Goal: Communication & Community: Answer question/provide support

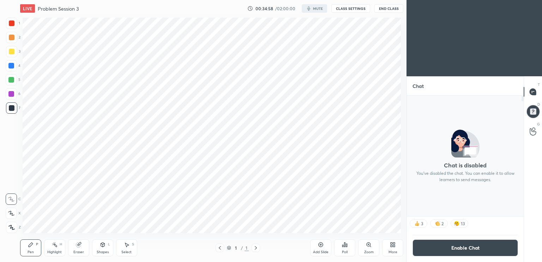
scroll to position [35096, 34935]
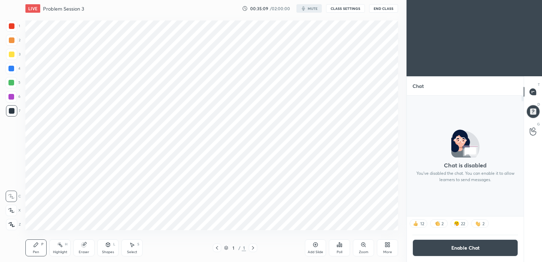
click at [345, 7] on button "CLASS SETTINGS" at bounding box center [345, 8] width 39 height 8
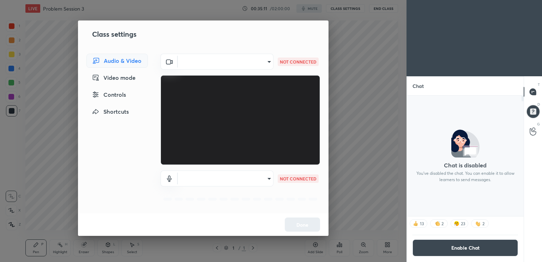
click at [261, 63] on body "1 2 3 4 5 6 7 C X Z C X Z E E Erase all H H LIVE Problem Session 3 00:35:11 / 0…" at bounding box center [271, 131] width 542 height 262
click at [254, 52] on div at bounding box center [271, 131] width 542 height 262
click at [260, 61] on body "1 2 3 4 5 6 7 C X Z C X Z E E Erase all H H LIVE Problem Session 3 00:35:15 / 0…" at bounding box center [271, 131] width 542 height 262
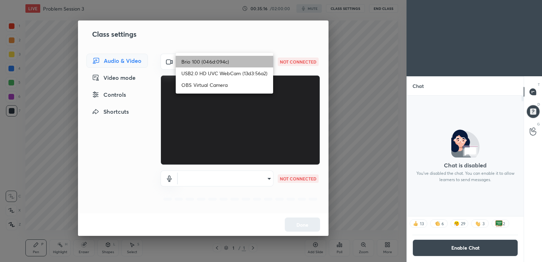
click at [252, 60] on li "Brio 100 (046d:094c)" at bounding box center [224, 62] width 97 height 12
type input "93c61ce10097ae5a7989bca811d23045a5431d1ada1a83d262e970503a3ca604"
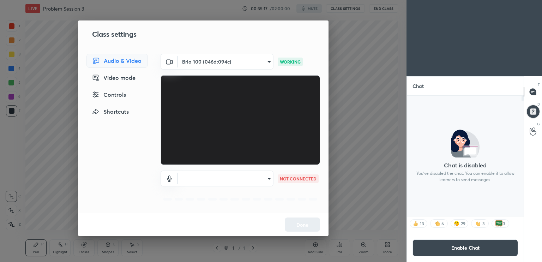
click at [269, 182] on body "1 2 3 4 5 6 7 C X Z C X Z E E Erase all H H LIVE Problem Session 3 00:35:17 / 0…" at bounding box center [271, 131] width 542 height 262
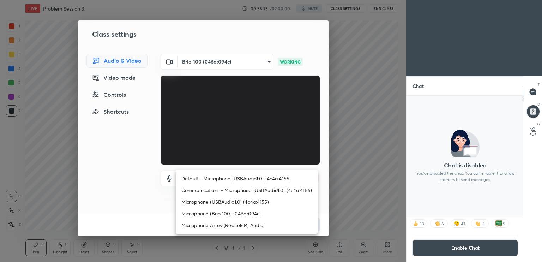
click at [233, 226] on li "Microphone Array (Realtek(R) Audio)" at bounding box center [247, 225] width 142 height 12
type input "c8d7b660a0915e4ddacf0aa14e10961e3637a7ed3587695333538d1dd3e27d16"
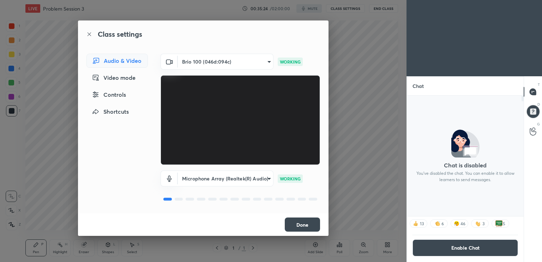
click at [305, 227] on button "Done" at bounding box center [302, 225] width 35 height 14
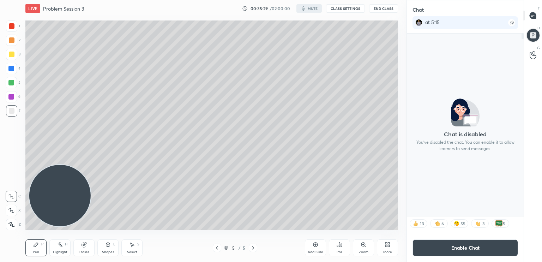
scroll to position [151, 115]
click at [386, 253] on div "More" at bounding box center [388, 252] width 9 height 4
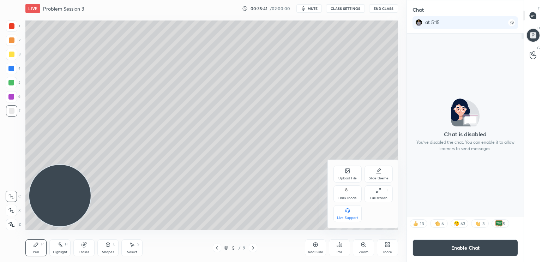
click at [382, 174] on div "Slide theme" at bounding box center [379, 174] width 28 height 17
drag, startPoint x: 351, startPoint y: 214, endPoint x: 324, endPoint y: 209, distance: 27.2
click at [349, 214] on div "Dark Blank" at bounding box center [348, 213] width 28 height 17
drag, startPoint x: 312, startPoint y: 207, endPoint x: 316, endPoint y: 208, distance: 4.4
click at [315, 208] on div at bounding box center [271, 131] width 542 height 262
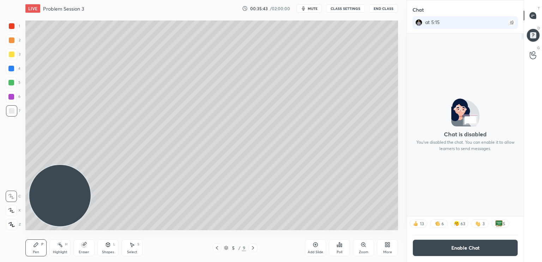
click at [390, 252] on div "More" at bounding box center [387, 247] width 21 height 17
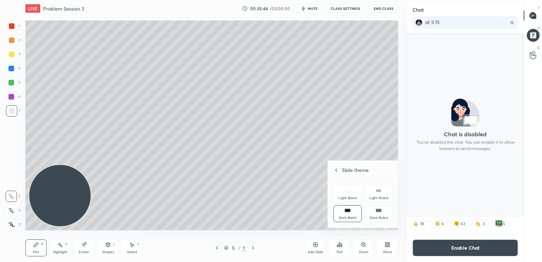
click at [337, 171] on div "Slide theme" at bounding box center [363, 169] width 59 height 7
drag, startPoint x: 351, startPoint y: 198, endPoint x: 339, endPoint y: 204, distance: 13.4
click at [350, 197] on div "Dark Mode" at bounding box center [348, 198] width 18 height 4
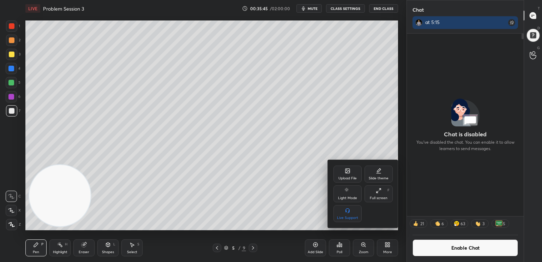
click at [316, 209] on div at bounding box center [271, 131] width 542 height 262
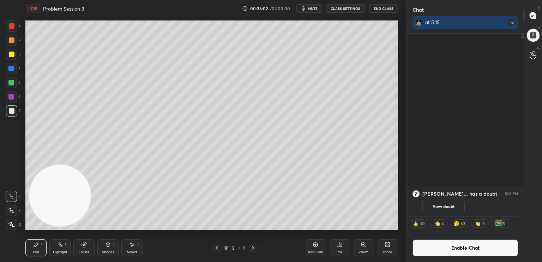
click at [316, 248] on div "Add Slide" at bounding box center [315, 247] width 21 height 17
click at [37, 245] on icon at bounding box center [36, 245] width 4 height 4
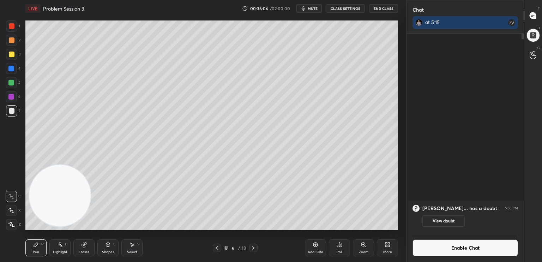
click at [309, 11] on button "mute" at bounding box center [309, 8] width 25 height 8
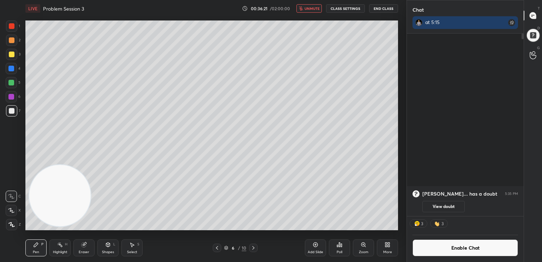
click at [315, 12] on button "unmute" at bounding box center [309, 8] width 25 height 8
click at [254, 249] on icon at bounding box center [254, 248] width 6 height 6
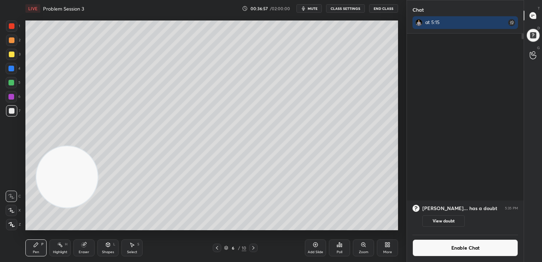
drag, startPoint x: 63, startPoint y: 178, endPoint x: 128, endPoint y: 41, distance: 151.9
click at [98, 146] on video at bounding box center [66, 176] width 61 height 61
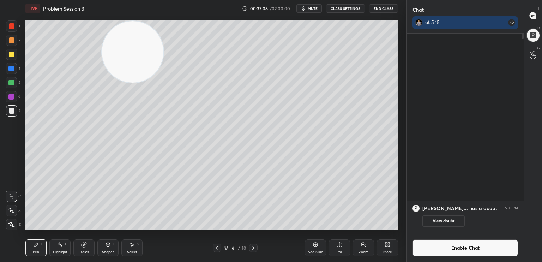
scroll to position [2, 2]
drag, startPoint x: 131, startPoint y: 72, endPoint x: 15, endPoint y: 249, distance: 211.6
click at [15, 249] on div "1 2 3 4 5 6 7 C X Z C X Z E E Erase all H H LIVE Problem Session 3 00:37:09 / 0…" at bounding box center [200, 131] width 401 height 262
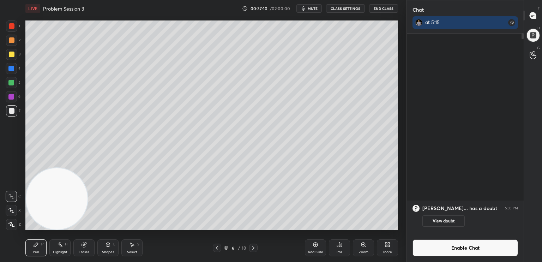
click at [14, 42] on div at bounding box center [11, 40] width 11 height 11
click at [319, 11] on button "mute" at bounding box center [309, 8] width 25 height 8
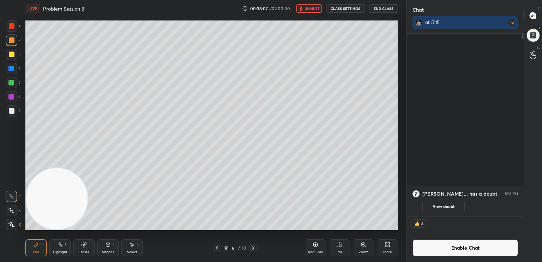
click at [319, 6] on button "unmute" at bounding box center [309, 8] width 25 height 8
click at [13, 110] on div at bounding box center [12, 111] width 6 height 6
click at [218, 245] on div at bounding box center [217, 248] width 8 height 8
drag, startPoint x: 12, startPoint y: 23, endPoint x: 9, endPoint y: 22, distance: 3.7
click at [12, 23] on div at bounding box center [11, 25] width 11 height 11
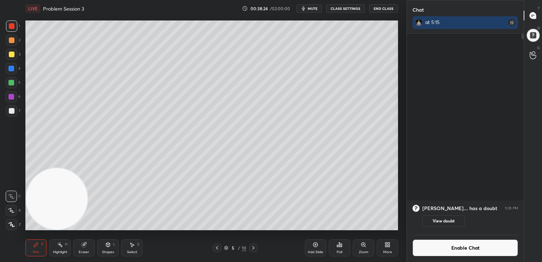
click at [255, 246] on icon at bounding box center [254, 248] width 6 height 6
click at [11, 109] on div at bounding box center [12, 111] width 6 height 6
click at [13, 110] on div at bounding box center [12, 111] width 6 height 6
click at [13, 106] on div "1 2 3 4 5 6 7" at bounding box center [13, 69] width 15 height 99
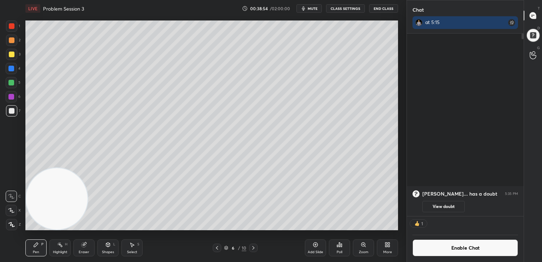
click at [458, 251] on button "Enable Chat" at bounding box center [466, 247] width 106 height 17
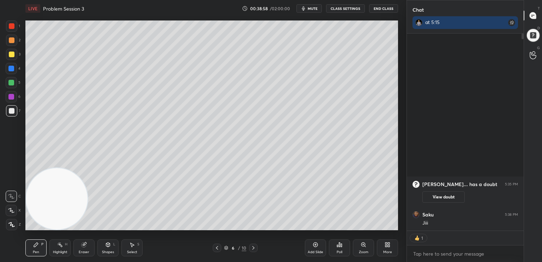
type textarea "x"
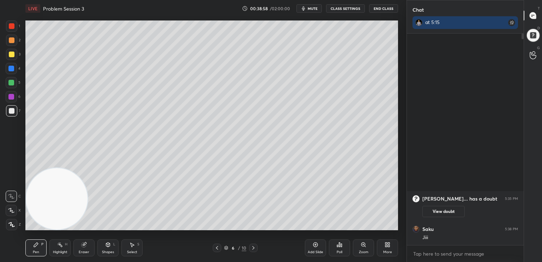
scroll to position [209, 115]
click at [352, 8] on button "CLASS SETTINGS" at bounding box center [345, 8] width 39 height 8
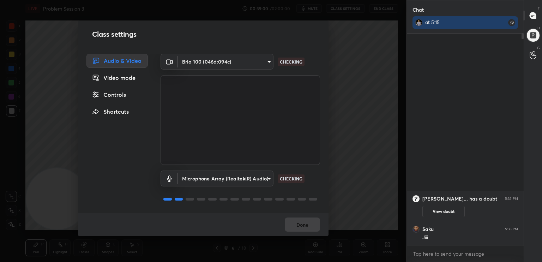
drag, startPoint x: 123, startPoint y: 94, endPoint x: 135, endPoint y: 93, distance: 11.7
click at [123, 96] on div "Controls" at bounding box center [117, 95] width 61 height 14
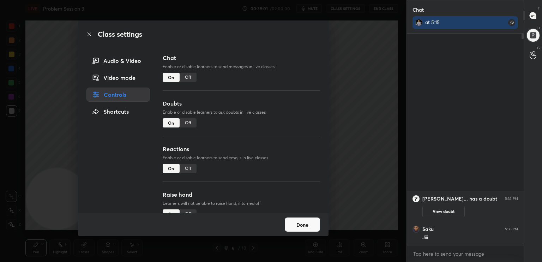
click at [187, 79] on div "Off" at bounding box center [188, 77] width 17 height 9
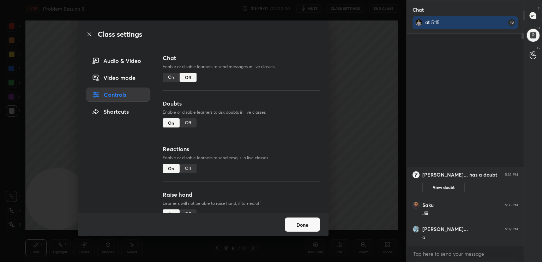
scroll to position [2, 2]
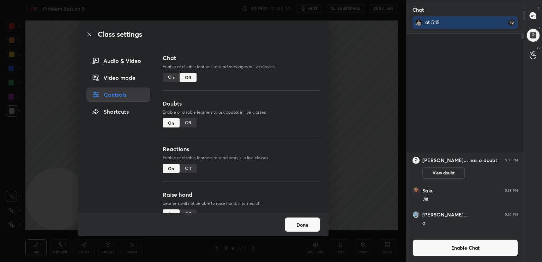
click at [1, 144] on div "Class settings Audio & Video Video mode Controls Shortcuts Chat Enable or disab…" at bounding box center [203, 131] width 407 height 262
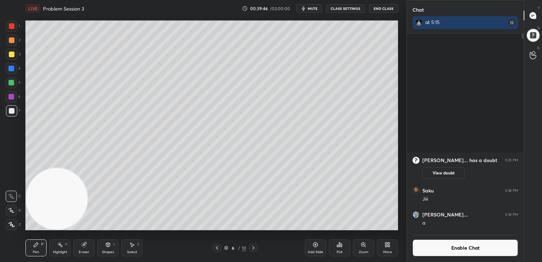
click at [383, 246] on div "More" at bounding box center [387, 247] width 21 height 17
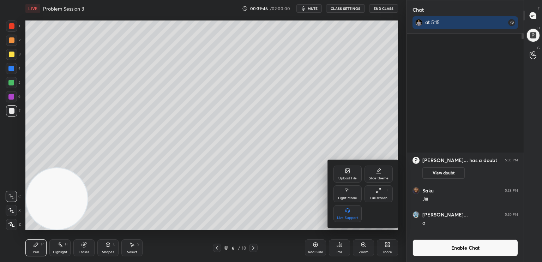
click at [347, 177] on div "Upload File" at bounding box center [348, 179] width 18 height 4
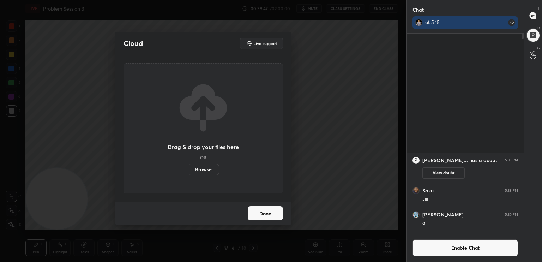
click at [204, 170] on label "Browse" at bounding box center [203, 169] width 31 height 11
click at [188, 170] on input "Browse" at bounding box center [188, 169] width 0 height 11
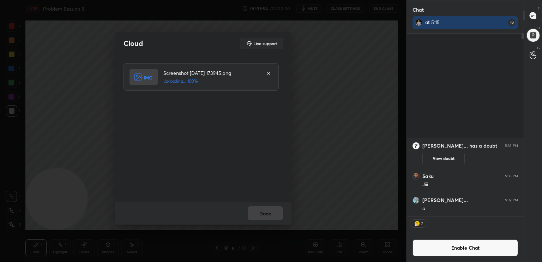
click at [272, 216] on div "Done" at bounding box center [203, 213] width 177 height 23
click at [272, 218] on button "Done" at bounding box center [265, 213] width 35 height 14
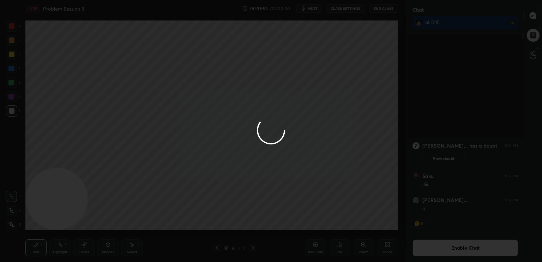
click at [272, 219] on div at bounding box center [271, 131] width 542 height 262
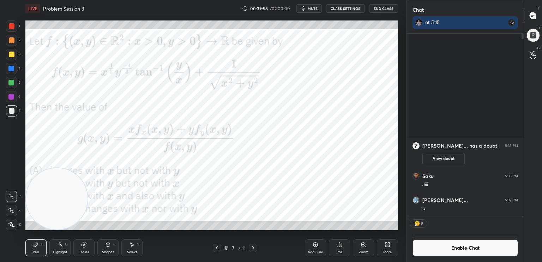
click at [11, 25] on div at bounding box center [12, 26] width 6 height 6
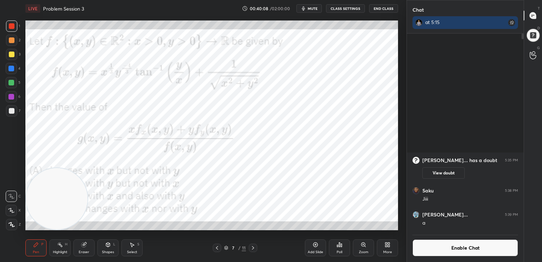
click at [317, 8] on span "mute" at bounding box center [313, 8] width 10 height 5
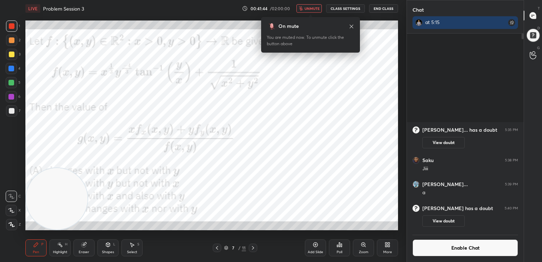
scroll to position [2, 2]
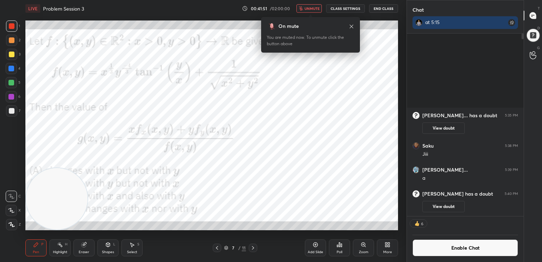
click at [315, 10] on span "unmute" at bounding box center [312, 8] width 15 height 5
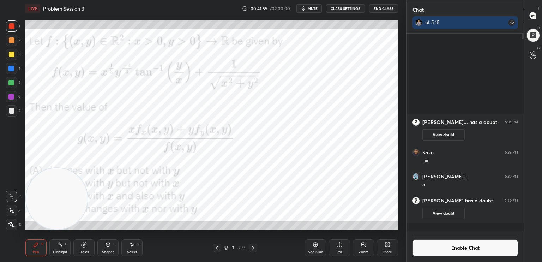
scroll to position [195, 115]
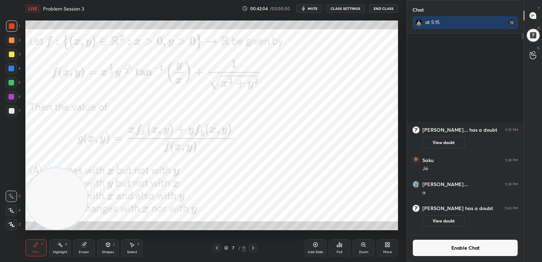
click at [342, 253] on div "Poll" at bounding box center [340, 252] width 6 height 4
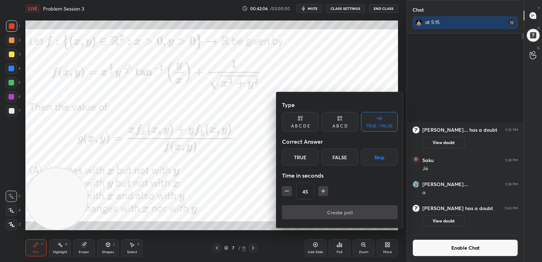
click at [312, 126] on div "A B C D E" at bounding box center [300, 122] width 37 height 20
click at [374, 157] on div "E" at bounding box center [369, 157] width 17 height 17
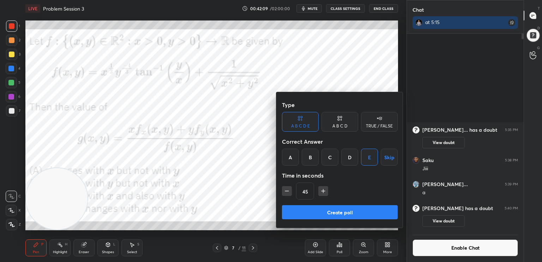
click at [369, 214] on button "Create poll" at bounding box center [340, 212] width 116 height 14
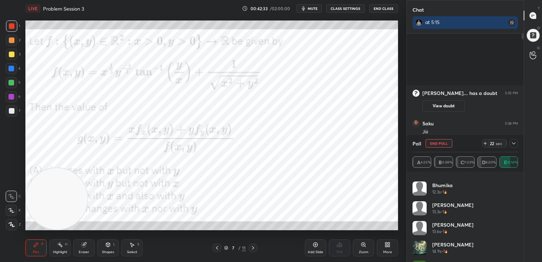
scroll to position [410, 0]
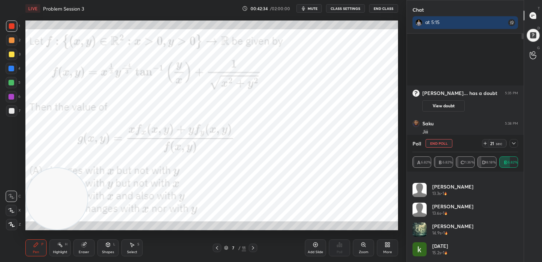
click at [446, 143] on button "End Poll" at bounding box center [439, 143] width 27 height 8
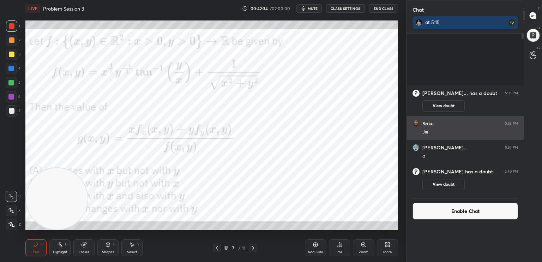
scroll to position [180, 115]
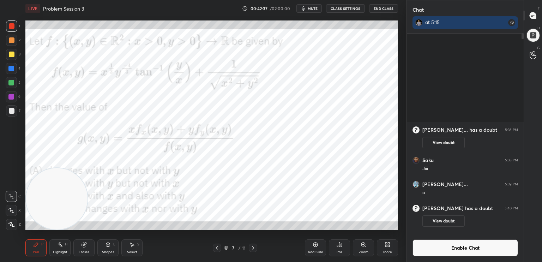
click at [317, 10] on span "mute" at bounding box center [313, 8] width 10 height 5
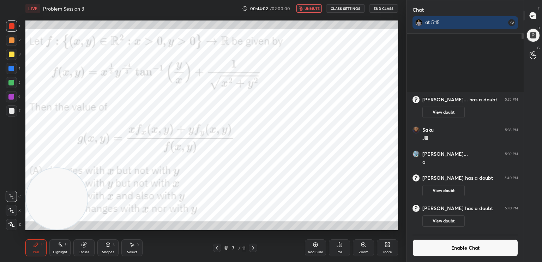
scroll to position [2, 2]
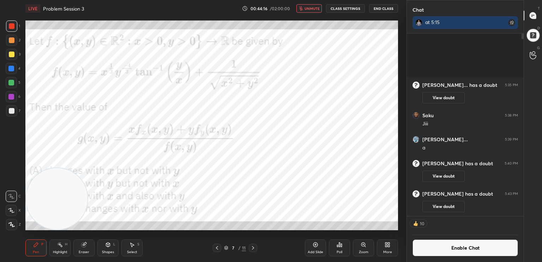
click at [315, 10] on button "unmute" at bounding box center [309, 8] width 25 height 8
click at [15, 113] on div at bounding box center [11, 110] width 11 height 11
click at [317, 246] on icon at bounding box center [316, 245] width 5 height 5
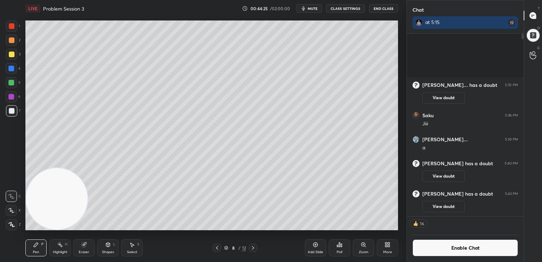
click at [216, 250] on icon at bounding box center [217, 248] width 6 height 6
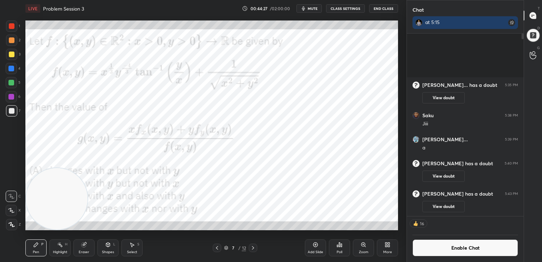
click at [251, 249] on icon at bounding box center [253, 248] width 6 height 6
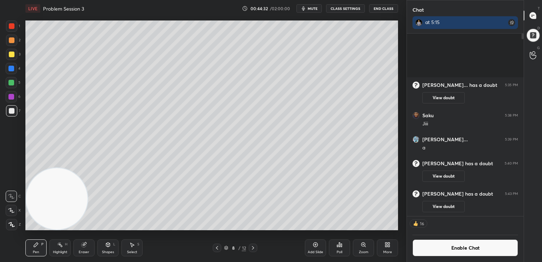
click at [216, 249] on icon at bounding box center [217, 248] width 6 height 6
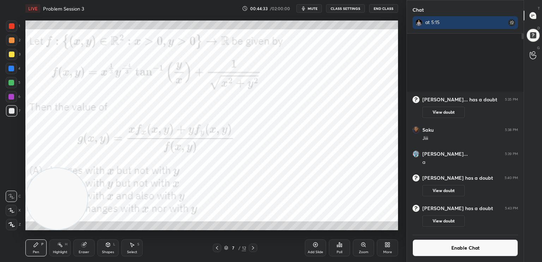
click at [254, 250] on icon at bounding box center [253, 248] width 6 height 6
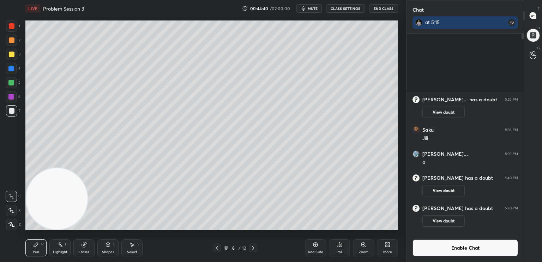
click at [215, 249] on icon at bounding box center [217, 248] width 6 height 6
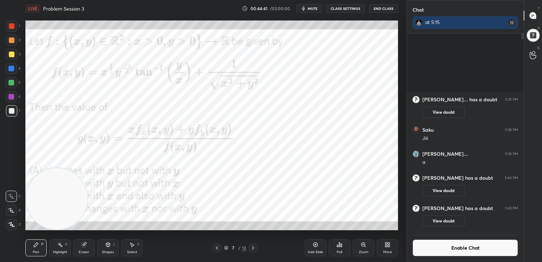
click at [252, 248] on icon at bounding box center [253, 248] width 6 height 6
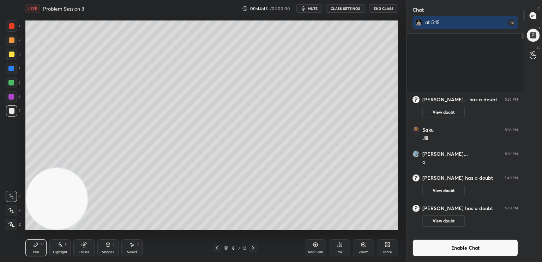
drag, startPoint x: 90, startPoint y: 239, endPoint x: 88, endPoint y: 248, distance: 8.8
click at [89, 243] on div "Eraser" at bounding box center [83, 247] width 21 height 17
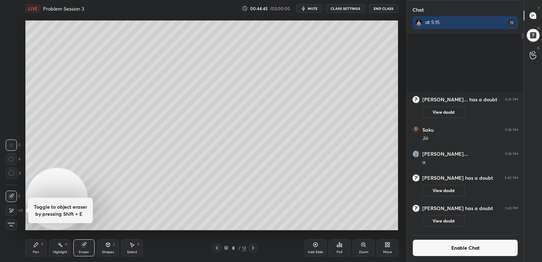
click at [87, 250] on div "Eraser" at bounding box center [84, 252] width 11 height 4
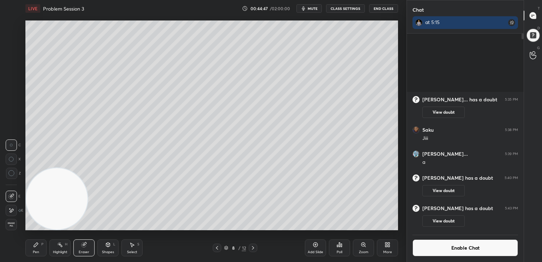
click at [39, 250] on div "Pen P" at bounding box center [35, 247] width 21 height 17
click at [16, 28] on div at bounding box center [11, 25] width 11 height 11
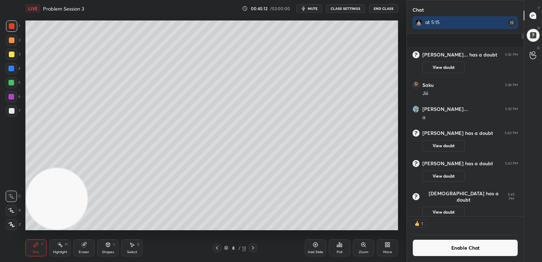
click at [13, 111] on div at bounding box center [12, 111] width 6 height 6
click at [217, 248] on icon at bounding box center [217, 248] width 6 height 6
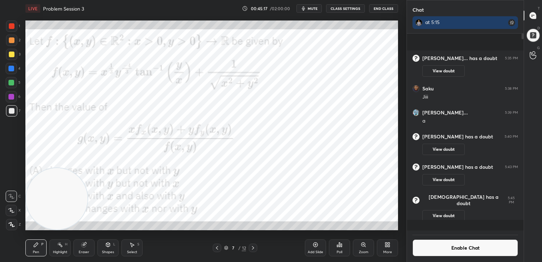
scroll to position [195, 115]
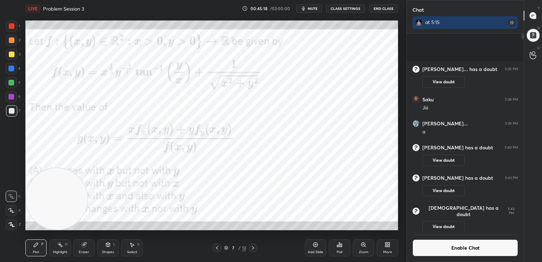
click at [251, 250] on icon at bounding box center [253, 248] width 6 height 6
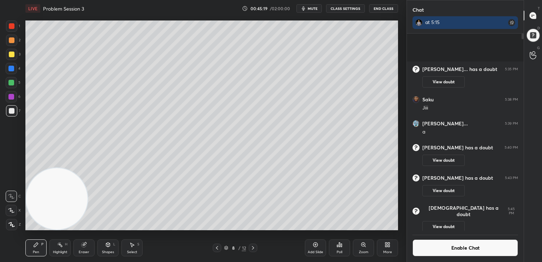
click at [10, 111] on div at bounding box center [12, 111] width 6 height 6
click at [87, 250] on div "Eraser" at bounding box center [83, 247] width 21 height 17
click at [39, 250] on div "Pen P" at bounding box center [35, 247] width 21 height 17
click at [480, 246] on button "Enable Chat" at bounding box center [466, 247] width 106 height 17
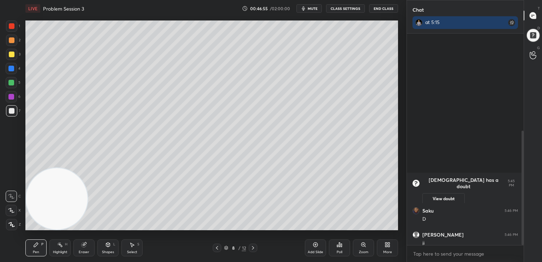
scroll to position [180, 0]
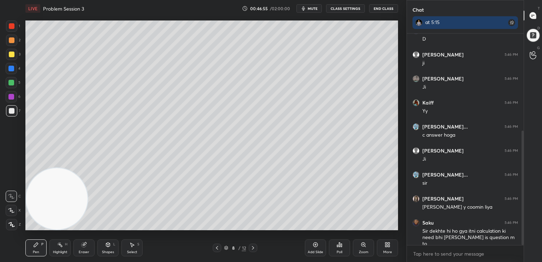
drag, startPoint x: 524, startPoint y: 106, endPoint x: 523, endPoint y: 214, distance: 108.1
click at [524, 213] on div "Chat at 5:15 vaishnavi has a doubt 5:45 PM View doubt Saku 5:46 PM D Krisha 5:4…" at bounding box center [475, 131] width 136 height 262
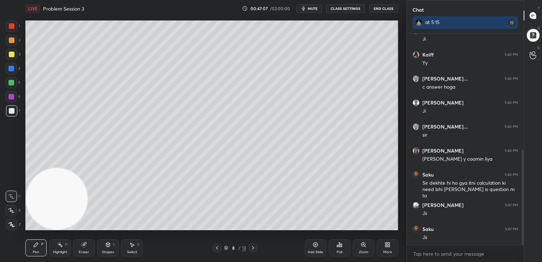
scroll to position [258, 0]
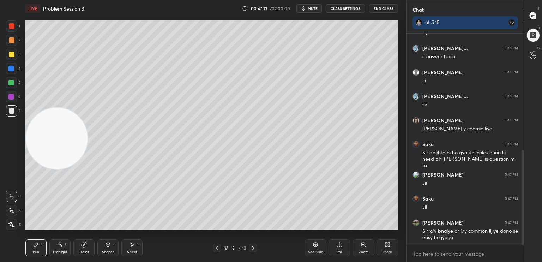
drag, startPoint x: 59, startPoint y: 132, endPoint x: 62, endPoint y: 120, distance: 12.5
click at [62, 120] on video at bounding box center [56, 138] width 61 height 61
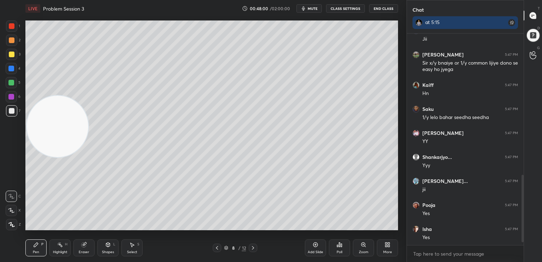
scroll to position [209, 115]
click at [219, 248] on icon at bounding box center [217, 248] width 6 height 6
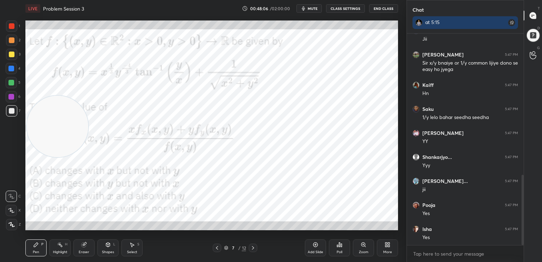
click at [12, 96] on div at bounding box center [11, 96] width 11 height 11
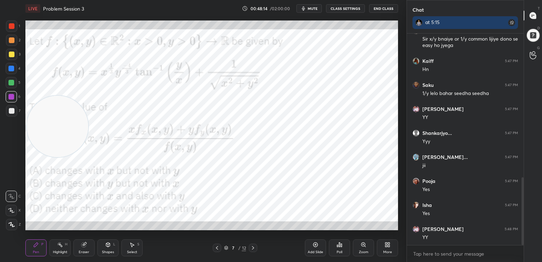
click at [12, 30] on div at bounding box center [11, 25] width 11 height 11
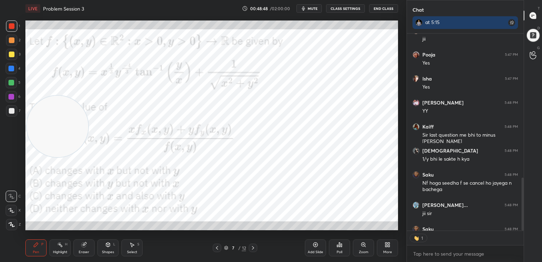
scroll to position [195, 115]
click at [251, 248] on icon at bounding box center [253, 248] width 6 height 6
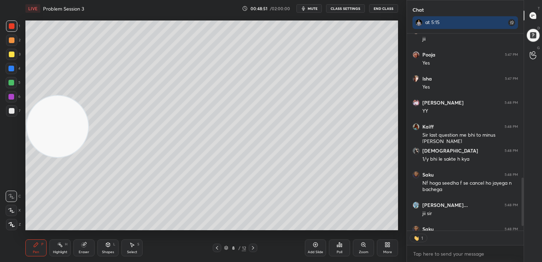
scroll to position [617, 0]
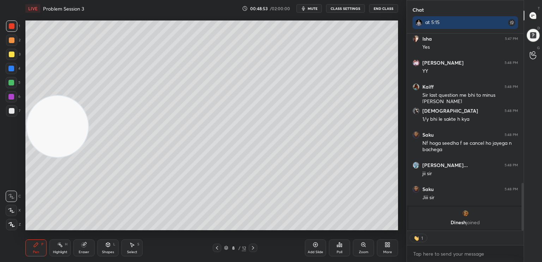
click at [13, 42] on div at bounding box center [12, 40] width 6 height 6
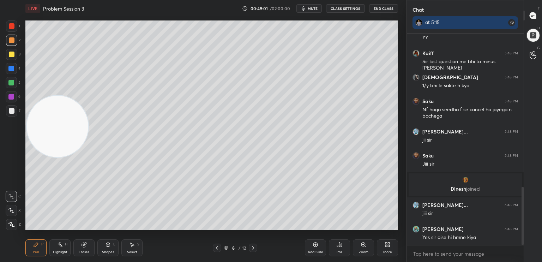
scroll to position [579, 0]
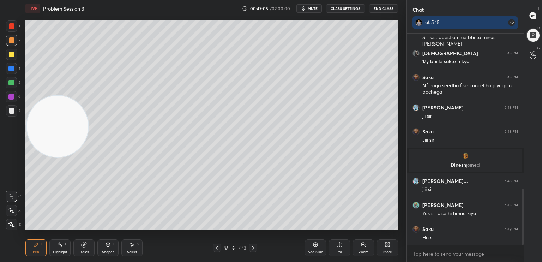
click at [218, 250] on icon at bounding box center [217, 248] width 6 height 6
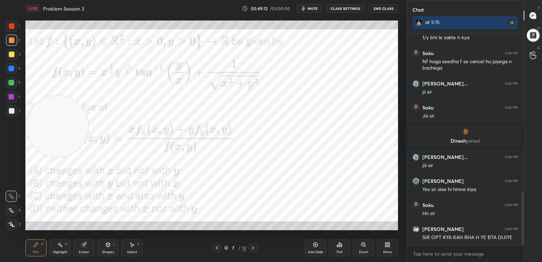
scroll to position [627, 0]
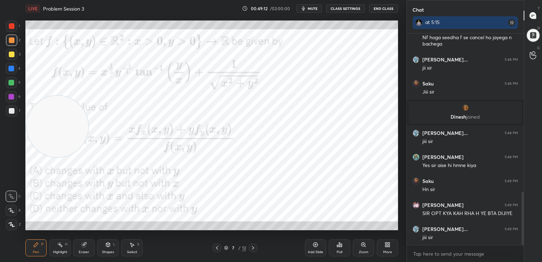
click at [254, 249] on icon at bounding box center [253, 248] width 6 height 6
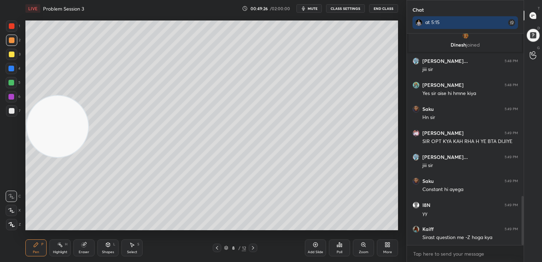
scroll to position [747, 0]
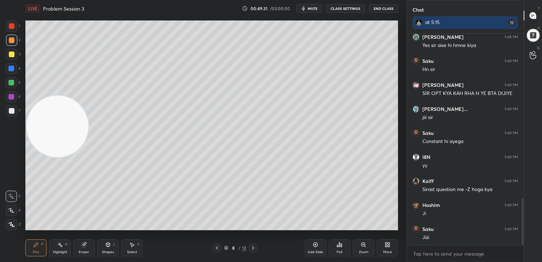
click at [218, 247] on icon at bounding box center [217, 248] width 6 height 6
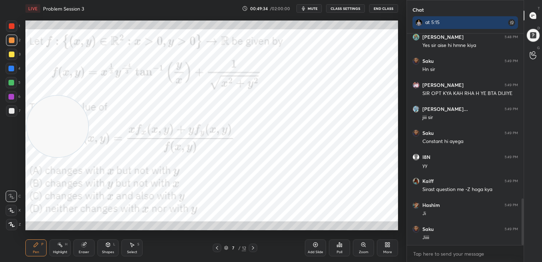
drag, startPoint x: 60, startPoint y: 127, endPoint x: 84, endPoint y: 88, distance: 46.0
click at [79, 96] on video at bounding box center [57, 126] width 61 height 61
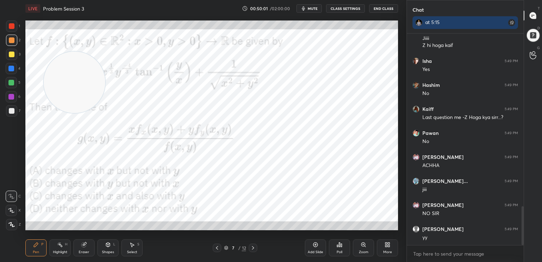
scroll to position [970, 0]
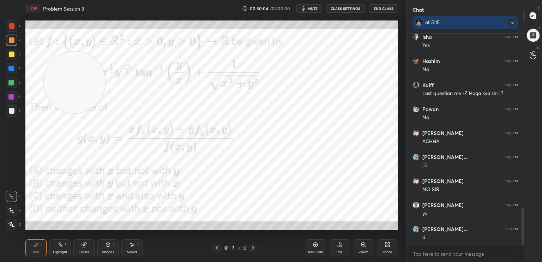
click at [221, 250] on div at bounding box center [217, 248] width 8 height 8
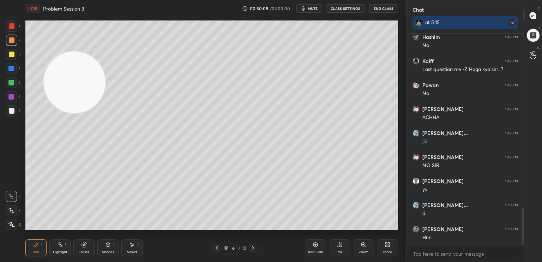
scroll to position [1042, 0]
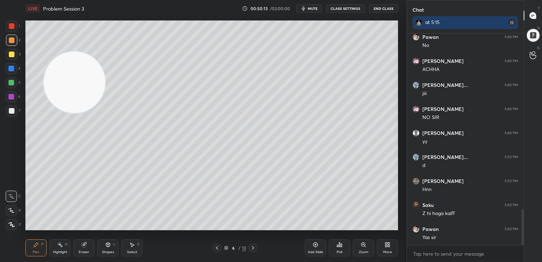
click at [14, 111] on div at bounding box center [11, 110] width 11 height 11
click at [256, 247] on div at bounding box center [253, 248] width 8 height 8
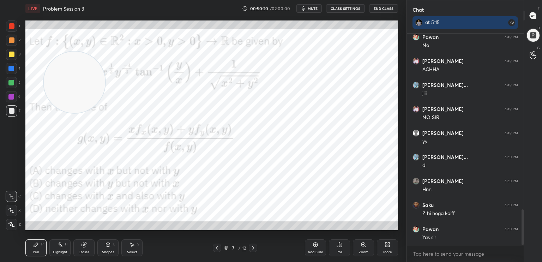
scroll to position [1066, 0]
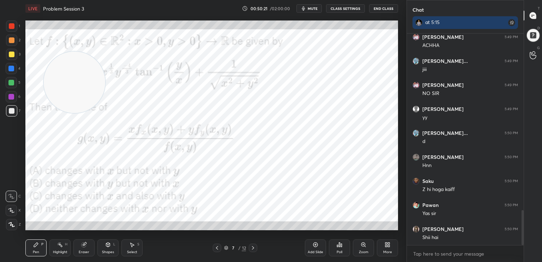
click at [16, 81] on div at bounding box center [11, 82] width 11 height 11
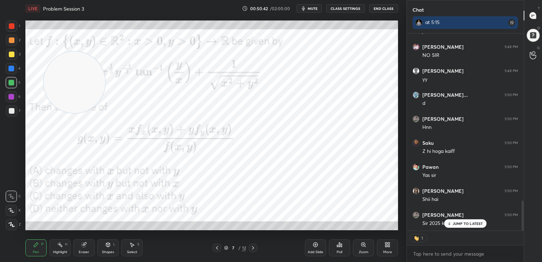
click at [474, 225] on p "JUMP TO LATEST" at bounding box center [468, 223] width 30 height 4
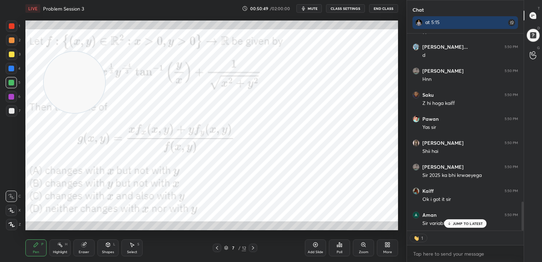
click at [250, 250] on icon at bounding box center [253, 248] width 6 height 6
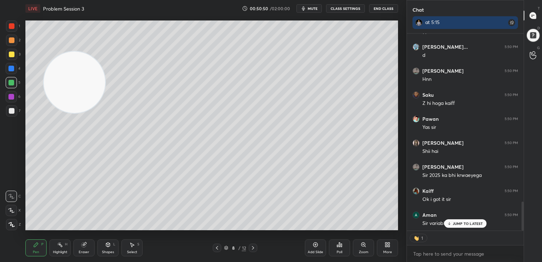
scroll to position [1177, 0]
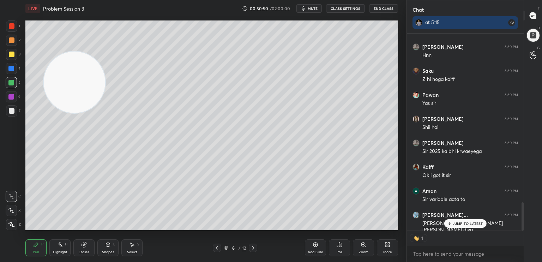
click at [253, 246] on icon at bounding box center [253, 248] width 6 height 6
type textarea "x"
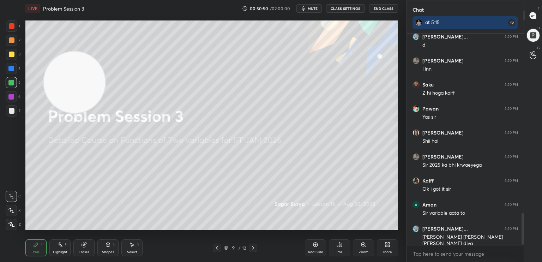
scroll to position [2, 2]
click at [216, 248] on icon at bounding box center [217, 248] width 6 height 6
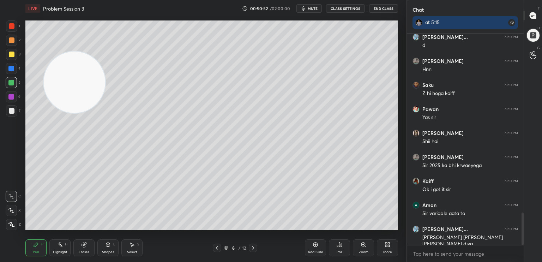
click at [385, 249] on div "More" at bounding box center [387, 247] width 21 height 17
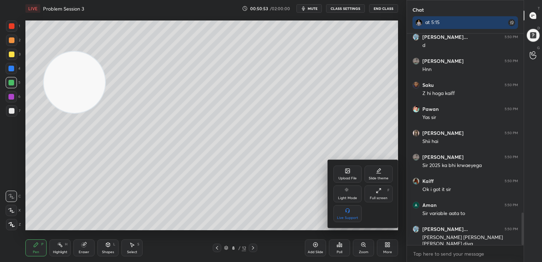
click at [347, 176] on div "Upload File" at bounding box center [348, 174] width 28 height 17
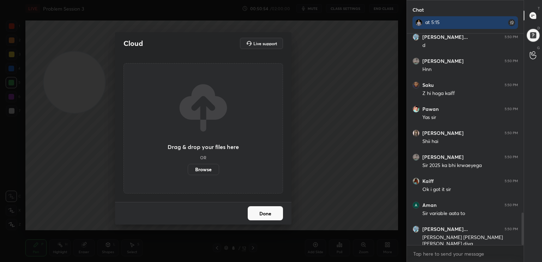
click at [208, 168] on label "Browse" at bounding box center [203, 169] width 31 height 11
click at [188, 168] on input "Browse" at bounding box center [188, 169] width 0 height 11
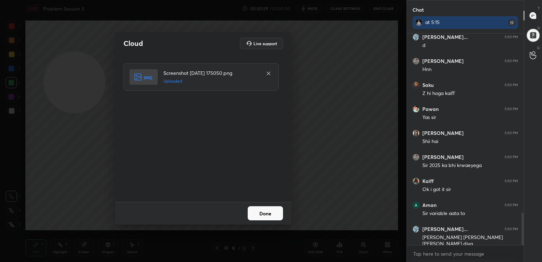
click at [274, 213] on button "Done" at bounding box center [265, 213] width 35 height 14
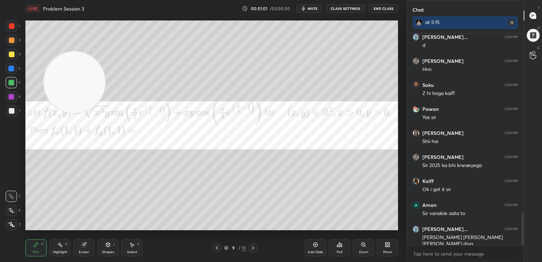
drag, startPoint x: 79, startPoint y: 83, endPoint x: 28, endPoint y: 254, distance: 178.3
click at [28, 257] on div "LIVE Problem Session 3 00:51:01 / 02:00:00 mute CLASS SETTINGS End Class Settin…" at bounding box center [212, 131] width 379 height 262
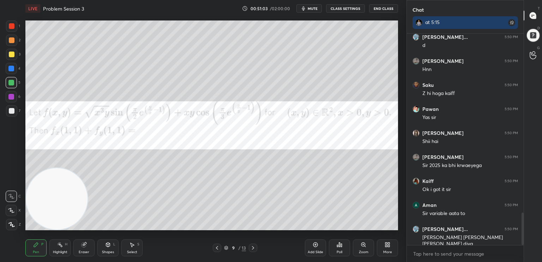
click at [346, 6] on button "CLASS SETTINGS" at bounding box center [345, 8] width 39 height 8
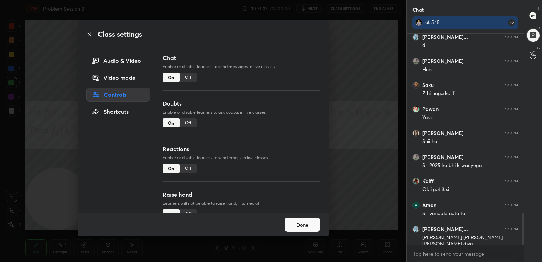
click at [187, 77] on div "Off" at bounding box center [188, 77] width 17 height 9
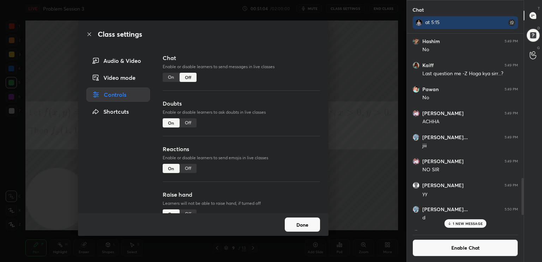
click at [10, 142] on div "Class settings Audio & Video Video mode Controls Shortcuts Chat Enable or disab…" at bounding box center [203, 131] width 407 height 262
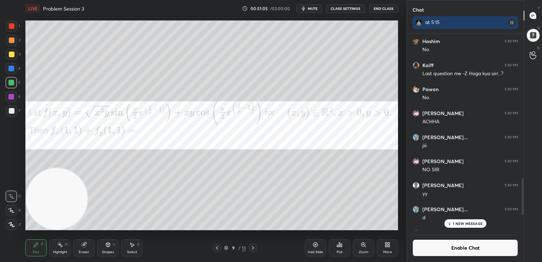
drag, startPoint x: 13, startPoint y: 67, endPoint x: 13, endPoint y: 71, distance: 3.9
click at [13, 67] on div at bounding box center [11, 69] width 6 height 6
click at [13, 71] on div at bounding box center [11, 69] width 6 height 6
click at [316, 7] on span "mute" at bounding box center [313, 8] width 10 height 5
click at [319, 7] on span "unmute" at bounding box center [312, 8] width 15 height 5
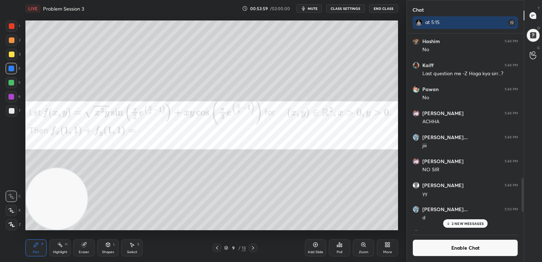
click at [452, 222] on p "2 NEW MESSAGES" at bounding box center [468, 223] width 32 height 4
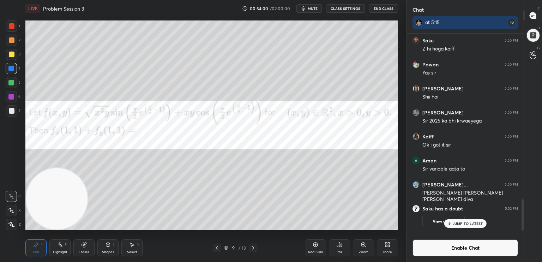
click at [448, 246] on button "Enable Chat" at bounding box center [466, 247] width 106 height 17
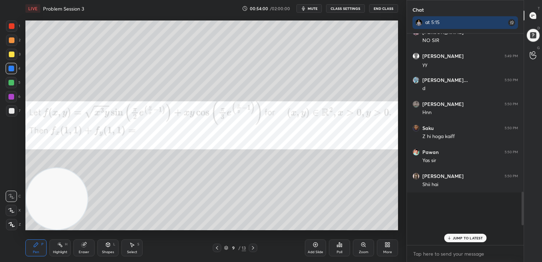
scroll to position [862, 0]
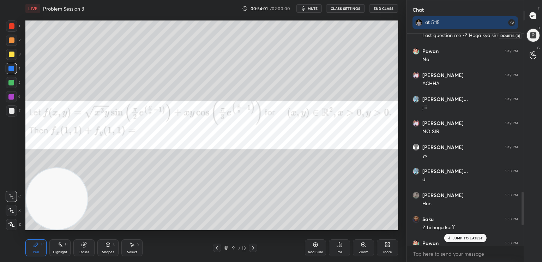
click at [534, 37] on div at bounding box center [534, 35] width 14 height 14
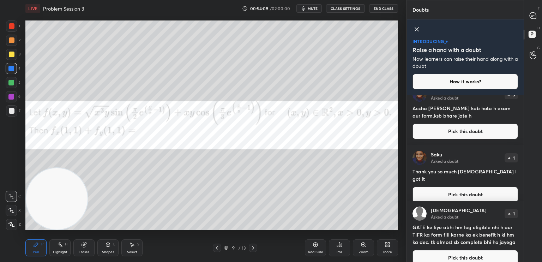
scroll to position [0, 0]
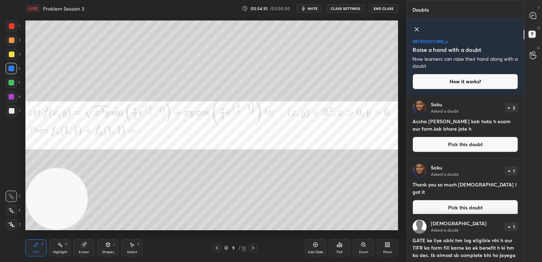
click at [531, 18] on icon at bounding box center [533, 15] width 6 height 6
type textarea "x"
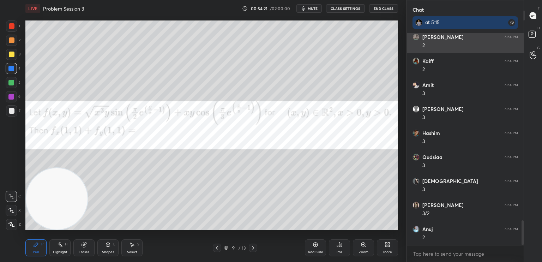
scroll to position [1612, 0]
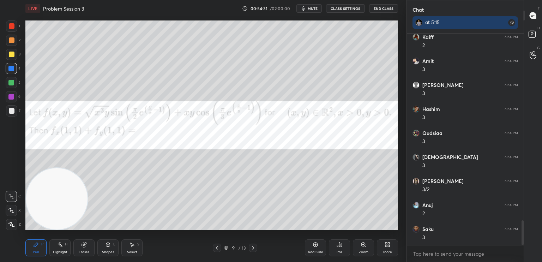
click at [344, 7] on button "CLASS SETTINGS" at bounding box center [345, 8] width 39 height 8
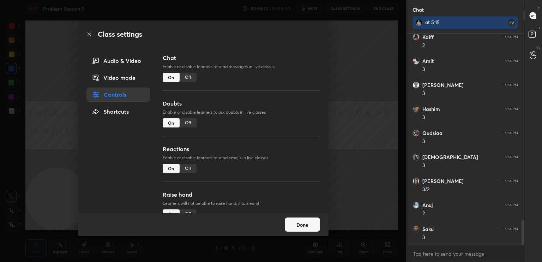
click at [192, 74] on div "Off" at bounding box center [188, 77] width 17 height 9
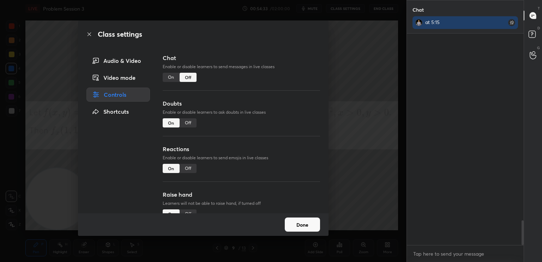
scroll to position [2, 2]
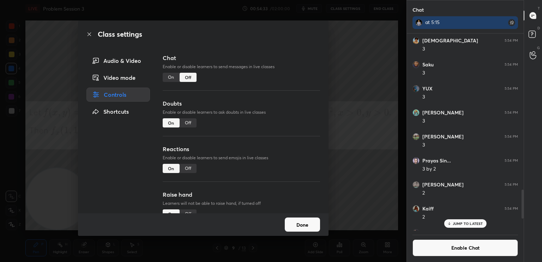
click at [17, 150] on div "Class settings Audio & Video Video mode Controls Shortcuts Chat Enable or disab…" at bounding box center [203, 131] width 407 height 262
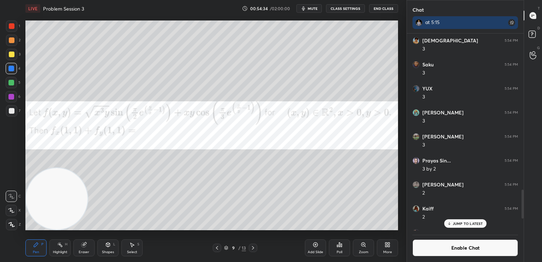
click at [14, 109] on div at bounding box center [12, 111] width 6 height 6
click at [16, 29] on div at bounding box center [11, 25] width 11 height 11
click at [13, 115] on div at bounding box center [11, 110] width 11 height 11
click at [85, 248] on div "Eraser" at bounding box center [83, 247] width 21 height 17
click at [35, 249] on div "Pen P" at bounding box center [35, 247] width 21 height 17
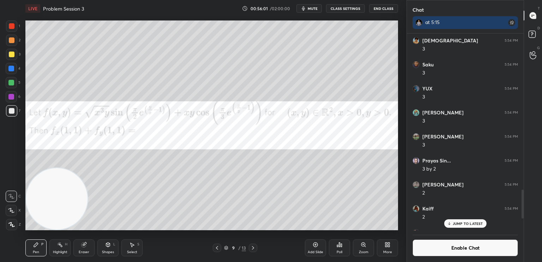
click at [475, 253] on button "Enable Chat" at bounding box center [466, 247] width 106 height 17
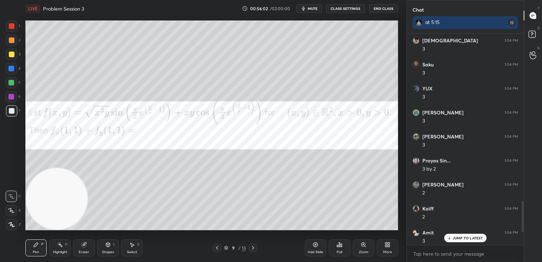
click at [479, 237] on p "JUMP TO LATEST" at bounding box center [468, 238] width 30 height 4
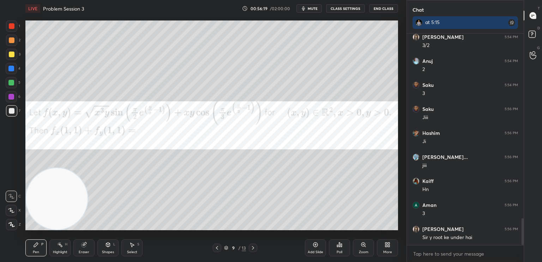
scroll to position [1487, 0]
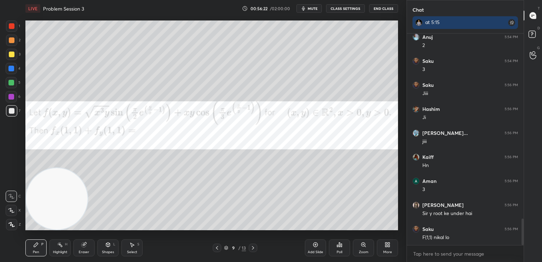
click at [347, 6] on button "CLASS SETTINGS" at bounding box center [345, 8] width 39 height 8
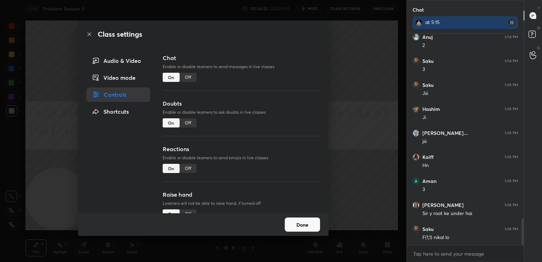
click at [187, 78] on div "Off" at bounding box center [188, 77] width 17 height 9
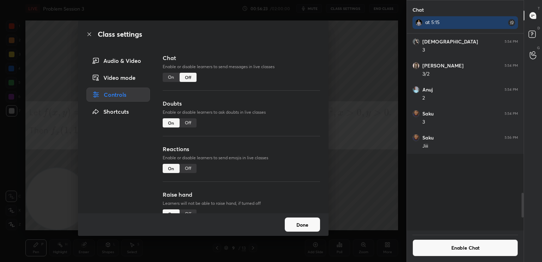
scroll to position [2, 2]
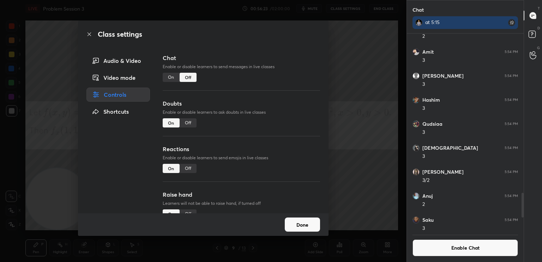
click at [91, 35] on icon at bounding box center [90, 34] width 6 height 6
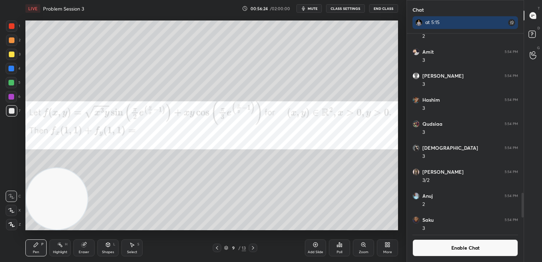
click at [11, 28] on div at bounding box center [12, 26] width 6 height 6
click at [7, 53] on div at bounding box center [11, 54] width 11 height 11
click at [338, 248] on icon at bounding box center [340, 245] width 6 height 6
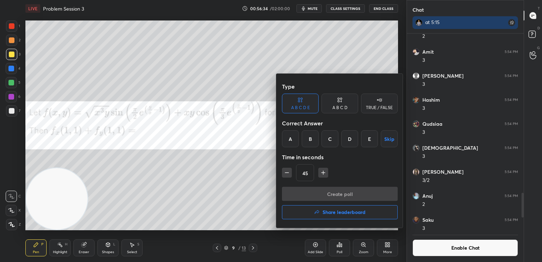
click at [383, 106] on div "TRUE / FALSE" at bounding box center [379, 108] width 27 height 4
click at [307, 140] on div "True" at bounding box center [300, 138] width 37 height 17
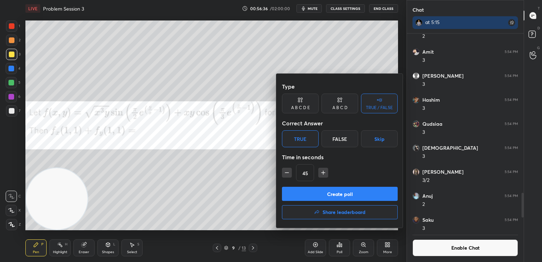
click at [332, 196] on button "Create poll" at bounding box center [340, 194] width 116 height 14
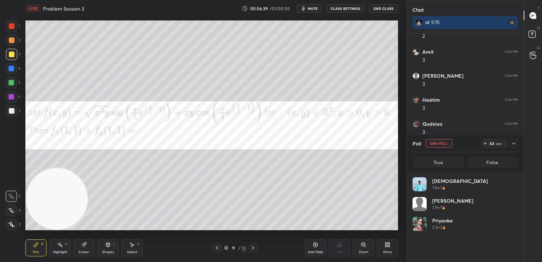
scroll to position [83, 103]
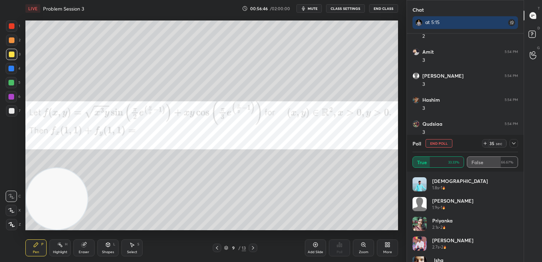
click at [15, 111] on div at bounding box center [11, 110] width 11 height 11
click at [9, 29] on div at bounding box center [11, 25] width 11 height 11
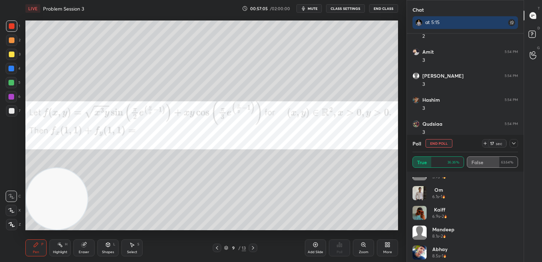
scroll to position [134, 0]
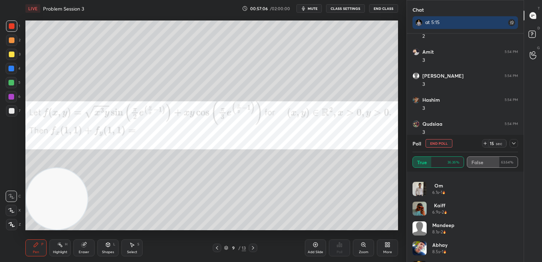
click at [442, 144] on button "End Poll" at bounding box center [439, 143] width 27 height 8
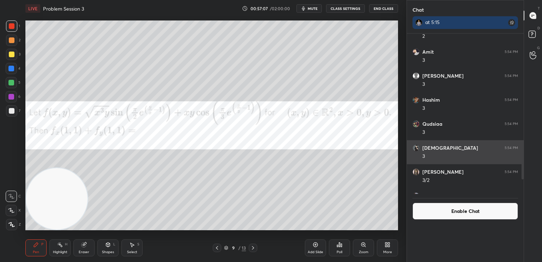
scroll to position [122, 115]
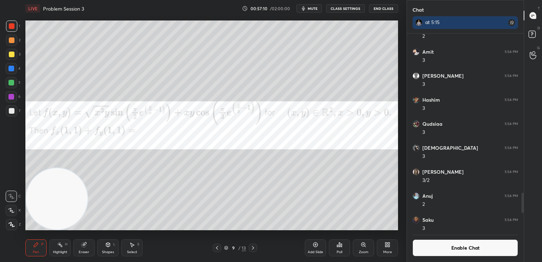
click at [14, 27] on div at bounding box center [11, 25] width 11 height 11
click at [16, 112] on div at bounding box center [11, 110] width 11 height 11
click at [451, 243] on button "Enable Chat" at bounding box center [466, 247] width 106 height 17
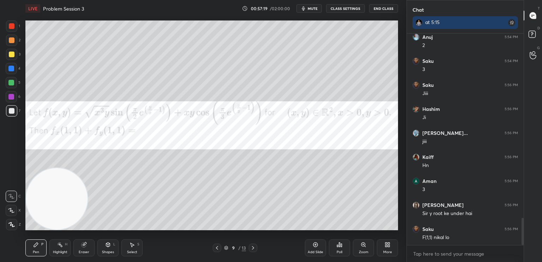
drag, startPoint x: 524, startPoint y: 212, endPoint x: 525, endPoint y: 249, distance: 37.8
click at [525, 249] on div "Chat at 5:15 Birendra 5:54 PM 3/2 Anuj 5:54 PM 2 Saku 5:54 PM 3 Saku 5:56 PM Ji…" at bounding box center [475, 131] width 136 height 262
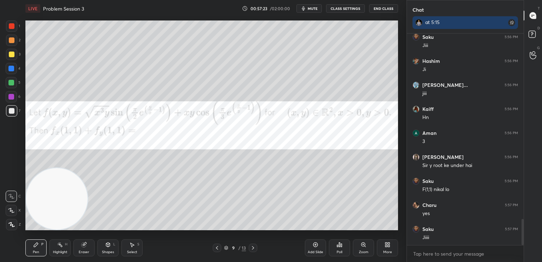
click at [13, 94] on div "1 2 3 4 5 6 7" at bounding box center [13, 69] width 15 height 99
click at [13, 96] on div at bounding box center [11, 97] width 6 height 6
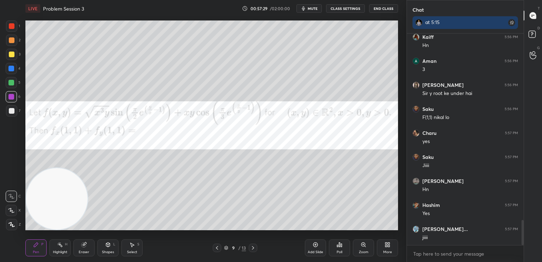
click at [14, 112] on div at bounding box center [12, 111] width 6 height 6
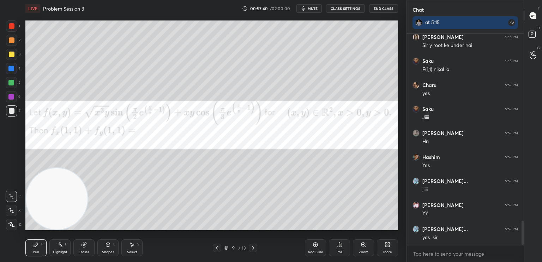
scroll to position [1635, 0]
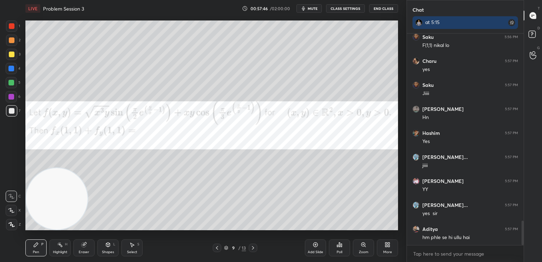
click at [11, 98] on div at bounding box center [11, 97] width 6 height 6
click at [13, 27] on div "1" at bounding box center [13, 25] width 14 height 11
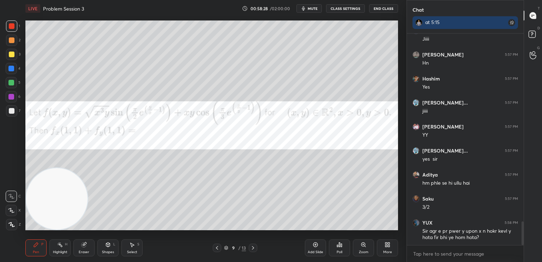
click at [13, 81] on div at bounding box center [11, 82] width 11 height 11
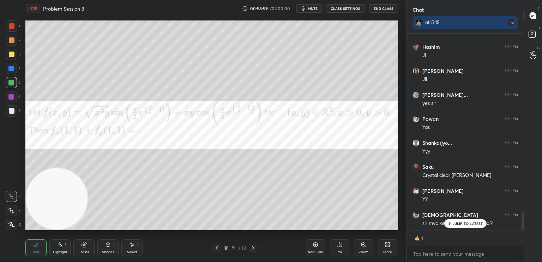
scroll to position [1944, 0]
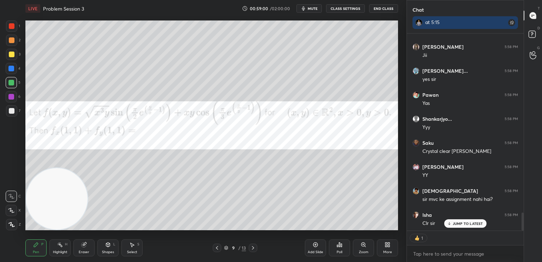
click at [469, 224] on p "JUMP TO LATEST" at bounding box center [468, 223] width 30 height 4
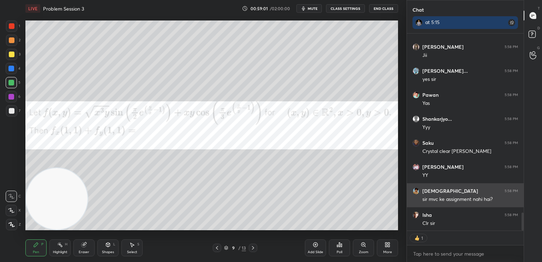
scroll to position [1968, 0]
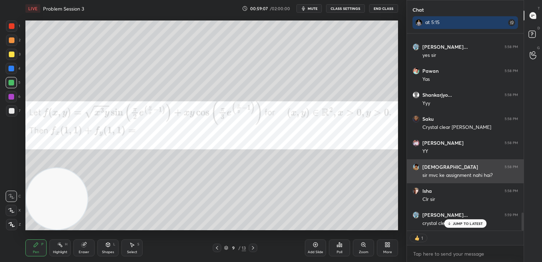
type textarea "x"
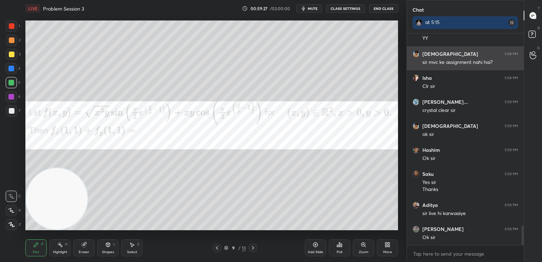
scroll to position [2105, 0]
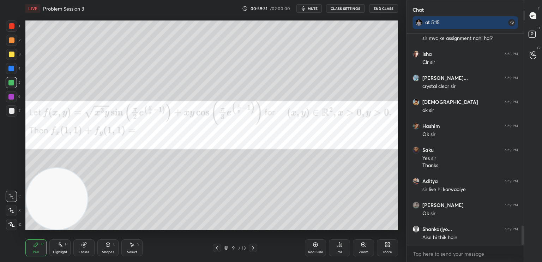
click at [346, 9] on button "CLASS SETTINGS" at bounding box center [345, 8] width 39 height 8
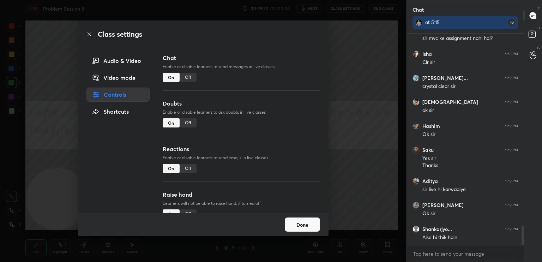
click at [188, 77] on div "Off" at bounding box center [188, 77] width 17 height 9
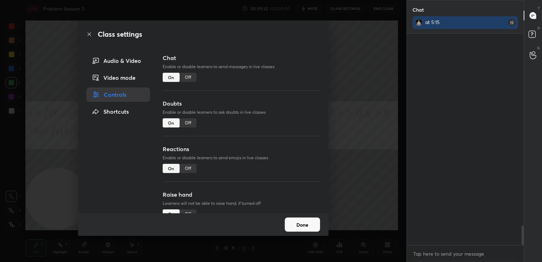
scroll to position [2, 2]
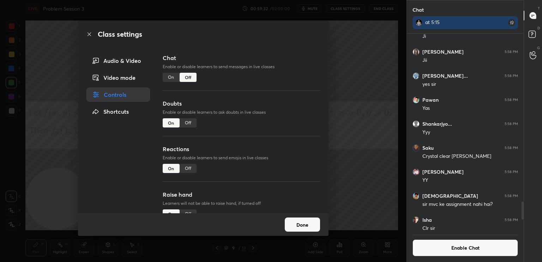
click at [6, 160] on div "Class settings Audio & Video Video mode Controls Shortcuts Chat Enable or disab…" at bounding box center [203, 131] width 407 height 262
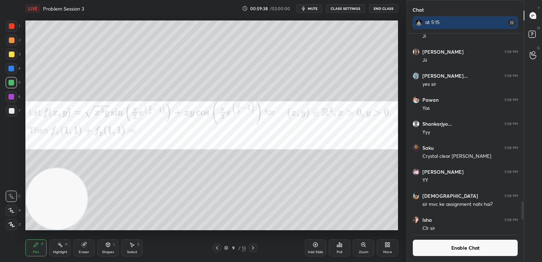
click at [252, 249] on icon at bounding box center [253, 248] width 6 height 6
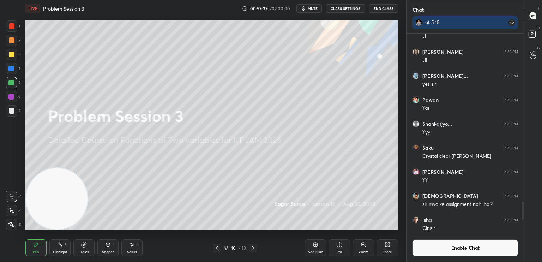
click at [216, 250] on icon at bounding box center [217, 248] width 6 height 6
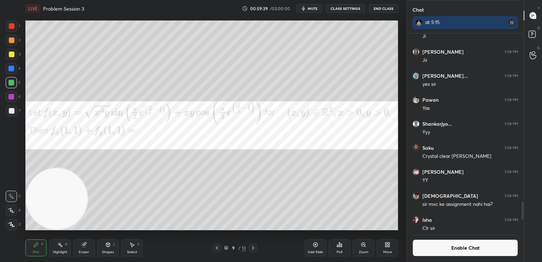
click at [315, 248] on div "Add Slide" at bounding box center [315, 247] width 21 height 17
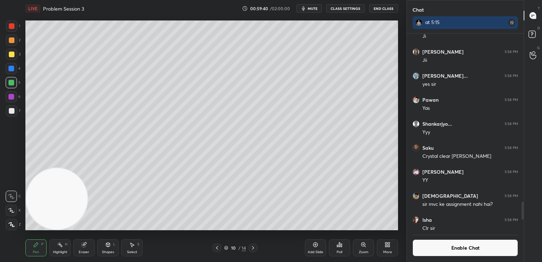
click at [11, 113] on div at bounding box center [12, 111] width 6 height 6
click at [11, 30] on div at bounding box center [11, 25] width 11 height 11
click at [104, 251] on div "Shapes" at bounding box center [108, 252] width 12 height 4
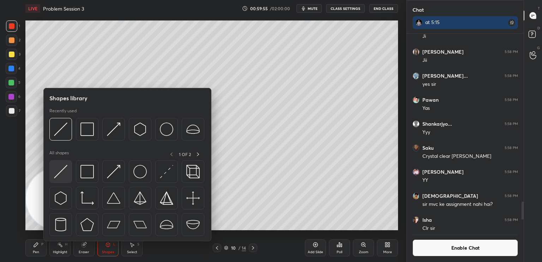
click at [65, 172] on img at bounding box center [60, 171] width 13 height 13
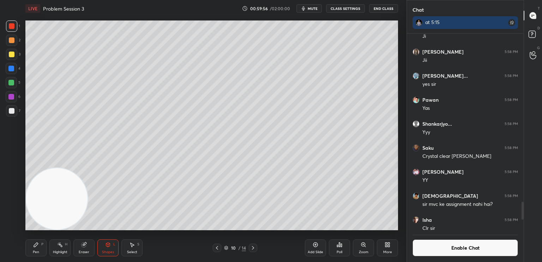
click at [12, 55] on div at bounding box center [12, 55] width 6 height 6
click at [13, 29] on div at bounding box center [12, 26] width 6 height 6
click at [40, 245] on div "Pen P" at bounding box center [35, 247] width 21 height 17
click at [13, 108] on div at bounding box center [11, 110] width 11 height 11
click at [101, 247] on div "Shapes L" at bounding box center [107, 247] width 21 height 17
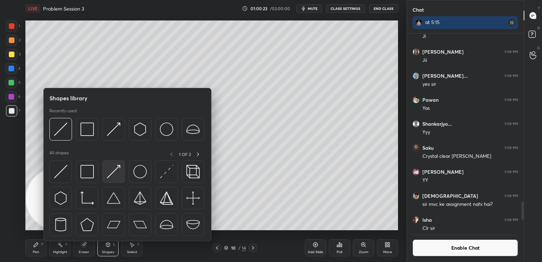
click at [113, 178] on div at bounding box center [113, 171] width 23 height 23
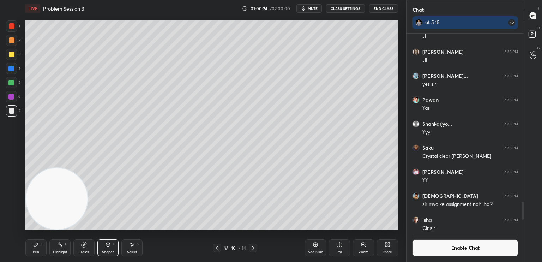
click at [11, 29] on div at bounding box center [12, 26] width 6 height 6
click at [31, 243] on div "Pen P" at bounding box center [35, 247] width 21 height 17
click at [12, 109] on div at bounding box center [12, 111] width 6 height 6
click at [11, 44] on div at bounding box center [11, 40] width 11 height 11
drag, startPoint x: 9, startPoint y: 112, endPoint x: 6, endPoint y: 114, distance: 4.1
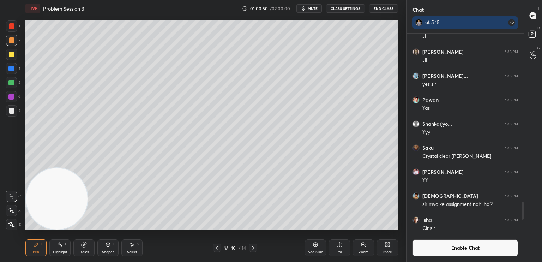
click at [7, 114] on div at bounding box center [11, 110] width 11 height 11
click at [13, 41] on div at bounding box center [12, 40] width 6 height 6
click at [14, 56] on div at bounding box center [12, 55] width 6 height 6
click at [113, 250] on div "Shapes" at bounding box center [108, 252] width 12 height 4
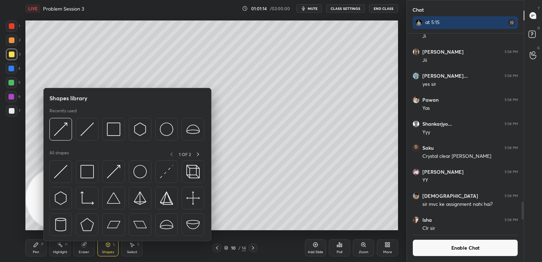
click at [61, 177] on img at bounding box center [60, 171] width 13 height 13
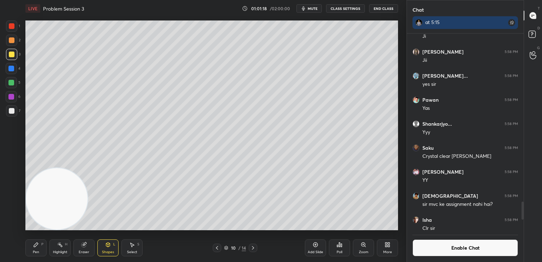
click at [109, 249] on div "Shapes L" at bounding box center [107, 247] width 21 height 17
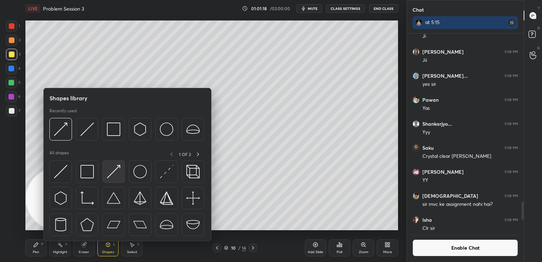
click at [115, 178] on div at bounding box center [113, 171] width 23 height 23
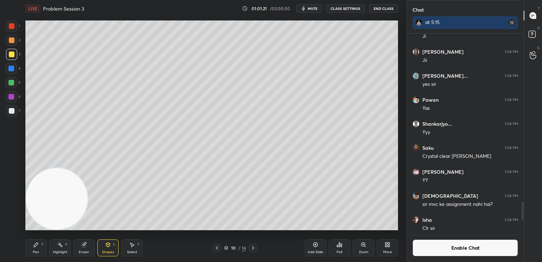
click at [35, 252] on div "Pen" at bounding box center [36, 252] width 6 height 4
click at [13, 116] on div at bounding box center [11, 110] width 11 height 11
click at [109, 245] on icon at bounding box center [108, 245] width 4 height 4
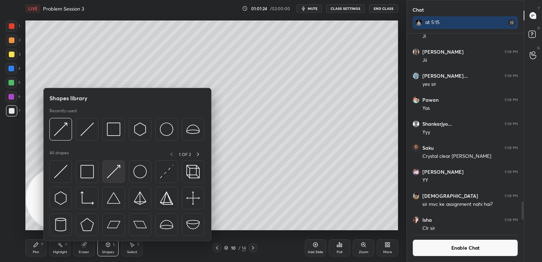
click at [118, 174] on img at bounding box center [113, 171] width 13 height 13
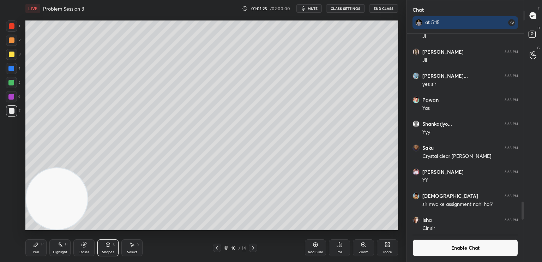
click at [12, 83] on div at bounding box center [11, 83] width 6 height 6
click at [37, 249] on div "Pen P" at bounding box center [35, 247] width 21 height 17
click at [12, 112] on div at bounding box center [12, 111] width 6 height 6
click at [10, 96] on div at bounding box center [11, 97] width 6 height 6
drag, startPoint x: 108, startPoint y: 248, endPoint x: 107, endPoint y: 242, distance: 5.7
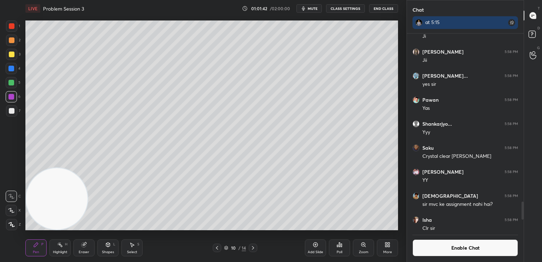
click at [108, 248] on div "Shapes L" at bounding box center [107, 247] width 21 height 17
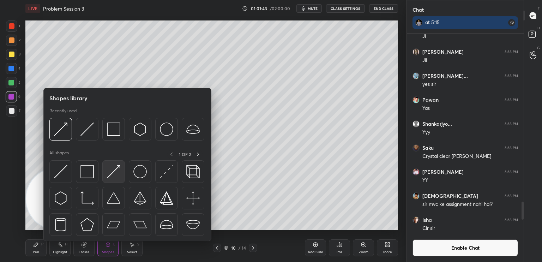
click at [114, 171] on img at bounding box center [113, 171] width 13 height 13
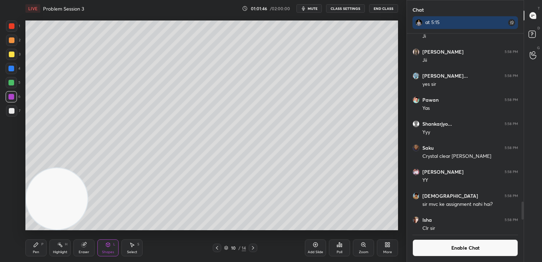
click at [362, 246] on icon at bounding box center [364, 245] width 4 height 4
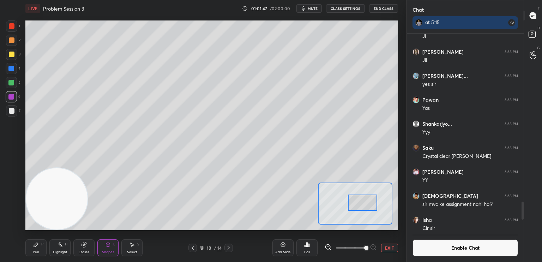
click at [367, 205] on div at bounding box center [362, 203] width 29 height 16
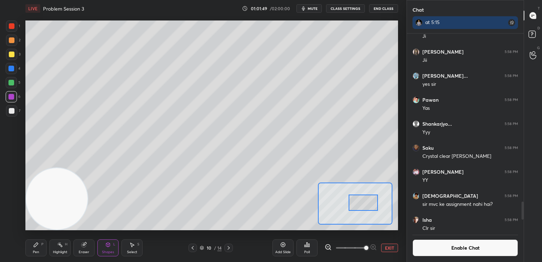
click at [13, 112] on div at bounding box center [12, 111] width 6 height 6
click at [39, 244] on div "Pen P" at bounding box center [35, 247] width 21 height 17
click at [387, 248] on button "EXIT" at bounding box center [389, 248] width 17 height 8
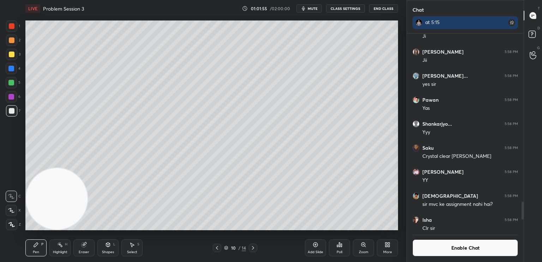
click at [13, 43] on div at bounding box center [11, 40] width 11 height 11
click at [110, 252] on div "Shapes" at bounding box center [108, 252] width 12 height 4
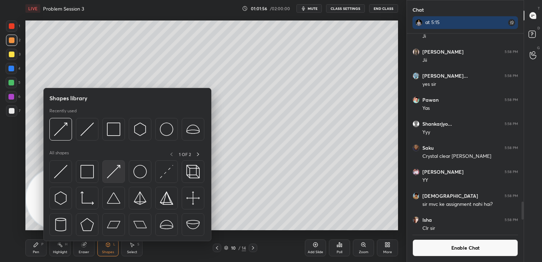
click at [118, 167] on img at bounding box center [113, 171] width 13 height 13
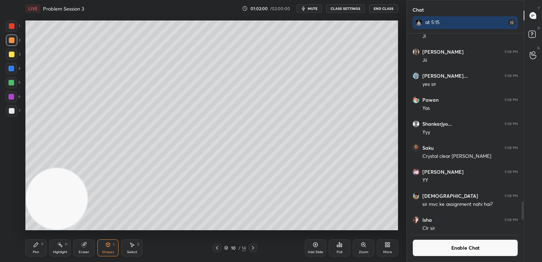
click at [11, 59] on div at bounding box center [11, 54] width 11 height 11
click at [14, 72] on div at bounding box center [11, 68] width 11 height 11
click at [39, 255] on div "Pen P" at bounding box center [35, 247] width 21 height 17
click at [13, 115] on div at bounding box center [11, 110] width 11 height 11
click at [474, 253] on button "Enable Chat" at bounding box center [466, 247] width 106 height 17
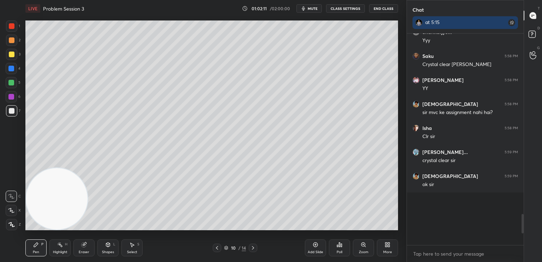
scroll to position [1927, 0]
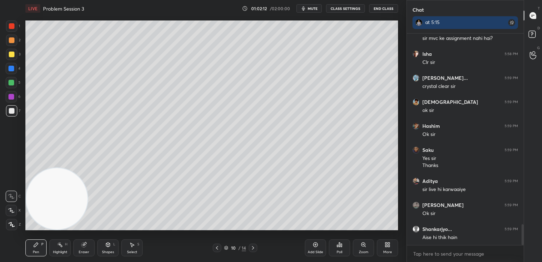
drag, startPoint x: 523, startPoint y: 223, endPoint x: 520, endPoint y: 263, distance: 40.0
click at [520, 0] on html "1 2 3 4 5 6 7 C X Z C X Z E E Erase all H H LIVE Problem Session 3 01:02:12 / 0…" at bounding box center [271, 0] width 542 height 0
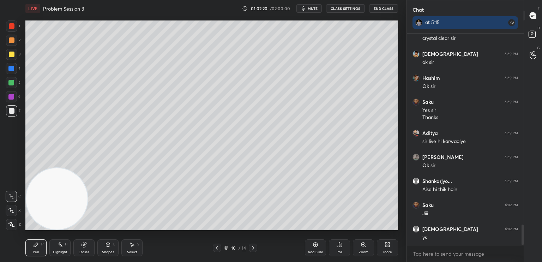
click at [34, 255] on div "Pen P" at bounding box center [35, 247] width 21 height 17
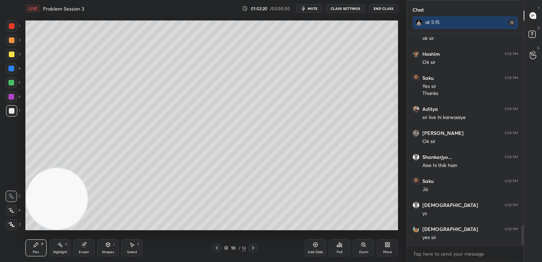
click at [14, 111] on div at bounding box center [12, 111] width 6 height 6
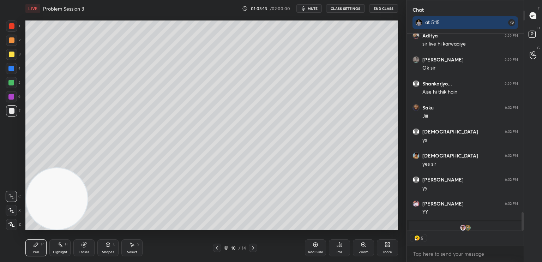
scroll to position [2028, 0]
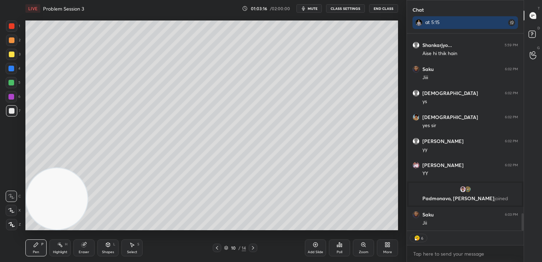
click at [109, 246] on icon at bounding box center [108, 245] width 6 height 6
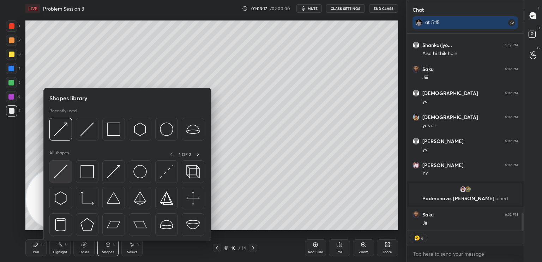
click at [67, 173] on div at bounding box center [60, 171] width 23 height 23
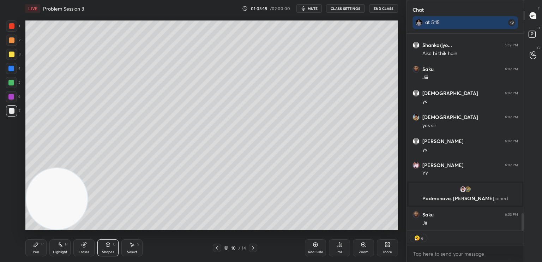
click at [12, 38] on div at bounding box center [12, 40] width 6 height 6
click at [12, 29] on div at bounding box center [11, 25] width 11 height 11
click at [313, 10] on span "mute" at bounding box center [313, 8] width 10 height 5
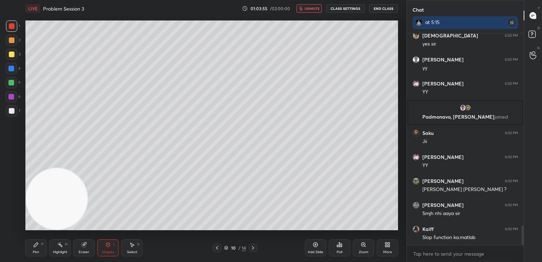
scroll to position [2134, 0]
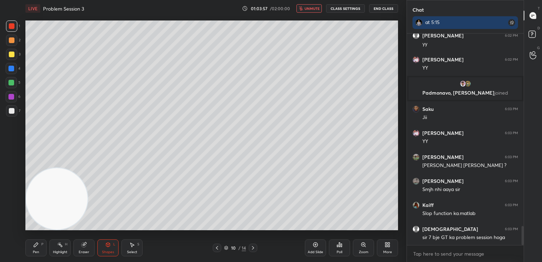
click at [316, 9] on span "unmute" at bounding box center [312, 8] width 15 height 5
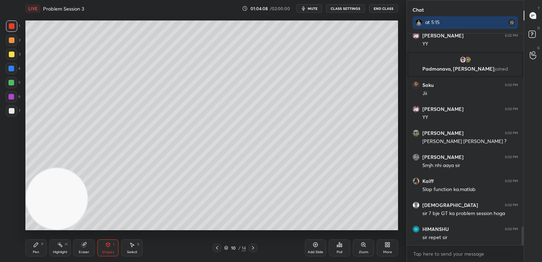
scroll to position [2182, 0]
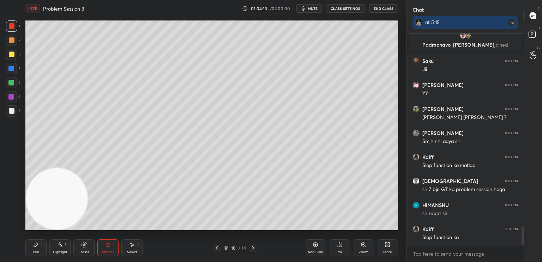
click at [392, 248] on div "More" at bounding box center [387, 247] width 21 height 17
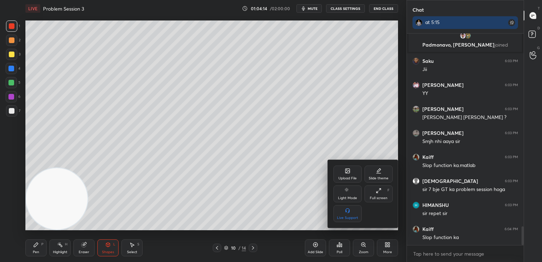
click at [28, 252] on div at bounding box center [271, 131] width 542 height 262
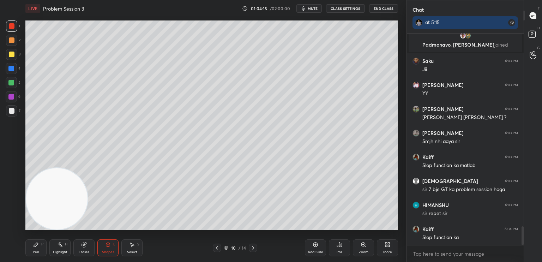
click at [36, 249] on div "Pen P" at bounding box center [35, 247] width 21 height 17
click at [12, 117] on div "7" at bounding box center [13, 112] width 14 height 14
click at [11, 43] on div at bounding box center [11, 40] width 11 height 11
drag, startPoint x: 10, startPoint y: 83, endPoint x: 11, endPoint y: 87, distance: 4.4
click at [11, 85] on div at bounding box center [11, 83] width 6 height 6
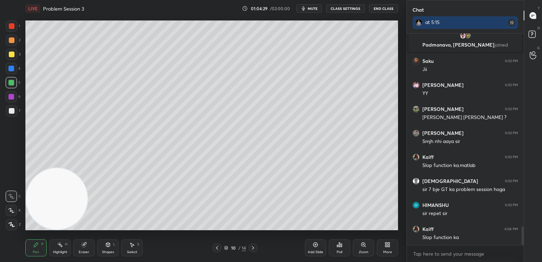
click at [11, 92] on div "1 2 3 4 5 6 7" at bounding box center [13, 69] width 15 height 99
click at [12, 94] on div at bounding box center [11, 96] width 11 height 11
click at [11, 27] on div at bounding box center [12, 26] width 6 height 6
click at [15, 69] on div at bounding box center [11, 68] width 11 height 11
click at [11, 88] on div "5" at bounding box center [13, 84] width 15 height 14
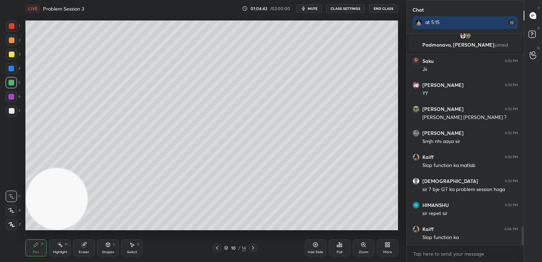
click at [14, 41] on div at bounding box center [11, 40] width 11 height 11
click at [12, 54] on div at bounding box center [12, 55] width 6 height 6
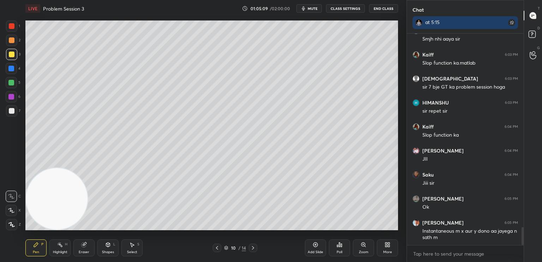
scroll to position [2308, 0]
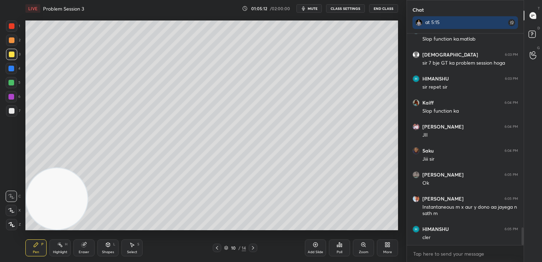
click at [317, 248] on div "Add Slide" at bounding box center [315, 247] width 21 height 17
click at [7, 117] on div "7" at bounding box center [13, 112] width 14 height 14
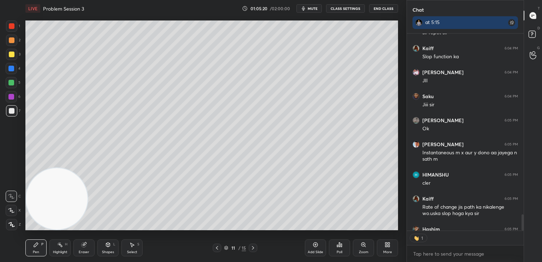
scroll to position [2, 2]
click at [218, 247] on icon at bounding box center [217, 248] width 6 height 6
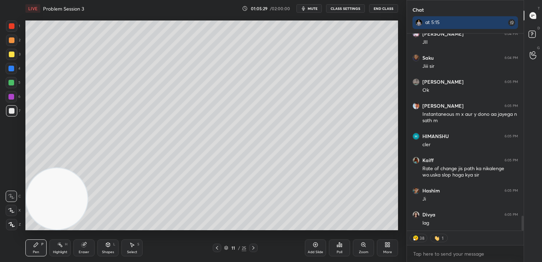
scroll to position [2425, 0]
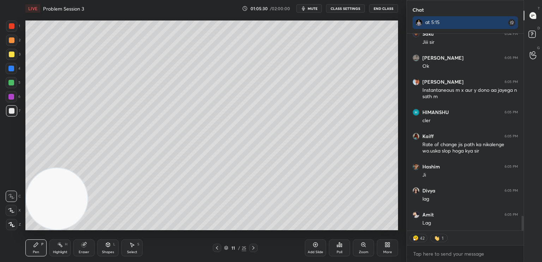
type textarea "x"
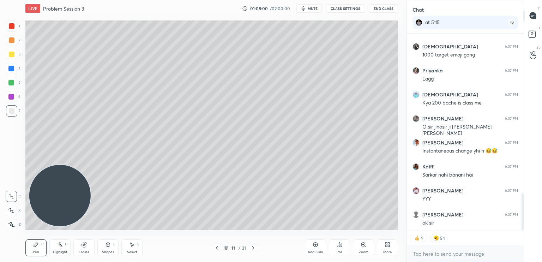
scroll to position [832, 0]
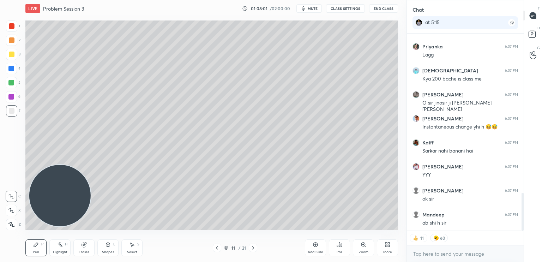
click at [357, 7] on button "CLASS SETTINGS" at bounding box center [345, 8] width 39 height 8
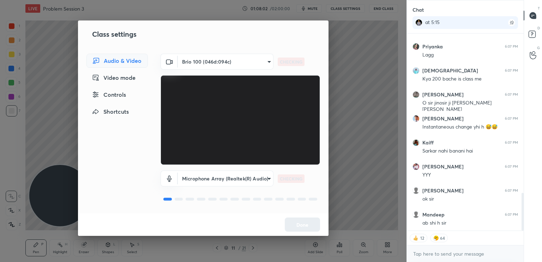
scroll to position [856, 0]
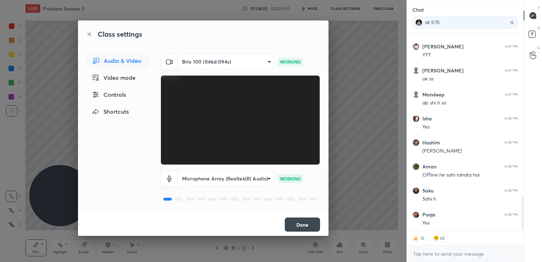
type textarea "x"
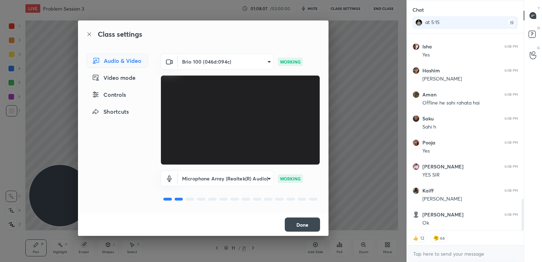
click at [122, 97] on div "Controls" at bounding box center [117, 95] width 61 height 14
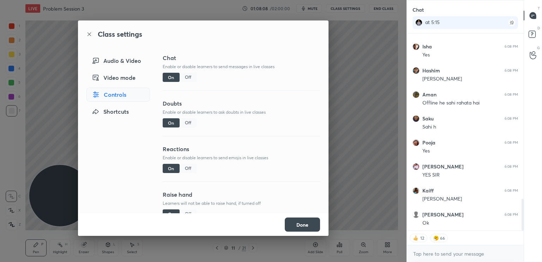
click at [195, 76] on div "Off" at bounding box center [188, 77] width 17 height 9
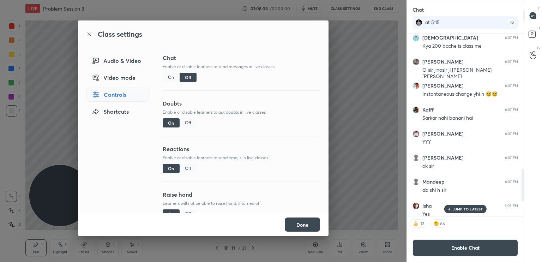
click at [358, 166] on div "Class settings Audio & Video Video mode Controls Shortcuts Chat Enable or disab…" at bounding box center [203, 131] width 407 height 262
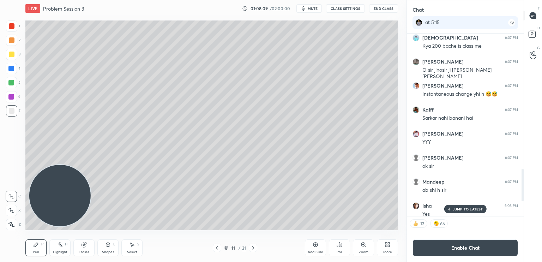
click at [460, 209] on p "JUMP TO LATEST" at bounding box center [468, 209] width 30 height 4
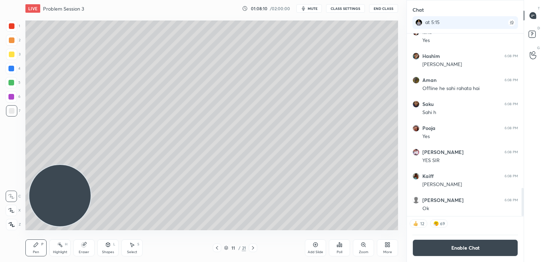
click at [385, 252] on div "More" at bounding box center [388, 252] width 9 height 4
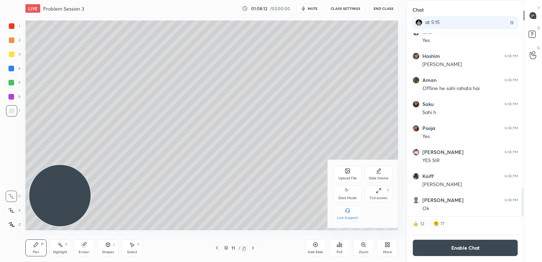
click at [352, 195] on div "Dark Mode" at bounding box center [348, 193] width 28 height 17
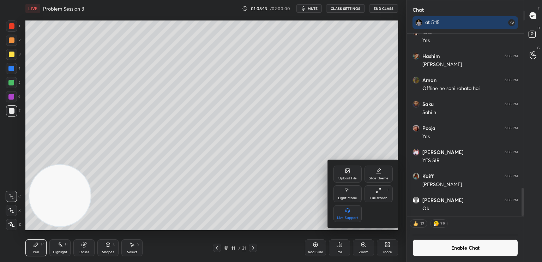
click at [16, 157] on div at bounding box center [271, 131] width 542 height 262
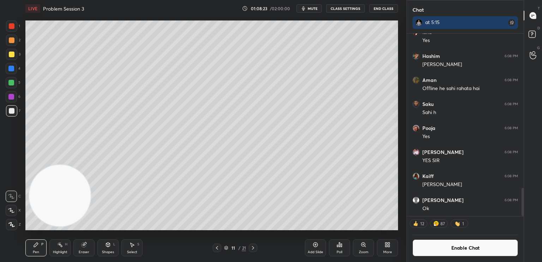
click at [346, 8] on button "CLASS SETTINGS" at bounding box center [345, 8] width 39 height 8
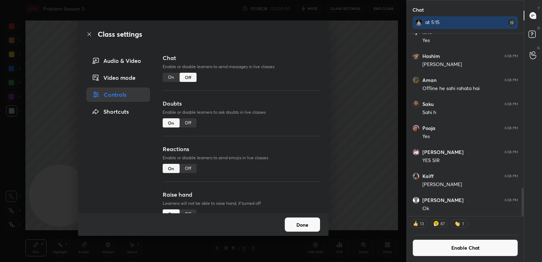
click at [339, 15] on div "Class settings Audio & Video Video mode Controls Shortcuts Chat Enable or disab…" at bounding box center [203, 131] width 407 height 262
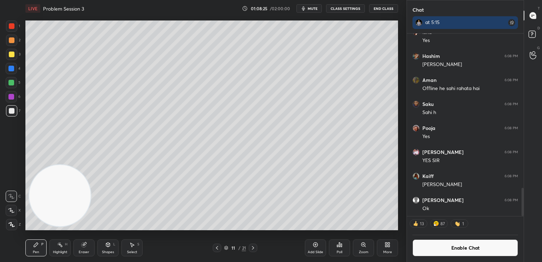
click at [9, 112] on div at bounding box center [12, 111] width 6 height 6
click at [113, 252] on div "Shapes" at bounding box center [108, 252] width 12 height 4
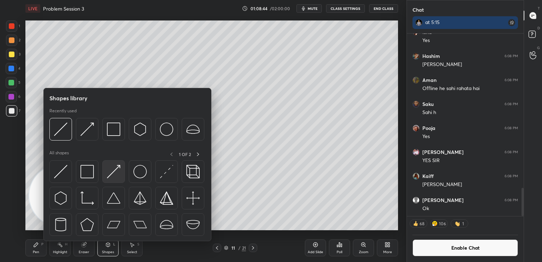
click at [114, 175] on img at bounding box center [113, 171] width 13 height 13
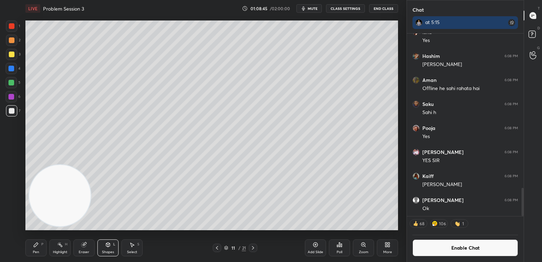
click at [10, 44] on div at bounding box center [11, 40] width 11 height 11
click at [451, 251] on button "Enable Chat" at bounding box center [466, 247] width 106 height 17
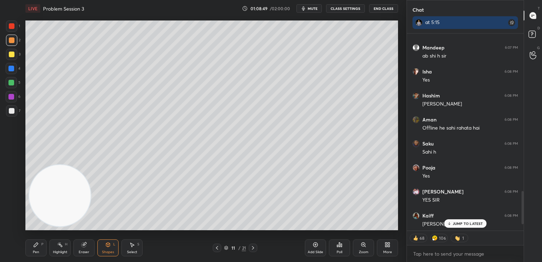
scroll to position [973, 0]
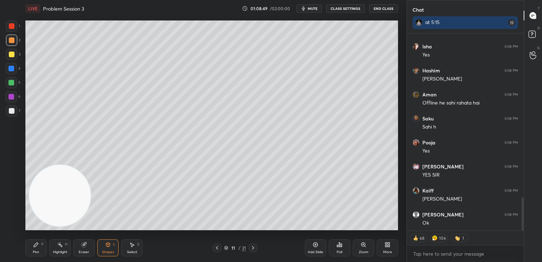
drag, startPoint x: 523, startPoint y: 202, endPoint x: 527, endPoint y: 239, distance: 37.7
click at [527, 239] on div "Chat at 5:15 [PERSON_NAME] 6:07 PM ok [PERSON_NAME] 6:07 PM ab shi h [PERSON_NA…" at bounding box center [475, 131] width 136 height 262
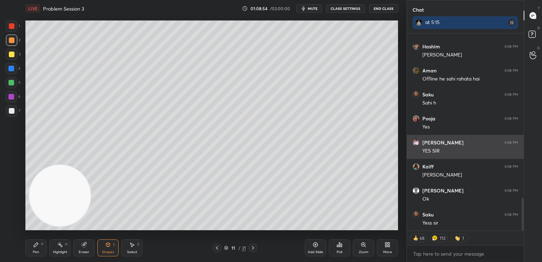
scroll to position [1021, 0]
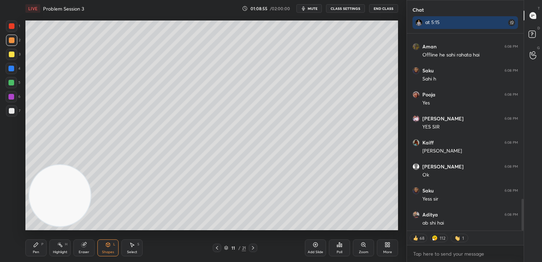
click at [40, 248] on div "Pen P" at bounding box center [35, 247] width 21 height 17
click at [12, 111] on div at bounding box center [12, 111] width 6 height 6
click at [106, 252] on div "Shapes" at bounding box center [108, 252] width 12 height 4
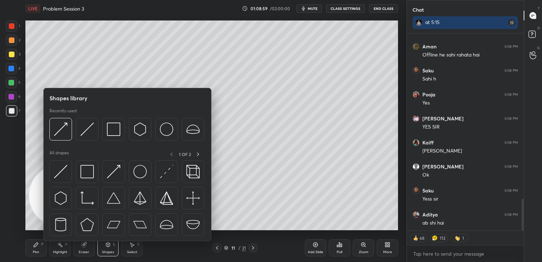
click at [62, 167] on img at bounding box center [60, 171] width 13 height 13
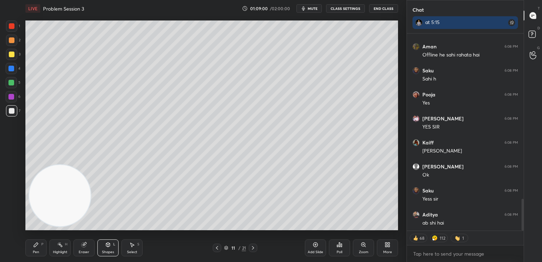
click at [12, 85] on div at bounding box center [11, 83] width 6 height 6
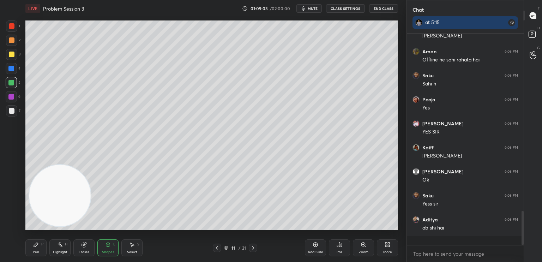
scroll to position [209, 115]
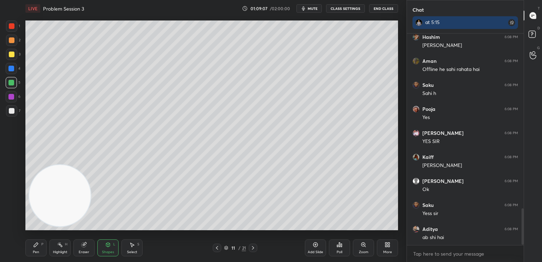
click at [37, 252] on div "Pen" at bounding box center [36, 252] width 6 height 4
click at [11, 113] on div at bounding box center [12, 111] width 6 height 6
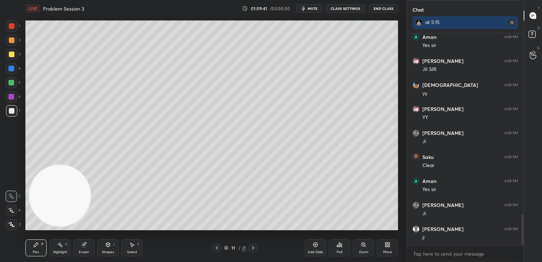
scroll to position [1295, 0]
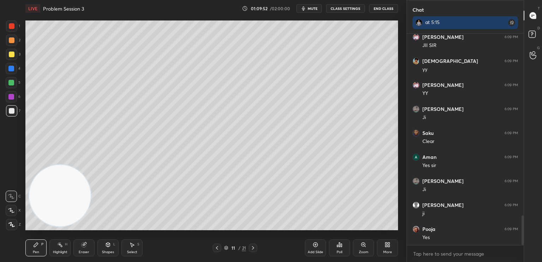
click at [10, 41] on div at bounding box center [12, 40] width 6 height 6
click at [10, 112] on div at bounding box center [12, 111] width 6 height 6
click at [10, 56] on div at bounding box center [12, 55] width 6 height 6
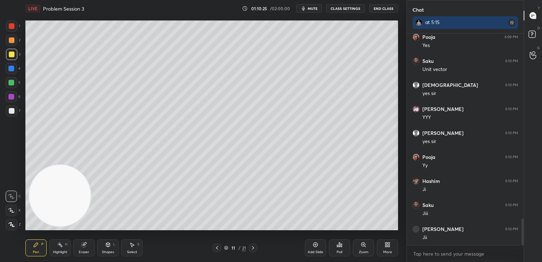
scroll to position [1511, 0]
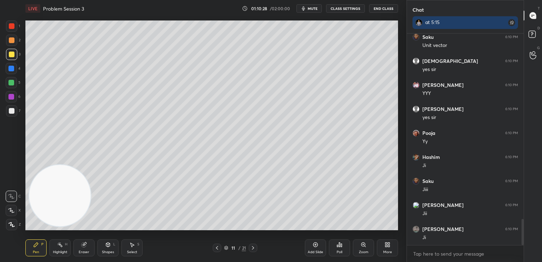
click at [84, 250] on div "Eraser" at bounding box center [83, 247] width 21 height 17
drag, startPoint x: 38, startPoint y: 248, endPoint x: 46, endPoint y: 246, distance: 7.8
click at [39, 249] on div "Pen P" at bounding box center [35, 247] width 21 height 17
click at [117, 246] on div "Shapes L" at bounding box center [107, 247] width 21 height 17
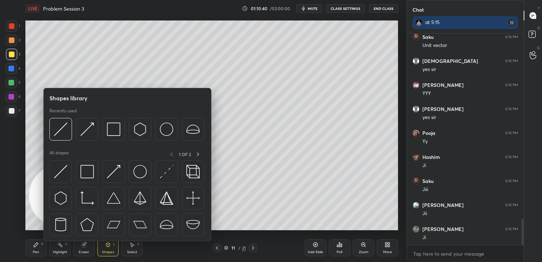
click at [65, 172] on img at bounding box center [60, 171] width 13 height 13
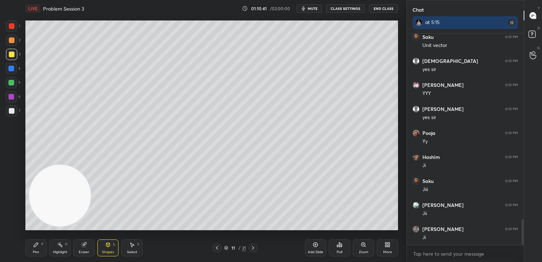
click at [13, 44] on div at bounding box center [11, 40] width 11 height 11
click at [13, 111] on div at bounding box center [11, 110] width 11 height 11
click at [37, 246] on icon at bounding box center [36, 245] width 6 height 6
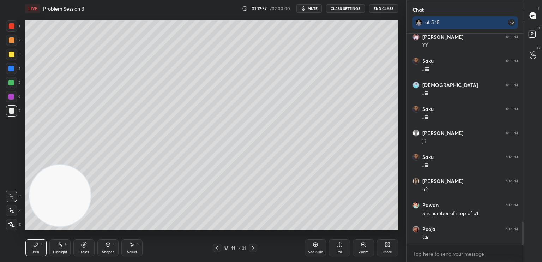
scroll to position [1727, 0]
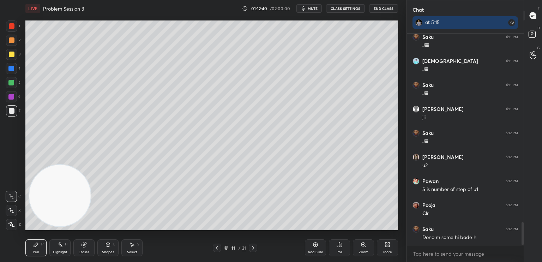
click at [8, 57] on div at bounding box center [11, 54] width 11 height 11
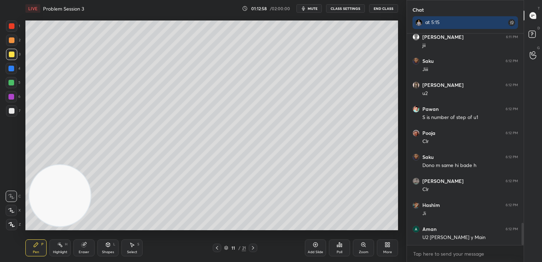
scroll to position [1823, 0]
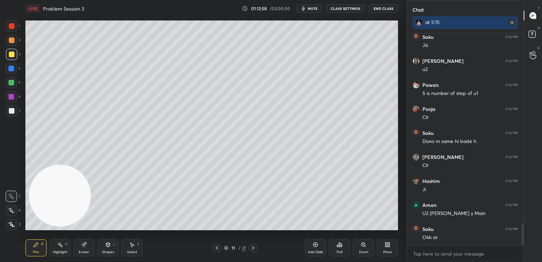
click at [82, 251] on div "Eraser" at bounding box center [84, 252] width 11 height 4
click at [11, 210] on icon at bounding box center [11, 211] width 6 height 6
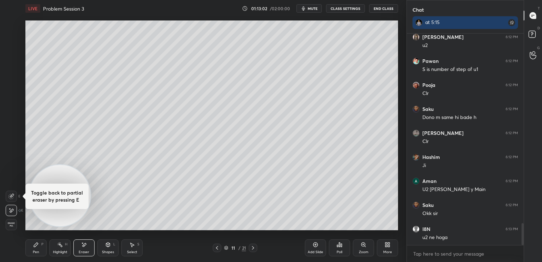
scroll to position [1871, 0]
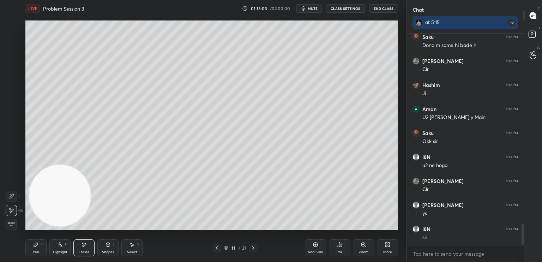
click at [36, 249] on div "Pen P" at bounding box center [35, 247] width 21 height 17
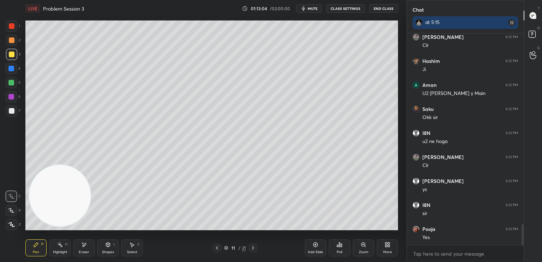
click at [11, 112] on div at bounding box center [12, 111] width 6 height 6
click at [116, 248] on div "Shapes L" at bounding box center [107, 247] width 21 height 17
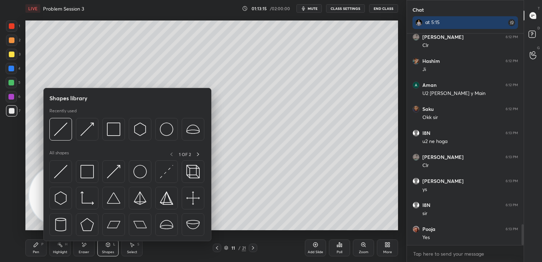
click at [11, 56] on div at bounding box center [12, 55] width 6 height 6
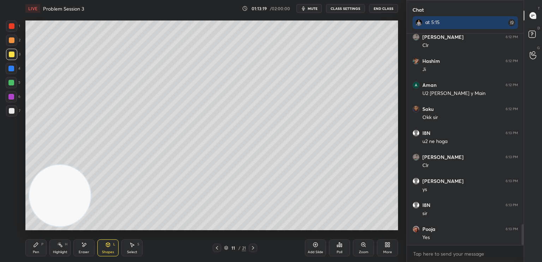
click at [36, 243] on div "Pen P" at bounding box center [35, 247] width 21 height 17
click at [11, 110] on div at bounding box center [12, 111] width 6 height 6
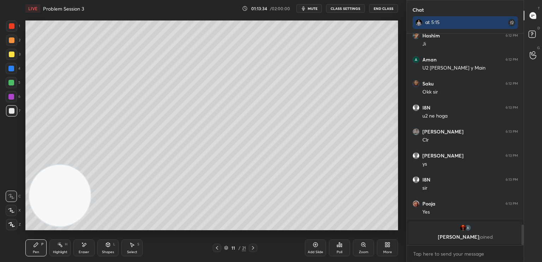
scroll to position [1859, 0]
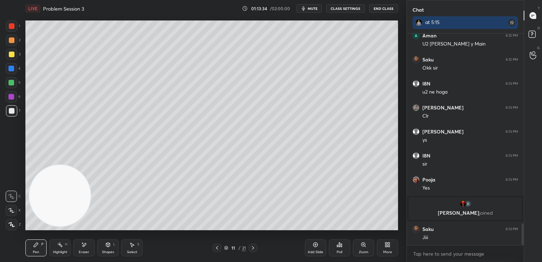
click at [111, 249] on div "Shapes L" at bounding box center [107, 247] width 21 height 17
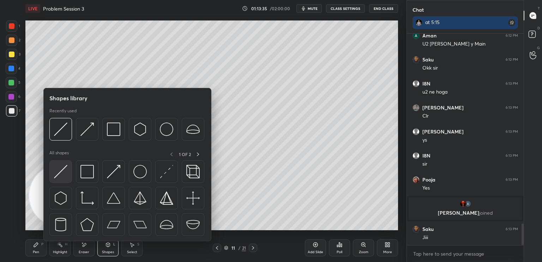
click at [68, 175] on div at bounding box center [60, 171] width 23 height 23
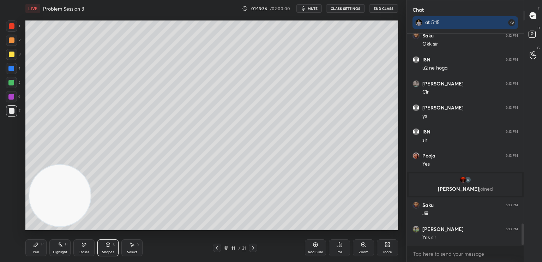
click at [12, 84] on div at bounding box center [11, 83] width 6 height 6
click at [38, 251] on div "Pen P" at bounding box center [35, 247] width 21 height 17
click at [11, 113] on div at bounding box center [12, 111] width 6 height 6
click at [107, 250] on div "Shapes" at bounding box center [108, 252] width 12 height 4
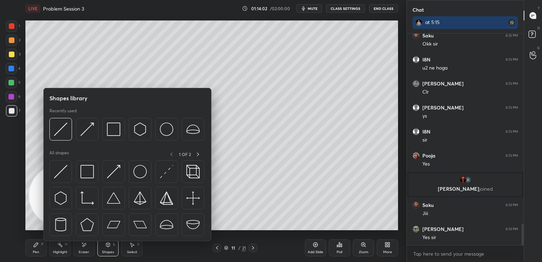
click at [65, 179] on div at bounding box center [60, 171] width 23 height 23
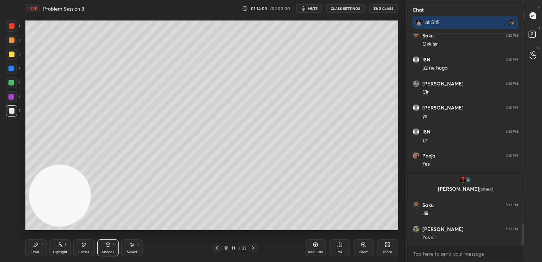
click at [11, 68] on div at bounding box center [11, 69] width 6 height 6
click at [40, 246] on div "Pen P" at bounding box center [35, 247] width 21 height 17
click at [9, 112] on div at bounding box center [12, 111] width 6 height 6
click at [354, 9] on button "CLASS SETTINGS" at bounding box center [345, 8] width 39 height 8
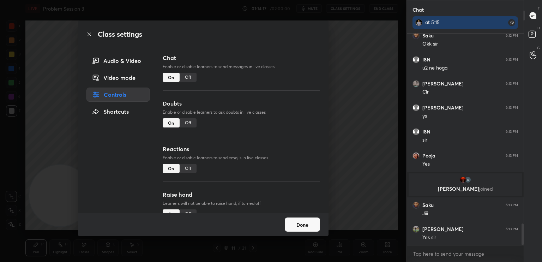
click at [116, 64] on div "Audio & Video" at bounding box center [119, 61] width 64 height 14
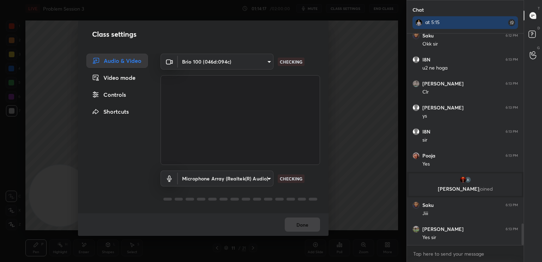
click at [219, 66] on body "1 2 3 4 5 6 7 C X Z E E Erase all H H LIVE Problem Session 3 01:14:17 / 02:00:0…" at bounding box center [271, 131] width 542 height 262
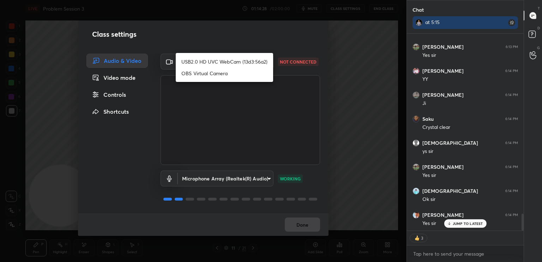
scroll to position [2113, 0]
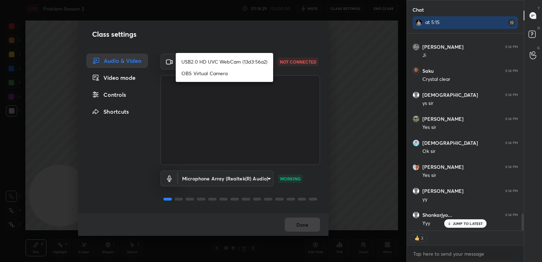
click at [244, 44] on div at bounding box center [271, 131] width 542 height 262
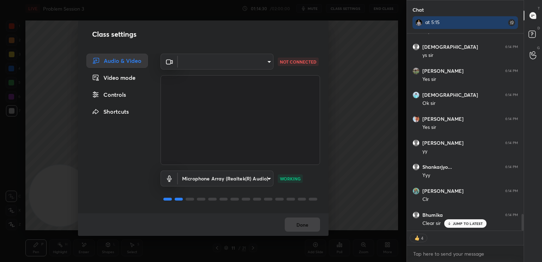
click at [262, 59] on body "1 2 3 4 5 6 7 C X Z E E Erase all H H LIVE Problem Session 3 01:14:30 / 02:00:0…" at bounding box center [271, 131] width 542 height 262
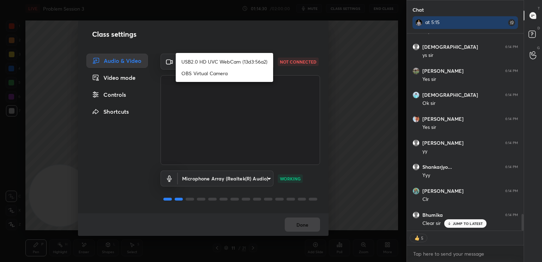
type textarea "x"
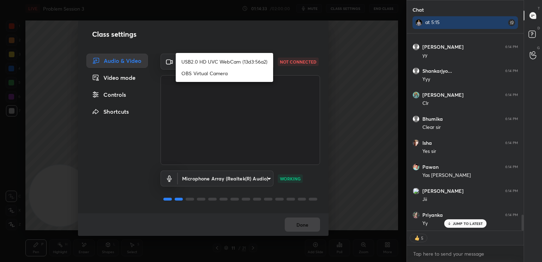
click at [208, 61] on li "USB2.0 HD UVC WebCam (13d3:56a2)" at bounding box center [224, 62] width 97 height 12
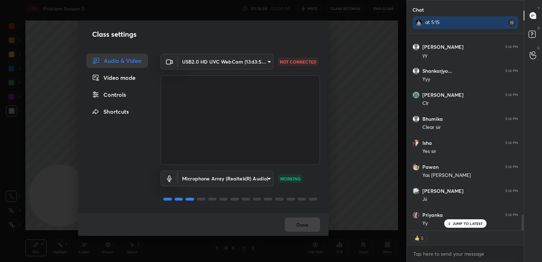
scroll to position [2281, 0]
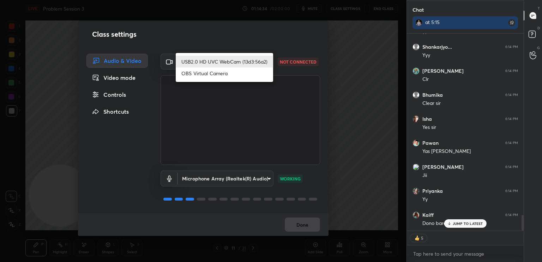
click at [241, 59] on body "1 2 3 4 5 6 7 C X Z E E Erase all H H LIVE Problem Session 3 01:14:34 / 02:00:0…" at bounding box center [271, 131] width 542 height 262
click at [229, 59] on li "USB2.0 HD UVC WebCam (13d3:56a2)" at bounding box center [224, 62] width 97 height 12
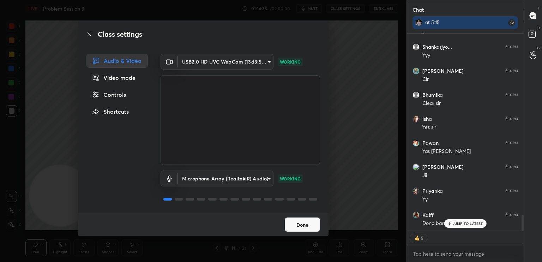
scroll to position [2305, 0]
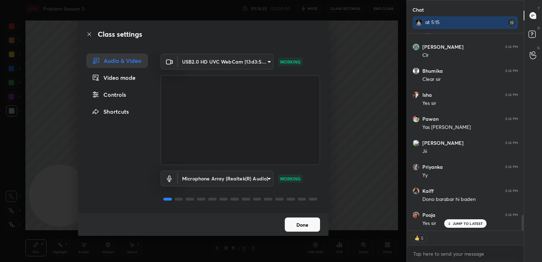
click at [257, 57] on body "1 2 3 4 5 6 7 C X Z E E Erase all H H LIVE Problem Session 3 01:14:35 / 02:00:0…" at bounding box center [271, 131] width 542 height 262
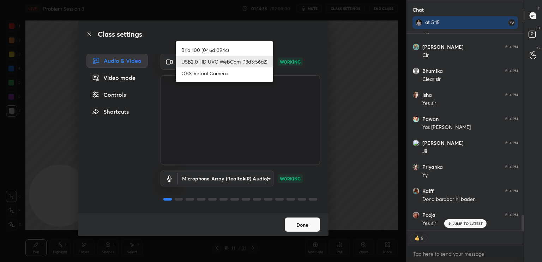
click at [242, 48] on li "Brio 100 (046d:094c)" at bounding box center [224, 50] width 97 height 12
type input "93c61ce10097ae5a7989bca811d23045a5431d1ada1a83d262e970503a3ca604"
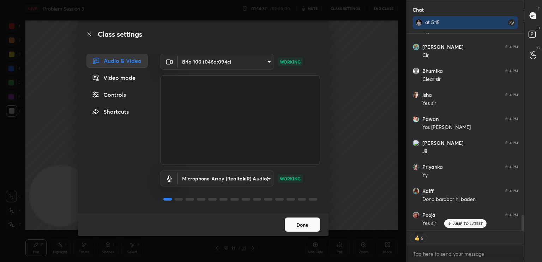
click at [302, 226] on button "Done" at bounding box center [302, 225] width 35 height 14
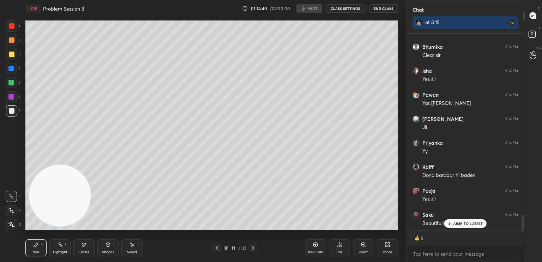
scroll to position [209, 115]
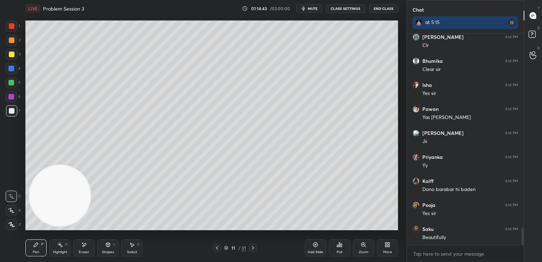
click at [14, 111] on div at bounding box center [12, 111] width 6 height 6
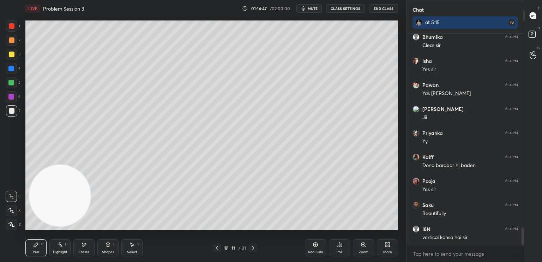
click at [318, 9] on span "mute" at bounding box center [313, 8] width 10 height 5
click at [319, 6] on span "unmute" at bounding box center [312, 8] width 15 height 5
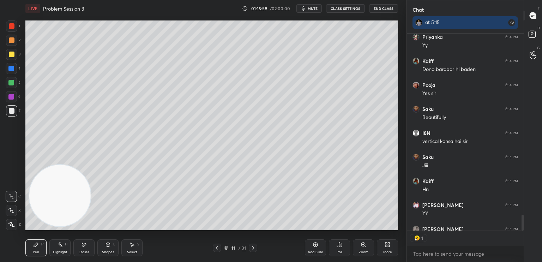
scroll to position [2, 2]
click at [318, 250] on div "Add Slide" at bounding box center [315, 247] width 21 height 17
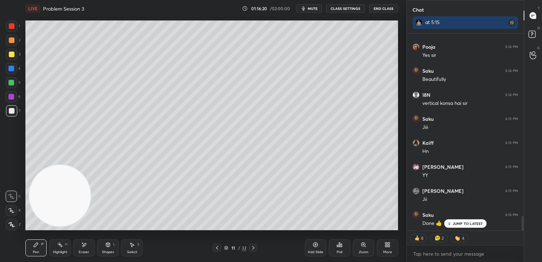
click at [254, 248] on icon at bounding box center [254, 248] width 6 height 6
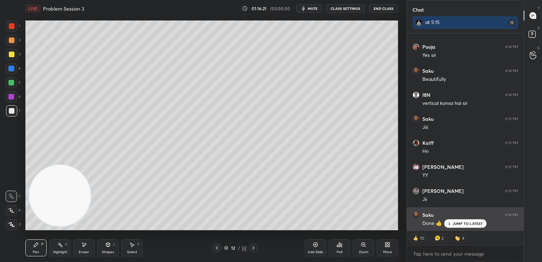
click at [457, 223] on p "JUMP TO LATEST" at bounding box center [468, 223] width 30 height 4
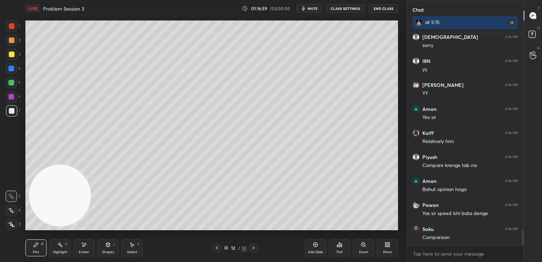
scroll to position [2867, 0]
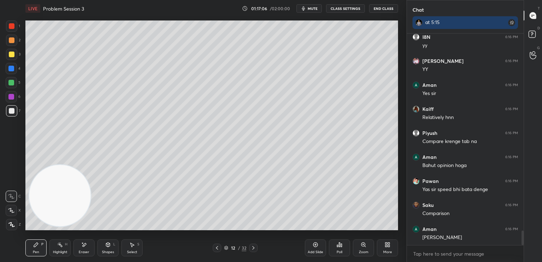
click at [13, 42] on div at bounding box center [12, 40] width 6 height 6
click at [10, 84] on div at bounding box center [11, 83] width 6 height 6
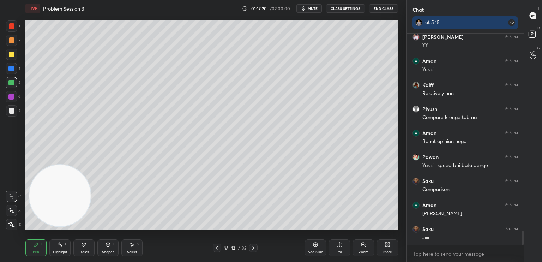
click at [86, 246] on icon at bounding box center [84, 245] width 6 height 6
click at [11, 224] on span "Erase all" at bounding box center [11, 224] width 11 height 5
click at [24, 240] on div "LIVE Problem Session 3 01:17:21 / 02:00:00 mute CLASS SETTINGS End Class Settin…" at bounding box center [212, 131] width 379 height 262
click at [13, 111] on div at bounding box center [11, 110] width 11 height 11
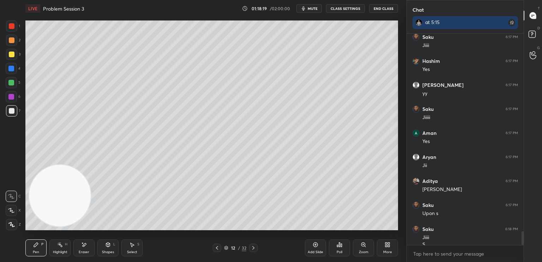
scroll to position [3091, 0]
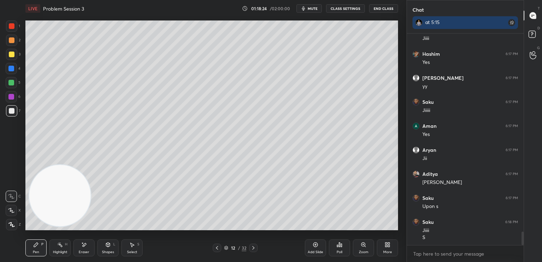
click at [108, 249] on div "Shapes L" at bounding box center [107, 247] width 21 height 17
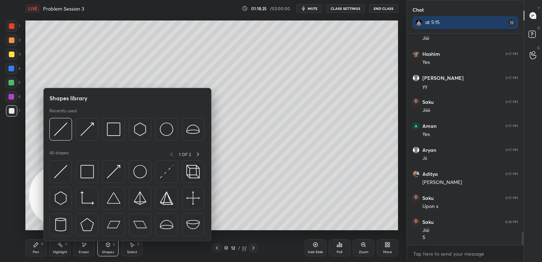
click at [63, 176] on img at bounding box center [60, 171] width 13 height 13
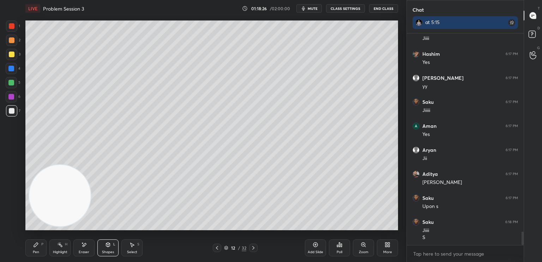
scroll to position [3115, 0]
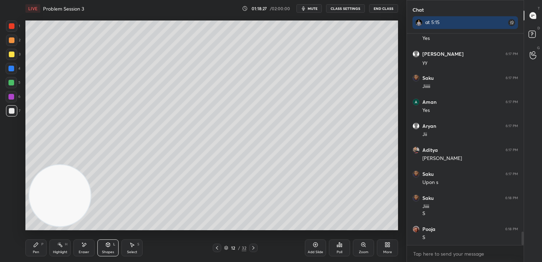
click at [40, 250] on div "Pen P" at bounding box center [35, 247] width 21 height 17
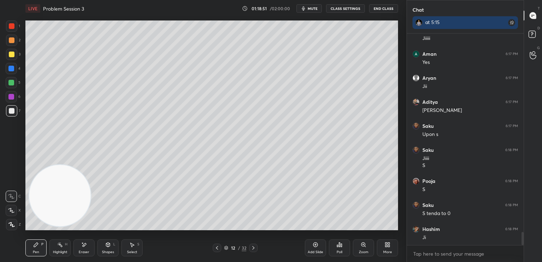
scroll to position [3187, 0]
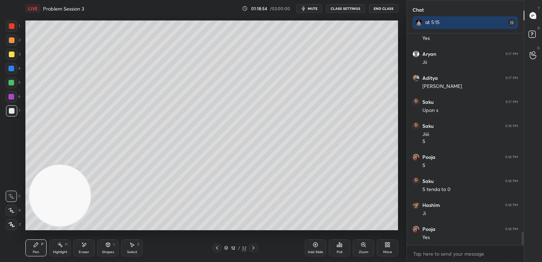
click at [104, 249] on div "Shapes L" at bounding box center [107, 247] width 21 height 17
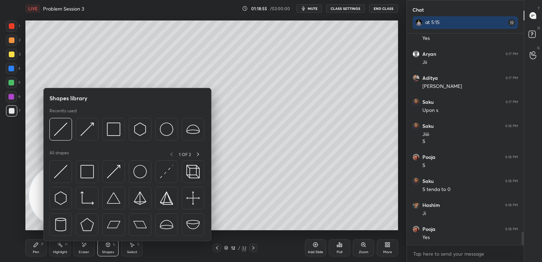
click at [57, 172] on img at bounding box center [60, 171] width 13 height 13
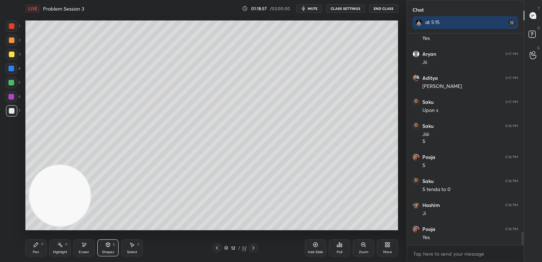
click at [36, 250] on div "Pen" at bounding box center [36, 252] width 6 height 4
click at [108, 248] on div "Shapes L" at bounding box center [107, 247] width 21 height 17
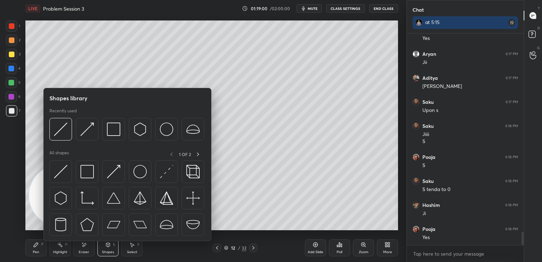
click at [85, 171] on img at bounding box center [87, 171] width 13 height 13
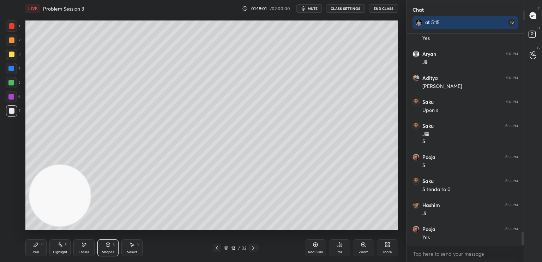
click at [16, 25] on div at bounding box center [11, 25] width 11 height 11
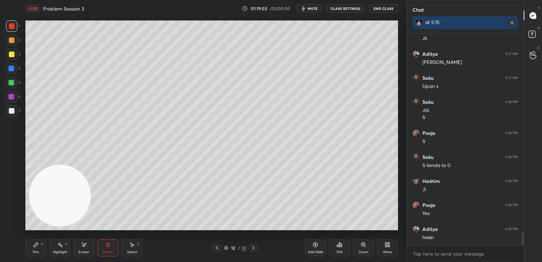
click at [43, 246] on div "P" at bounding box center [42, 245] width 2 height 4
click at [13, 114] on div at bounding box center [11, 110] width 11 height 11
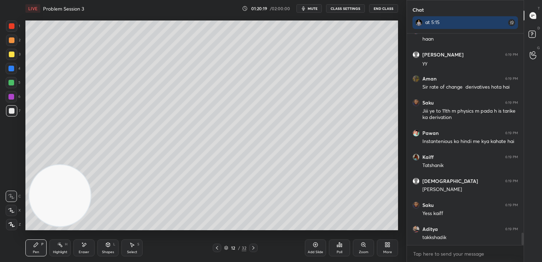
scroll to position [3433, 0]
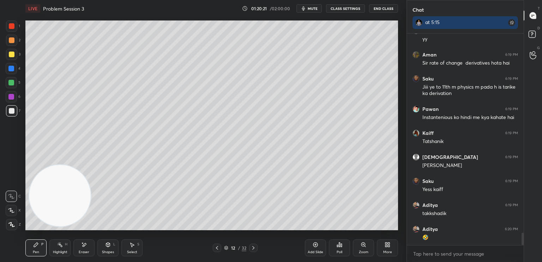
click at [315, 8] on button "mute" at bounding box center [309, 8] width 25 height 8
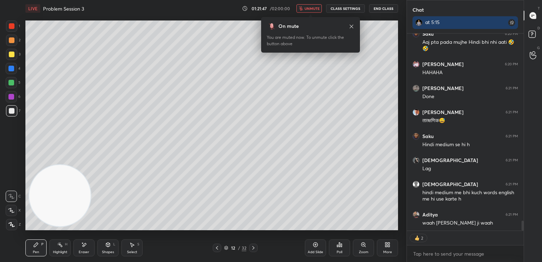
scroll to position [3725, 0]
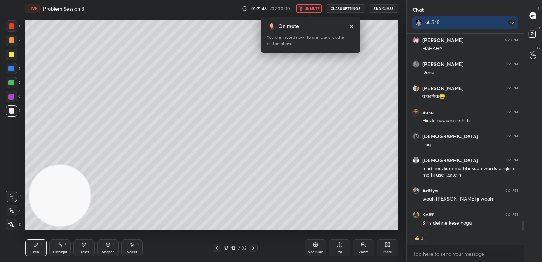
click at [313, 7] on span "unmute" at bounding box center [312, 8] width 15 height 5
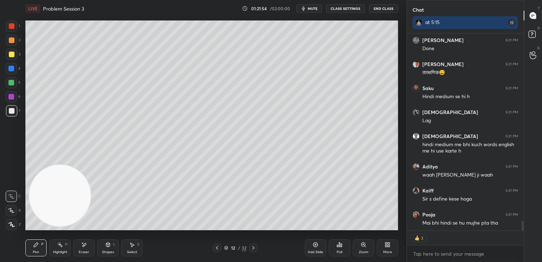
scroll to position [3773, 0]
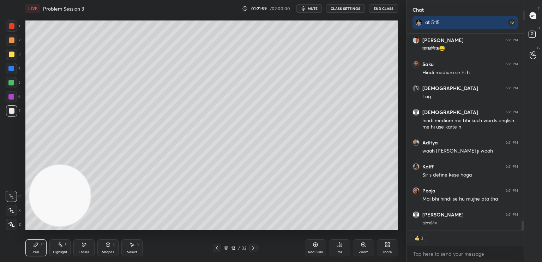
type textarea "x"
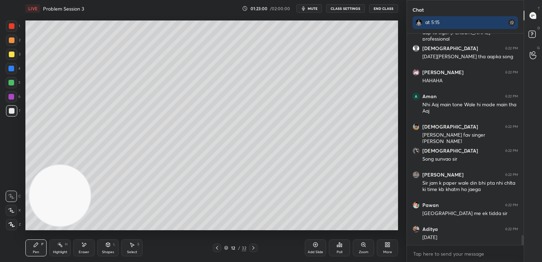
scroll to position [4281, 0]
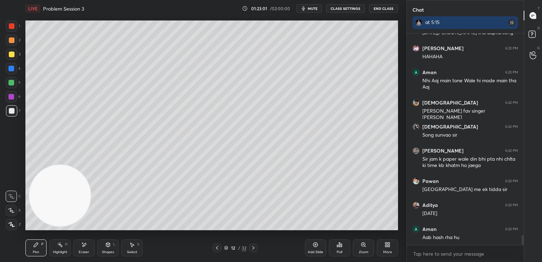
click at [16, 162] on div "1 2 3 4 5 6 7 C X Z E E Erase all H H" at bounding box center [11, 125] width 23 height 210
click at [315, 251] on div "Add Slide" at bounding box center [316, 252] width 16 height 4
click at [215, 249] on icon at bounding box center [217, 248] width 6 height 6
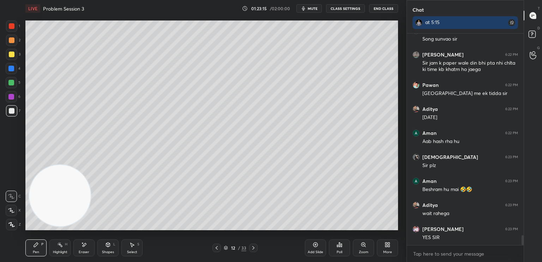
scroll to position [4401, 0]
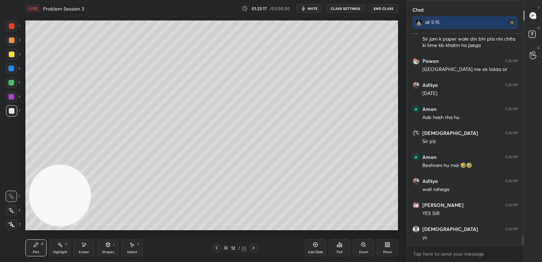
click at [318, 247] on icon at bounding box center [316, 245] width 6 height 6
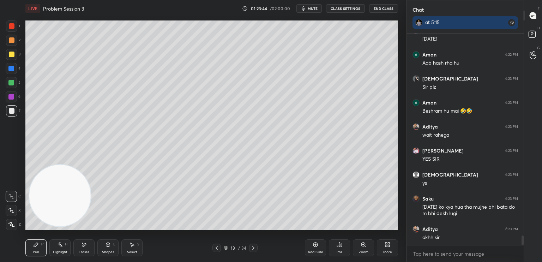
scroll to position [4486, 0]
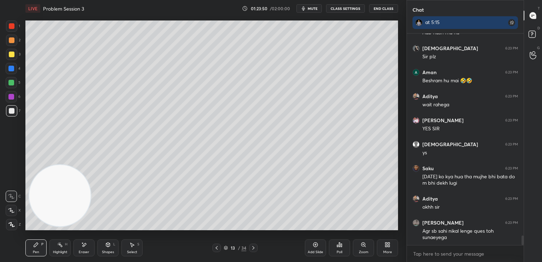
click at [352, 10] on button "CLASS SETTINGS" at bounding box center [345, 8] width 39 height 8
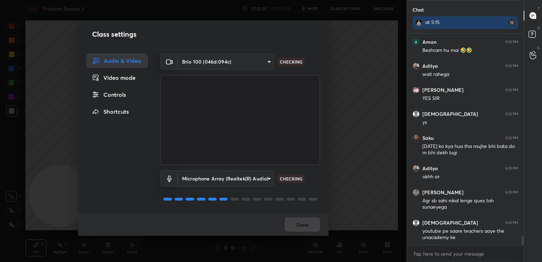
click at [112, 95] on div "Controls" at bounding box center [117, 95] width 61 height 14
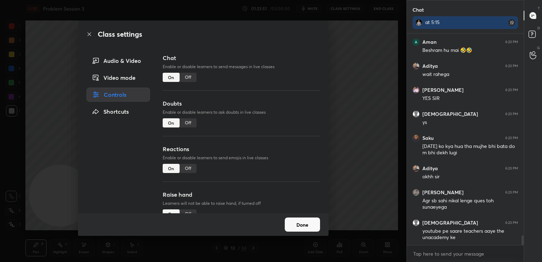
click at [180, 79] on div "Off" at bounding box center [188, 77] width 17 height 9
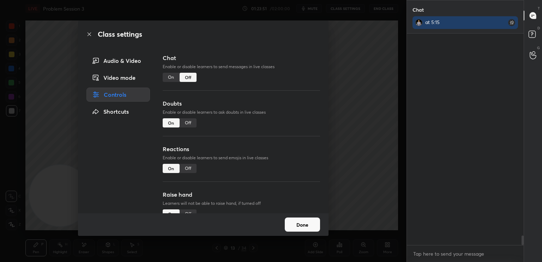
scroll to position [2, 2]
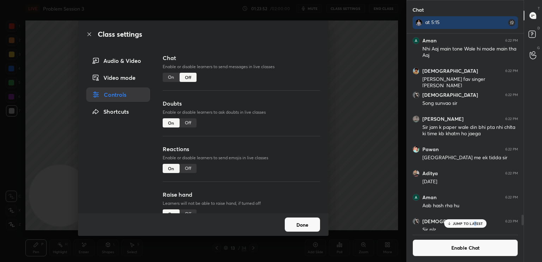
click at [475, 221] on p "JUMP TO LATEST" at bounding box center [468, 223] width 30 height 4
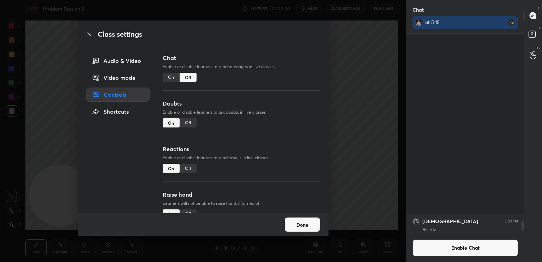
scroll to position [3855, 0]
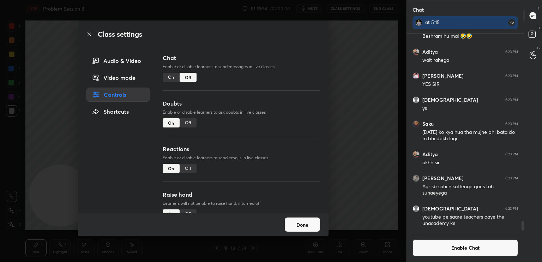
click at [283, 224] on div "Done" at bounding box center [203, 224] width 251 height 23
click at [307, 224] on button "Done" at bounding box center [302, 225] width 35 height 14
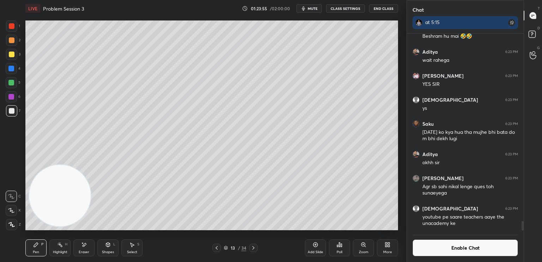
click at [35, 243] on icon at bounding box center [36, 245] width 6 height 6
click at [14, 112] on div at bounding box center [12, 111] width 6 height 6
click at [504, 252] on button "Enable Chat" at bounding box center [466, 247] width 106 height 17
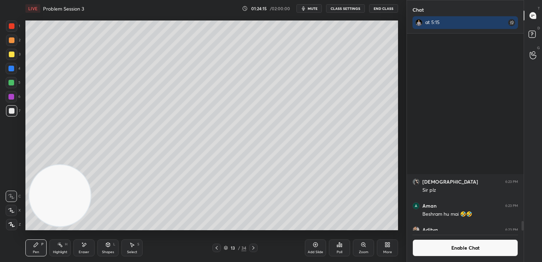
scroll to position [209, 115]
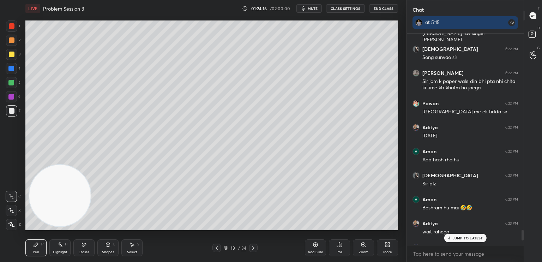
click at [468, 239] on p "JUMP TO LATEST" at bounding box center [468, 238] width 30 height 4
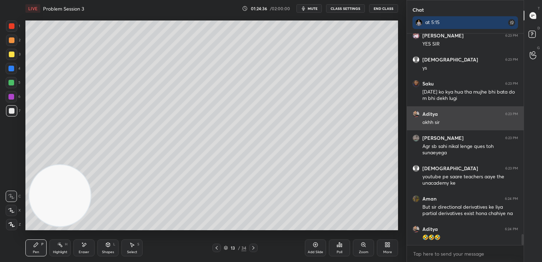
scroll to position [3913, 0]
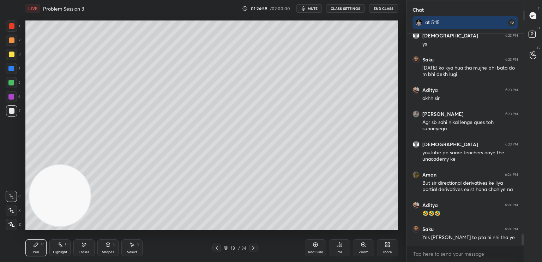
click at [12, 97] on div at bounding box center [11, 96] width 11 height 11
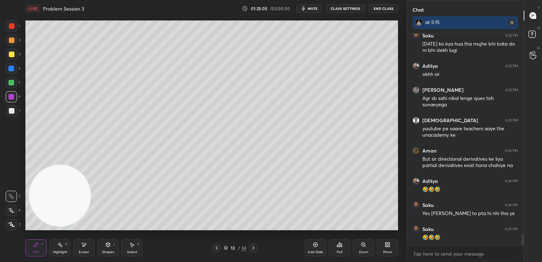
click at [12, 55] on div at bounding box center [12, 55] width 6 height 6
click at [10, 108] on div at bounding box center [11, 110] width 11 height 11
click at [10, 111] on div at bounding box center [12, 111] width 6 height 6
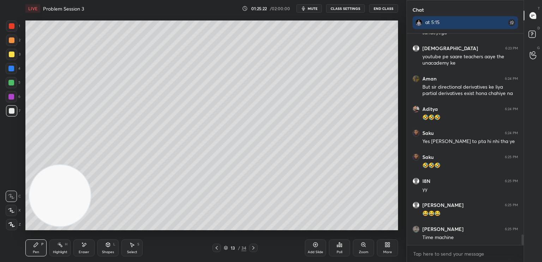
scroll to position [4033, 0]
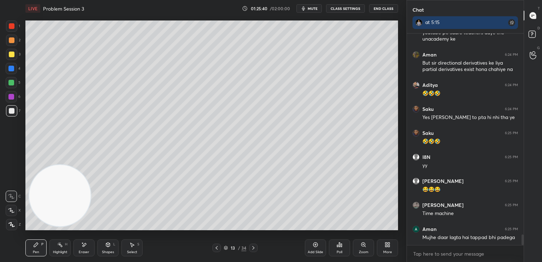
click at [81, 253] on div "Eraser" at bounding box center [84, 252] width 11 height 4
click at [12, 209] on icon at bounding box center [11, 211] width 6 height 6
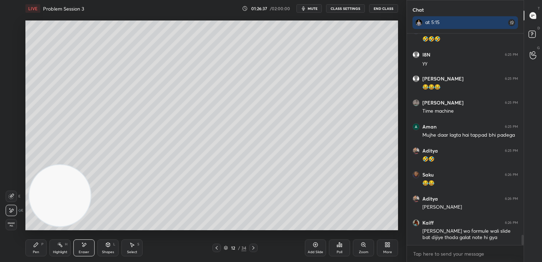
scroll to position [4161, 0]
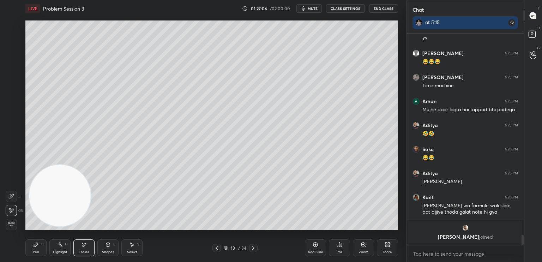
click at [310, 7] on span "mute" at bounding box center [313, 8] width 10 height 5
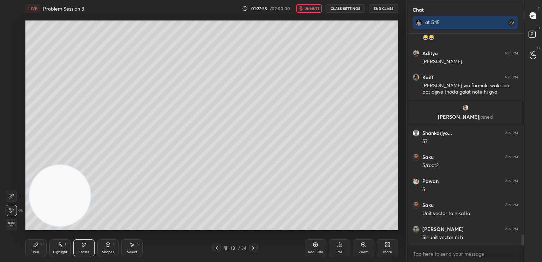
scroll to position [4184, 0]
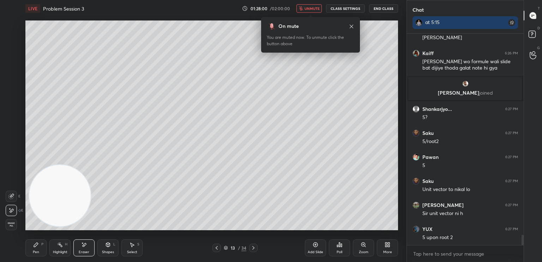
click at [316, 8] on span "unmute" at bounding box center [312, 8] width 15 height 5
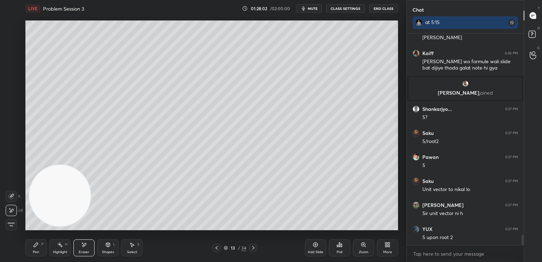
drag, startPoint x: 77, startPoint y: 246, endPoint x: 72, endPoint y: 242, distance: 6.3
click at [76, 247] on div "Eraser" at bounding box center [83, 247] width 21 height 17
click at [35, 252] on div "Pen" at bounding box center [36, 252] width 6 height 4
click at [14, 111] on div at bounding box center [11, 110] width 11 height 11
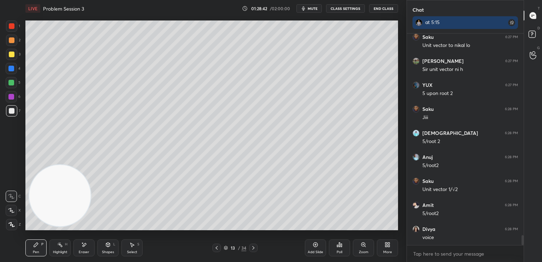
scroll to position [4352, 0]
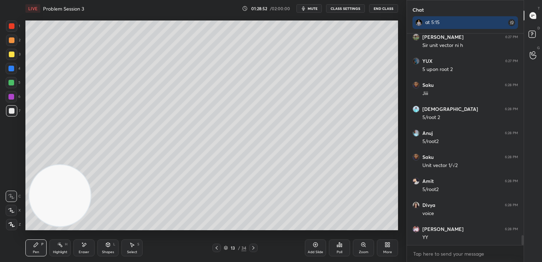
drag, startPoint x: 314, startPoint y: 6, endPoint x: 338, endPoint y: 10, distance: 25.0
click at [314, 6] on span "mute" at bounding box center [313, 8] width 10 height 5
click at [385, 7] on button "End Class" at bounding box center [383, 8] width 29 height 8
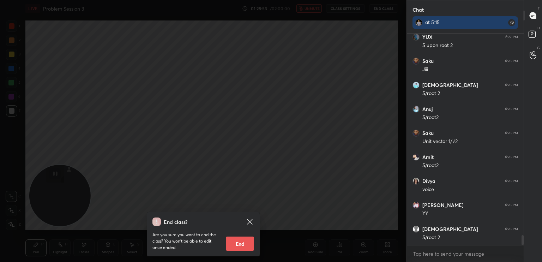
scroll to position [4400, 0]
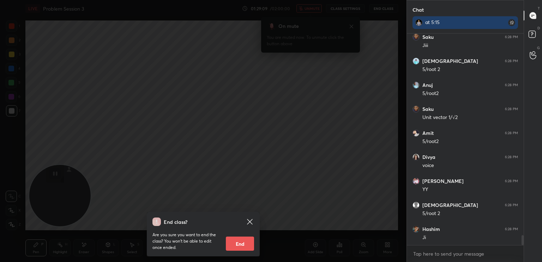
click at [251, 221] on icon at bounding box center [250, 222] width 8 height 8
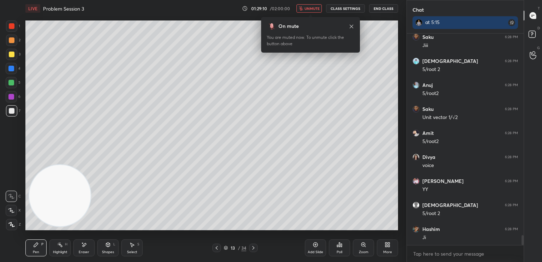
click at [314, 10] on span "unmute" at bounding box center [312, 8] width 15 height 5
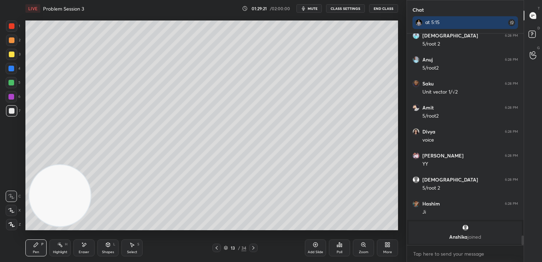
scroll to position [4316, 0]
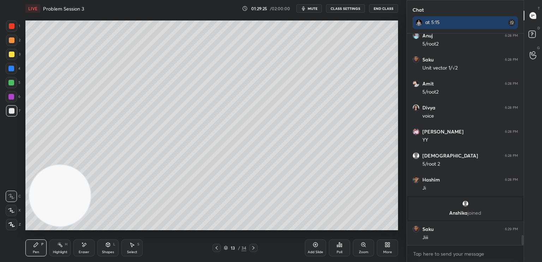
click at [85, 246] on icon at bounding box center [84, 245] width 6 height 6
click at [10, 211] on icon at bounding box center [11, 211] width 6 height 6
click at [35, 246] on icon at bounding box center [36, 245] width 4 height 4
drag, startPoint x: 110, startPoint y: 248, endPoint x: 110, endPoint y: 243, distance: 4.6
click at [110, 248] on div "Shapes L" at bounding box center [107, 247] width 21 height 17
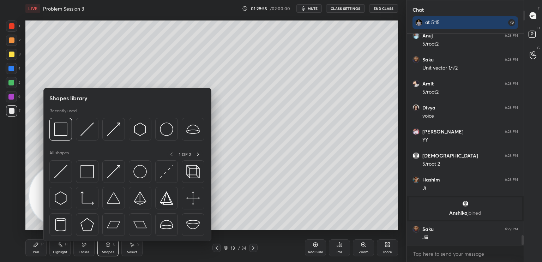
click at [63, 176] on img at bounding box center [60, 171] width 13 height 13
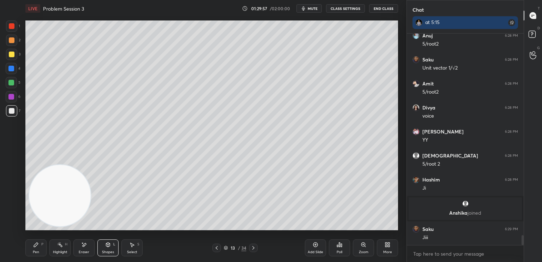
click at [40, 247] on div "Pen P" at bounding box center [35, 247] width 21 height 17
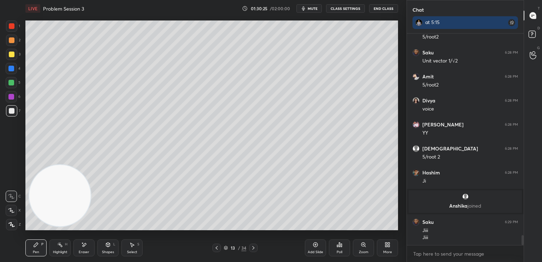
click at [107, 249] on div "Shapes L" at bounding box center [107, 247] width 21 height 17
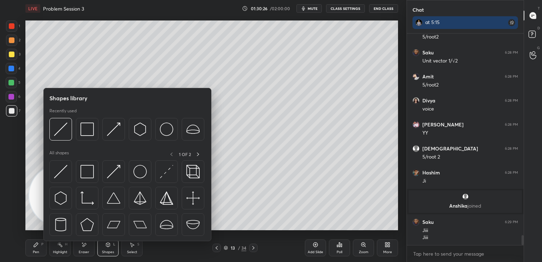
click at [65, 171] on img at bounding box center [60, 171] width 13 height 13
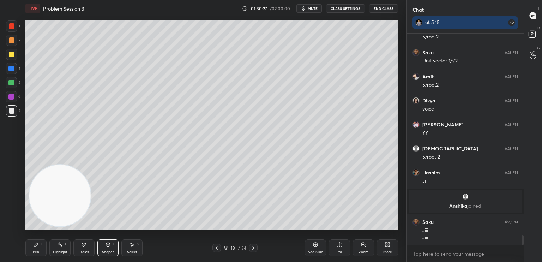
click at [33, 249] on div "Pen P" at bounding box center [35, 247] width 21 height 17
drag, startPoint x: 148, startPoint y: 136, endPoint x: 369, endPoint y: 40, distance: 240.9
click at [91, 165] on video at bounding box center [59, 195] width 61 height 61
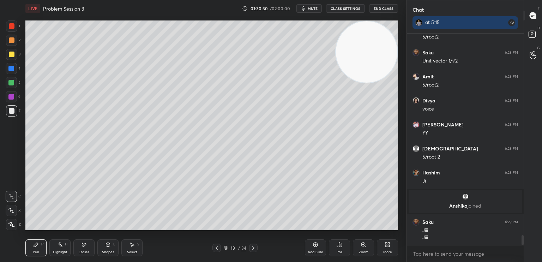
scroll to position [4347, 0]
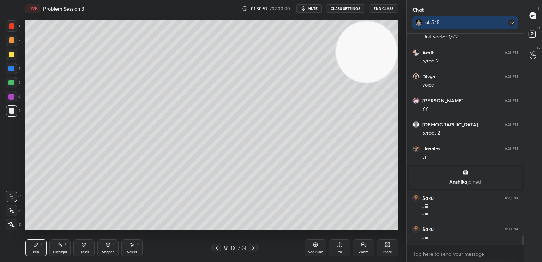
click at [115, 252] on div "Shapes L" at bounding box center [107, 247] width 21 height 17
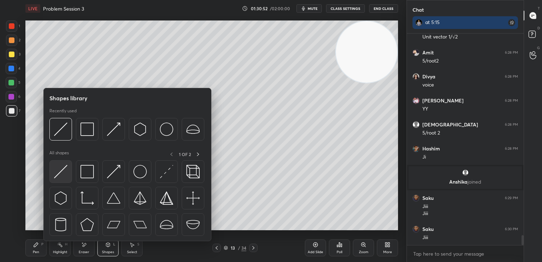
click at [57, 165] on div at bounding box center [60, 171] width 23 height 23
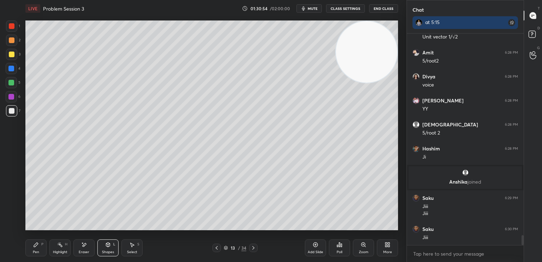
click at [35, 248] on icon at bounding box center [36, 245] width 6 height 6
click at [9, 57] on div at bounding box center [12, 55] width 6 height 6
click at [10, 113] on div at bounding box center [12, 111] width 6 height 6
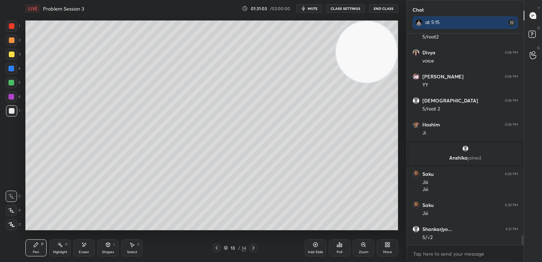
scroll to position [4395, 0]
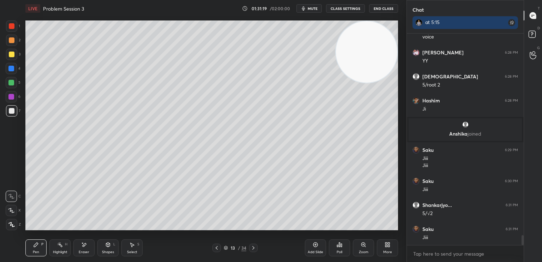
click at [95, 252] on div "Pen P Highlight H Eraser Shapes L Select S" at bounding box center [95, 247] width 140 height 17
click at [106, 251] on div "Shapes" at bounding box center [108, 252] width 12 height 4
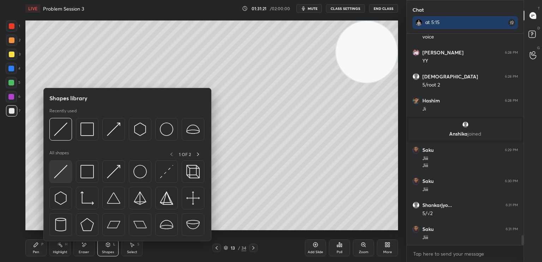
click at [58, 177] on img at bounding box center [60, 171] width 13 height 13
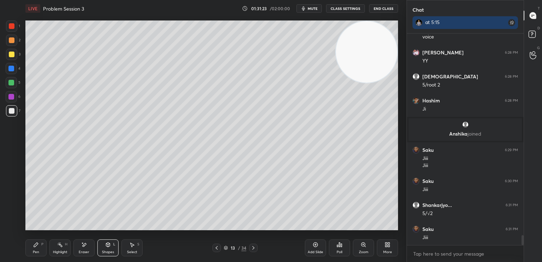
click at [44, 245] on div "Pen P" at bounding box center [35, 247] width 21 height 17
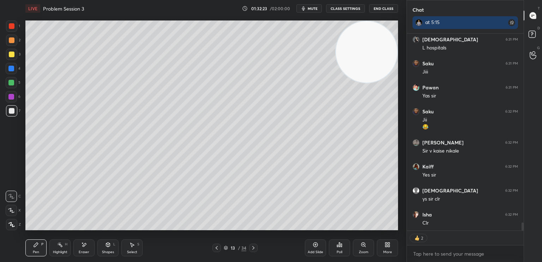
scroll to position [4633, 0]
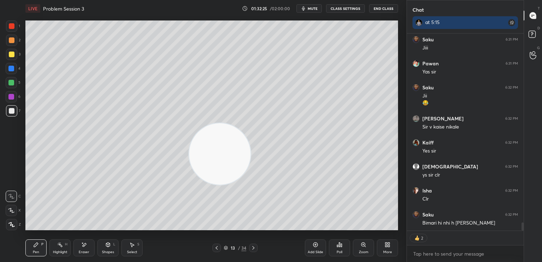
drag, startPoint x: 347, startPoint y: 63, endPoint x: 100, endPoint y: 206, distance: 284.9
click at [189, 185] on video at bounding box center [219, 153] width 61 height 61
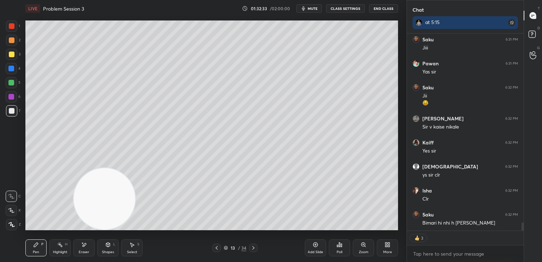
scroll to position [4657, 0]
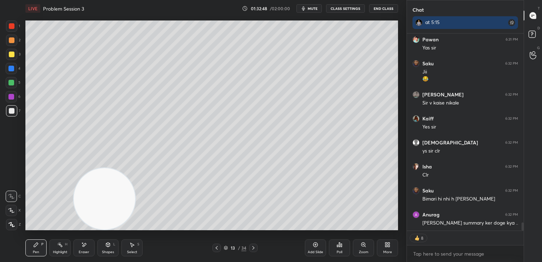
click at [219, 245] on icon at bounding box center [217, 248] width 6 height 6
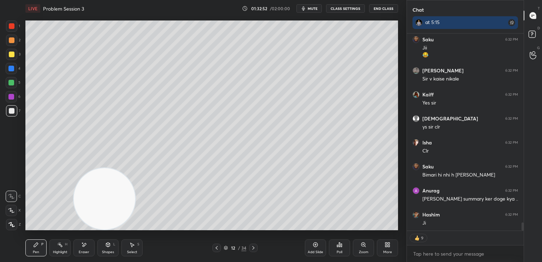
click at [254, 246] on icon at bounding box center [254, 248] width 6 height 6
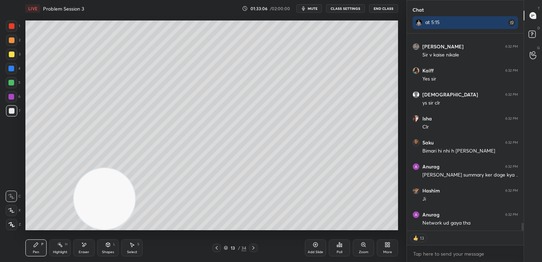
click at [11, 73] on div at bounding box center [11, 68] width 11 height 11
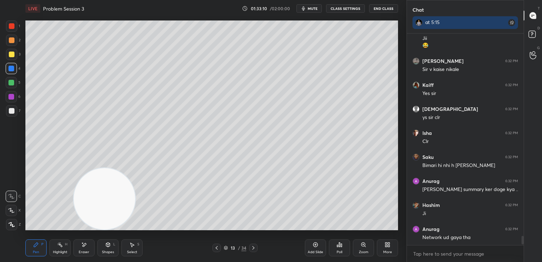
scroll to position [2, 2]
drag, startPoint x: 108, startPoint y: 199, endPoint x: 63, endPoint y: 66, distance: 140.0
click at [74, 168] on video at bounding box center [104, 198] width 61 height 61
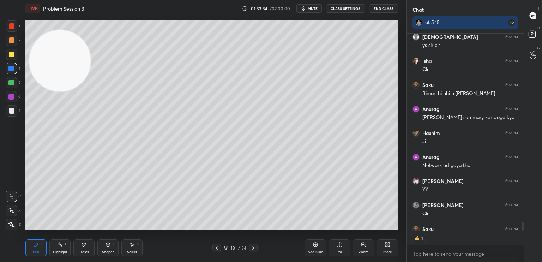
scroll to position [2, 2]
click at [357, 8] on button "CLASS SETTINGS" at bounding box center [345, 8] width 39 height 8
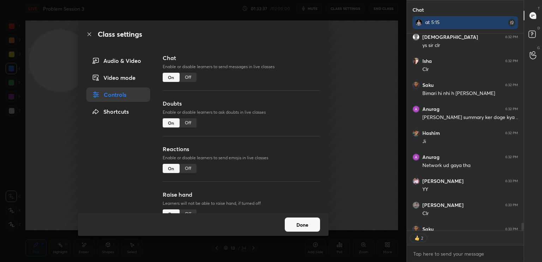
scroll to position [4801, 0]
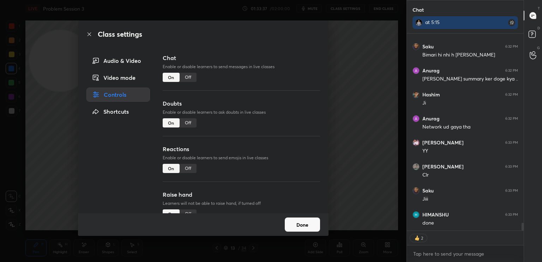
click at [316, 225] on button "Done" at bounding box center [302, 225] width 35 height 14
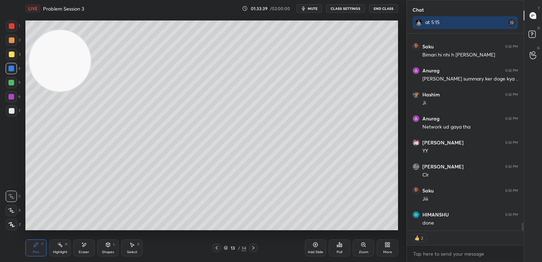
drag, startPoint x: 523, startPoint y: 231, endPoint x: 524, endPoint y: 235, distance: 4.3
click at [524, 235] on div "[DEMOGRAPHIC_DATA] 6:32 PM ys sir clr Isha 6:32 PM Clr Saku 6:32 PM Bimari hi n…" at bounding box center [465, 148] width 117 height 228
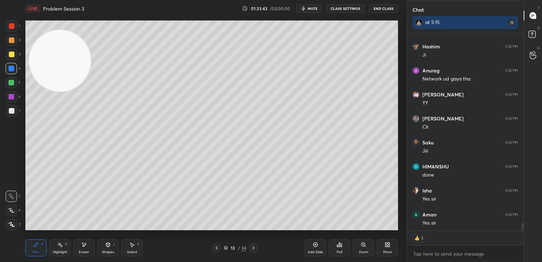
scroll to position [4873, 0]
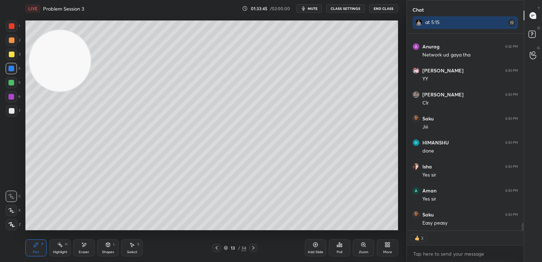
click at [315, 9] on span "mute" at bounding box center [313, 8] width 10 height 5
click at [352, 8] on button "CLASS SETTINGS" at bounding box center [345, 8] width 39 height 8
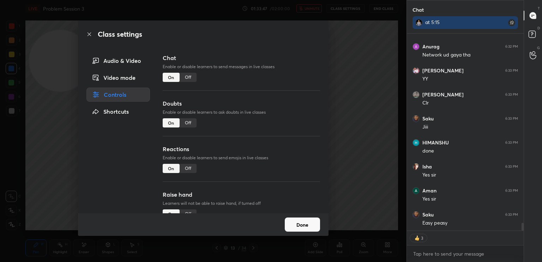
click at [127, 60] on div "Audio & Video" at bounding box center [119, 61] width 64 height 14
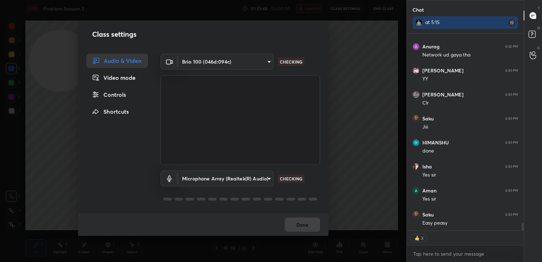
scroll to position [4897, 0]
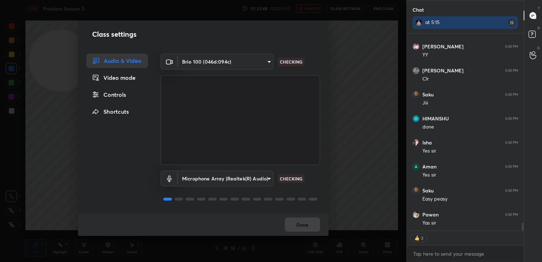
click at [211, 61] on body "1 2 3 4 5 6 7 C X Z E E Erase all H H LIVE Problem Session 3 01:33:48 / 02:00:0…" at bounding box center [271, 131] width 542 height 262
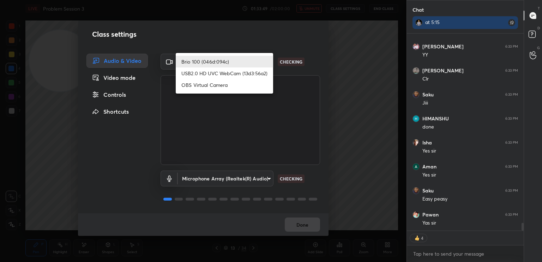
type textarea "x"
click at [208, 71] on li "USB2.0 HD UVC WebCam (13d3:56a2)" at bounding box center [224, 73] width 97 height 12
type input "ef93490238393367630b474c998ece2dc1d57cb4ffd3dc381c05fb30546e4c9e"
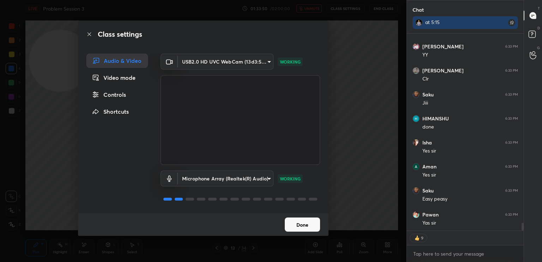
click at [225, 60] on body "1 2 3 4 5 6 7 C X Z E E Erase all H H LIVE Problem Session 3 01:33:50 / 02:00:0…" at bounding box center [271, 131] width 542 height 262
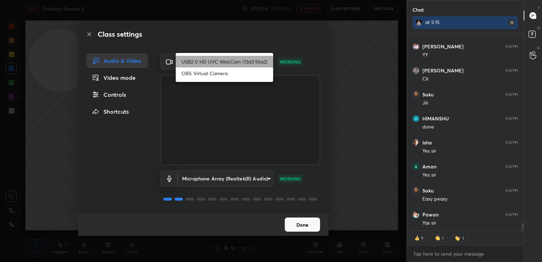
click at [212, 60] on li "USB2.0 HD UVC WebCam (13d3:56a2)" at bounding box center [224, 62] width 97 height 12
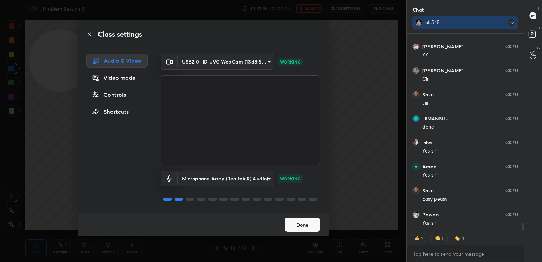
click at [206, 59] on body "1 2 3 4 5 6 7 C X Z E E Erase all H H LIVE Problem Session 3 01:33:55 / 02:00:0…" at bounding box center [271, 131] width 542 height 262
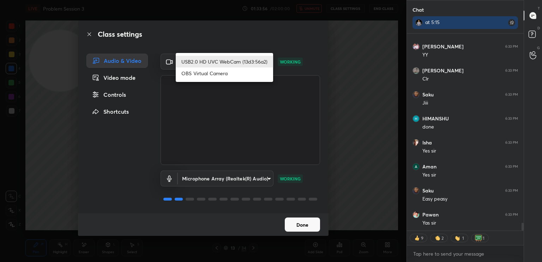
drag, startPoint x: 144, startPoint y: 58, endPoint x: 149, endPoint y: 56, distance: 5.4
click at [145, 58] on div at bounding box center [271, 131] width 542 height 262
click at [213, 62] on body "1 2 3 4 5 6 7 C X Z E E Erase all H H LIVE Problem Session 3 01:33:57 / 02:00:0…" at bounding box center [271, 131] width 542 height 262
click at [215, 58] on li "USB2.0 HD UVC WebCam (13d3:56a2)" at bounding box center [224, 62] width 97 height 12
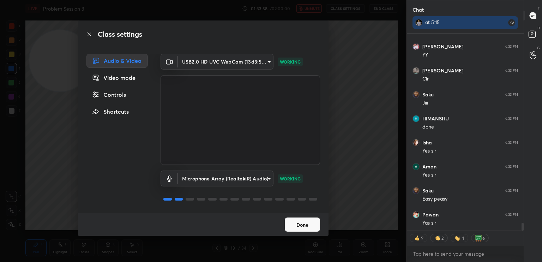
scroll to position [4921, 0]
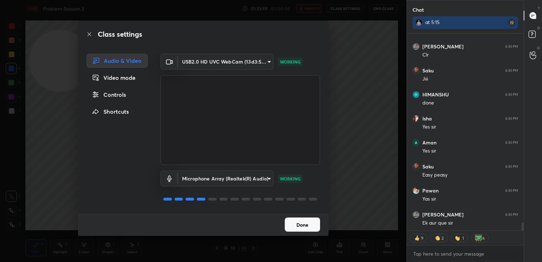
click at [308, 225] on button "Done" at bounding box center [302, 225] width 35 height 14
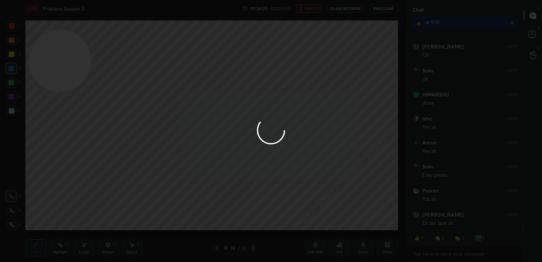
click at [349, 10] on div at bounding box center [271, 131] width 542 height 262
click at [354, 7] on div at bounding box center [271, 131] width 542 height 262
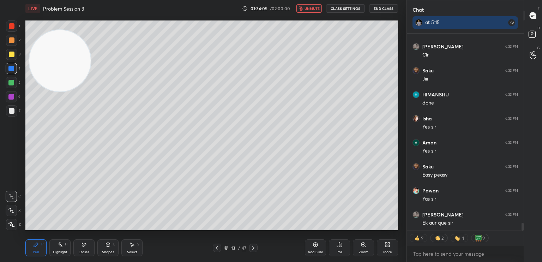
click at [354, 8] on button "CLASS SETTINGS" at bounding box center [345, 8] width 39 height 8
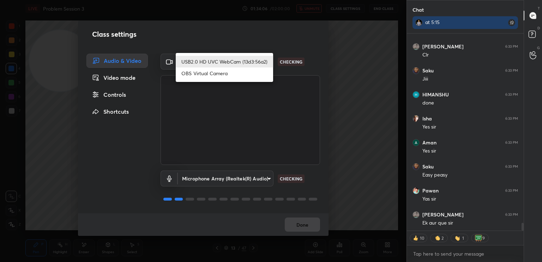
click at [254, 61] on body "1 2 3 4 5 6 7 C X Z E E Erase all H H LIVE Problem Session 3 01:34:06 / 02:00:0…" at bounding box center [271, 131] width 542 height 262
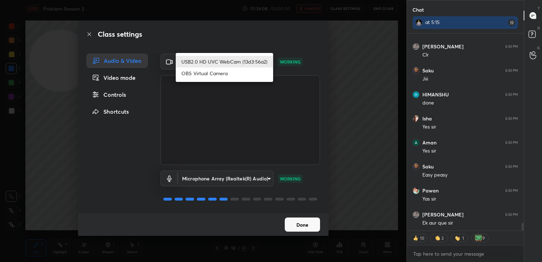
scroll to position [4945, 0]
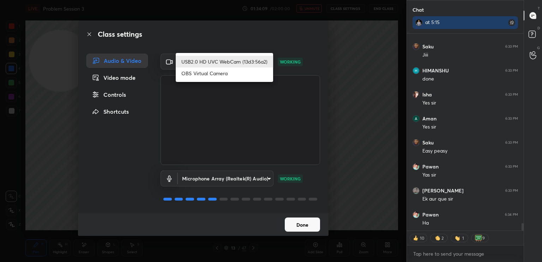
click at [304, 228] on div at bounding box center [271, 131] width 542 height 262
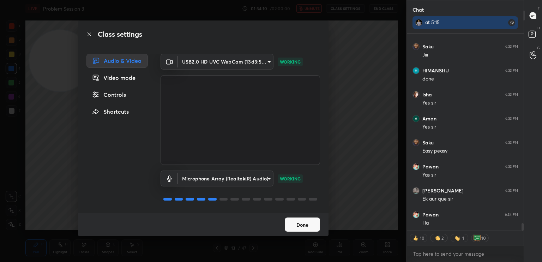
click at [307, 226] on button "Done" at bounding box center [302, 225] width 35 height 14
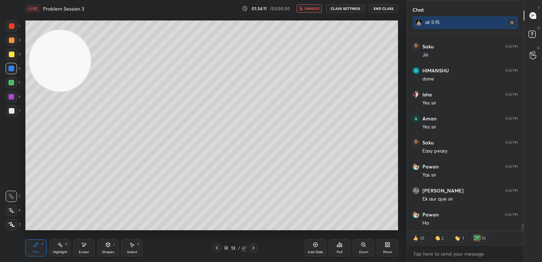
click at [314, 9] on span "unmute" at bounding box center [312, 8] width 15 height 5
click at [254, 248] on icon at bounding box center [254, 248] width 6 height 6
type textarea "x"
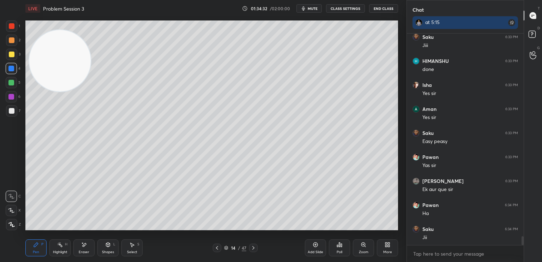
scroll to position [4978, 0]
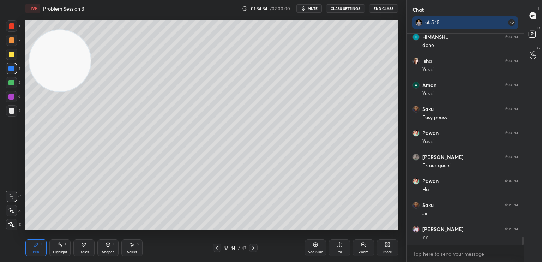
drag, startPoint x: 32, startPoint y: 255, endPoint x: 28, endPoint y: 257, distance: 4.8
click at [28, 260] on div "LIVE Problem Session 3 01:34:34 / 02:00:00 mute CLASS SETTINGS End Class Settin…" at bounding box center [212, 131] width 379 height 262
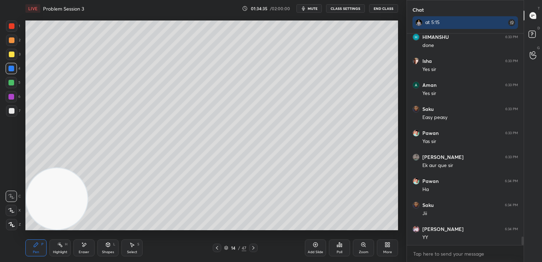
scroll to position [5009, 0]
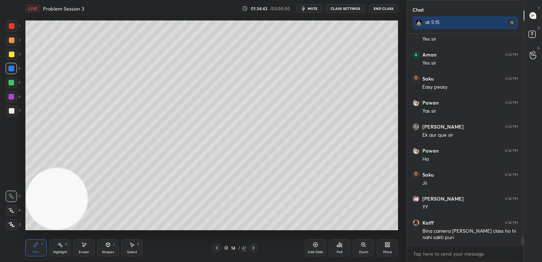
click at [349, 9] on button "CLASS SETTINGS" at bounding box center [345, 8] width 39 height 8
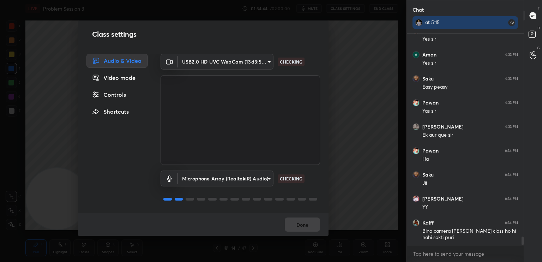
click at [124, 93] on div "Controls" at bounding box center [117, 95] width 61 height 14
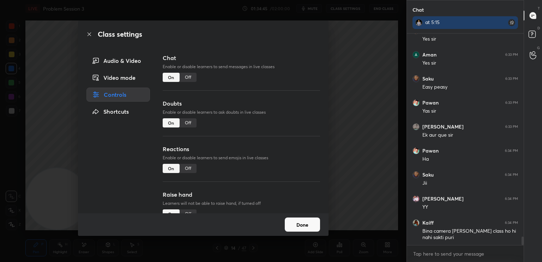
click at [182, 78] on div "Off" at bounding box center [188, 77] width 17 height 9
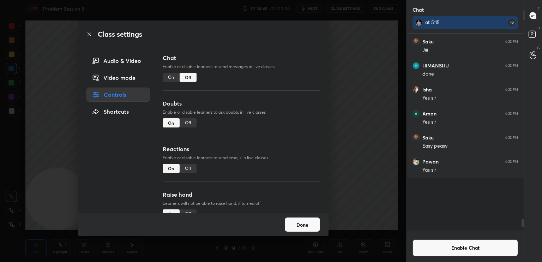
scroll to position [2, 2]
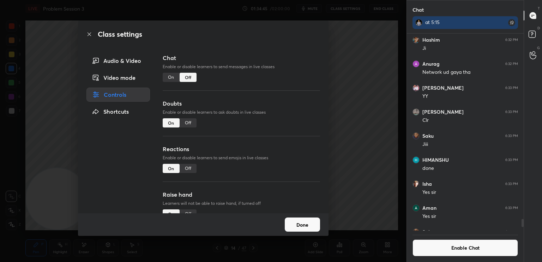
click at [347, 44] on div "Class settings Audio & Video Video mode Controls Shortcuts Chat Enable or disab…" at bounding box center [203, 131] width 407 height 262
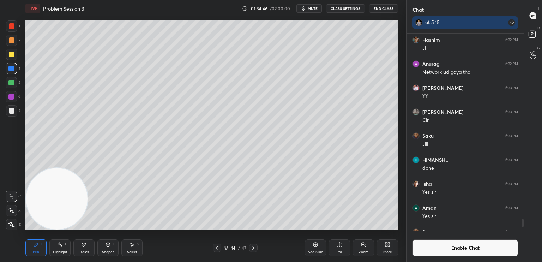
click at [318, 9] on span "mute" at bounding box center [313, 8] width 10 height 5
click at [14, 111] on div at bounding box center [12, 111] width 6 height 6
click at [314, 6] on span "unmute" at bounding box center [312, 8] width 15 height 5
click at [103, 247] on div "Shapes L" at bounding box center [107, 247] width 21 height 17
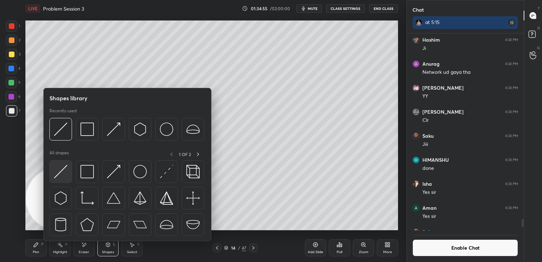
click at [66, 176] on img at bounding box center [60, 171] width 13 height 13
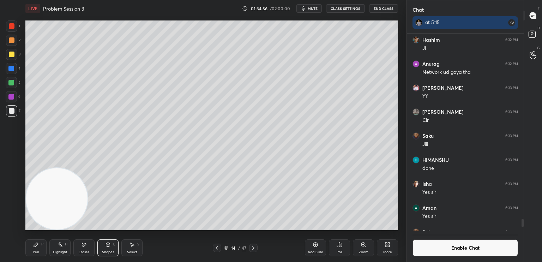
drag, startPoint x: 12, startPoint y: 59, endPoint x: 24, endPoint y: 57, distance: 12.3
click at [12, 59] on div at bounding box center [11, 54] width 11 height 11
click at [13, 42] on div at bounding box center [12, 40] width 6 height 6
drag, startPoint x: 212, startPoint y: 87, endPoint x: 425, endPoint y: 24, distance: 222.1
click at [427, 24] on div "1 2 3 4 5 6 7 C X Z E E Erase all H H LIVE Problem Session 3 01:35:00 / 02:00:0…" at bounding box center [271, 131] width 542 height 262
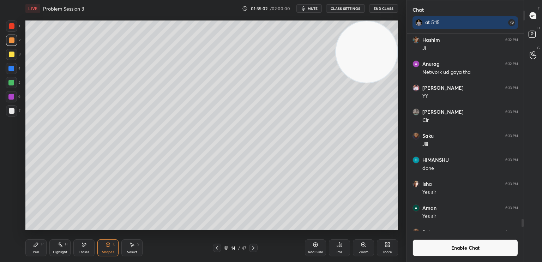
drag, startPoint x: 302, startPoint y: 99, endPoint x: 0, endPoint y: 277, distance: 350.8
click at [0, 0] on html "1 2 3 4 5 6 7 C X Z E E Erase all H H LIVE Problem Session 3 01:35:02 / 02:00:0…" at bounding box center [271, 0] width 542 height 0
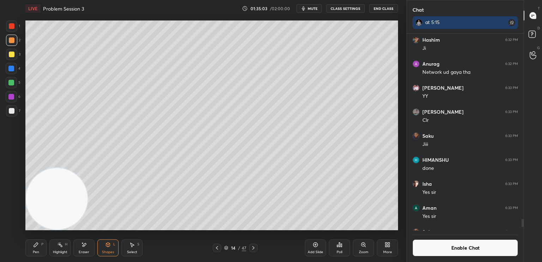
click at [43, 250] on div "Pen P" at bounding box center [35, 247] width 21 height 17
click at [14, 111] on div at bounding box center [11, 110] width 11 height 11
click at [459, 245] on button "Enable Chat" at bounding box center [466, 247] width 106 height 17
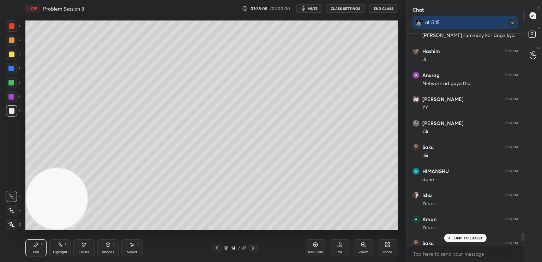
click at [477, 238] on p "JUMP TO LATEST" at bounding box center [468, 238] width 30 height 4
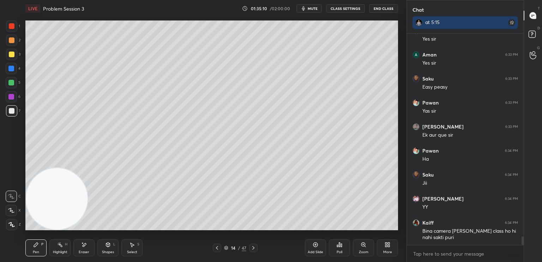
click at [13, 38] on div at bounding box center [12, 40] width 6 height 6
click at [112, 248] on div "Shapes L" at bounding box center [107, 247] width 21 height 17
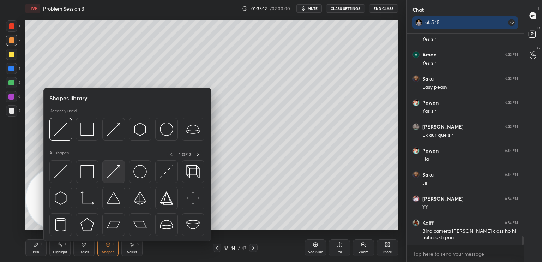
click at [120, 177] on img at bounding box center [113, 171] width 13 height 13
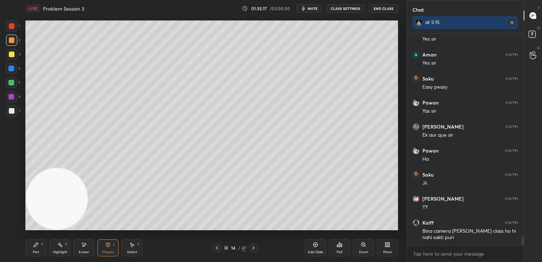
click at [16, 86] on div at bounding box center [11, 82] width 11 height 11
drag, startPoint x: 13, startPoint y: 68, endPoint x: 18, endPoint y: 65, distance: 6.0
click at [13, 68] on div at bounding box center [11, 69] width 6 height 6
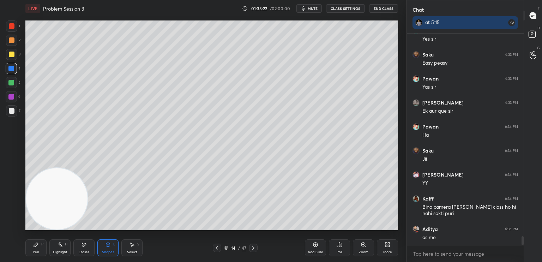
drag, startPoint x: 10, startPoint y: 97, endPoint x: 16, endPoint y: 97, distance: 5.7
click at [11, 98] on div at bounding box center [11, 97] width 6 height 6
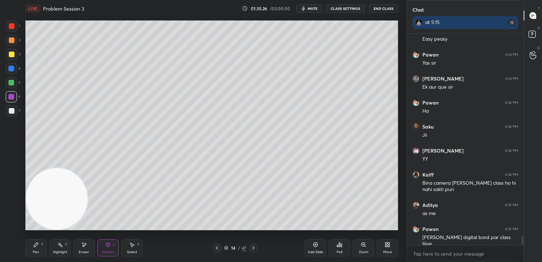
click at [13, 69] on div at bounding box center [11, 69] width 6 height 6
click at [11, 38] on div at bounding box center [12, 40] width 6 height 6
click at [12, 29] on div at bounding box center [12, 26] width 6 height 6
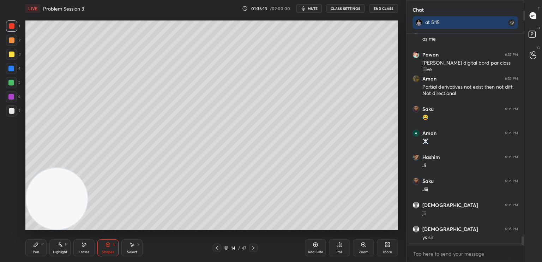
scroll to position [5087, 0]
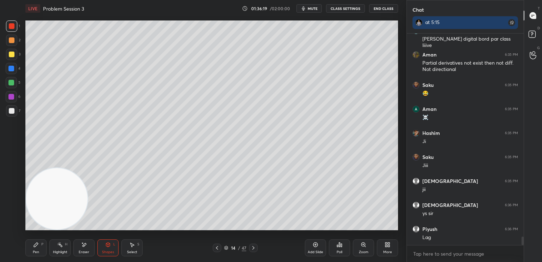
click at [13, 57] on div at bounding box center [11, 54] width 11 height 11
click at [104, 242] on div "Shapes L" at bounding box center [107, 247] width 21 height 17
click at [40, 253] on div "Pen P" at bounding box center [35, 247] width 21 height 17
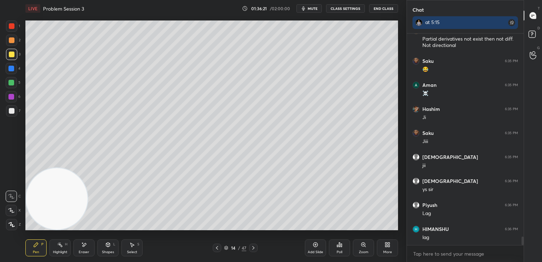
click at [12, 224] on icon at bounding box center [11, 224] width 6 height 5
click at [111, 245] on icon at bounding box center [108, 245] width 6 height 6
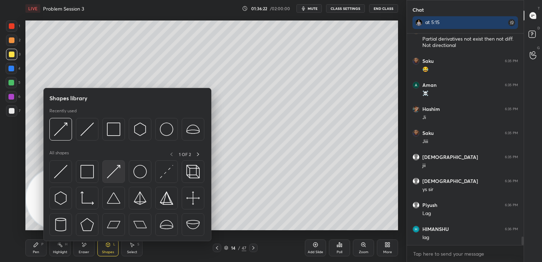
click at [116, 176] on img at bounding box center [113, 171] width 13 height 13
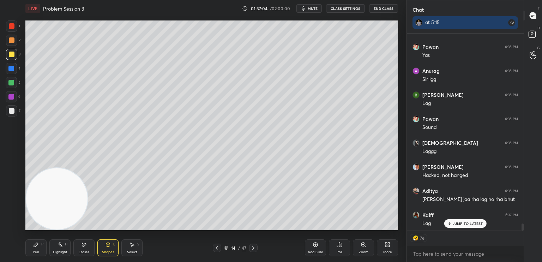
scroll to position [5461, 0]
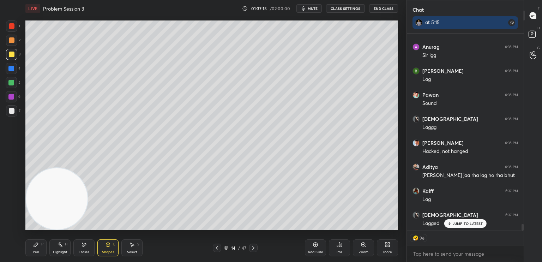
click at [471, 226] on div "JUMP TO LATEST" at bounding box center [465, 223] width 42 height 8
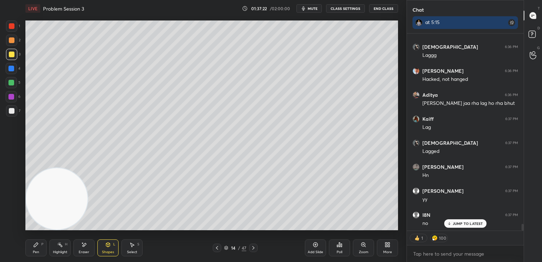
scroll to position [5557, 0]
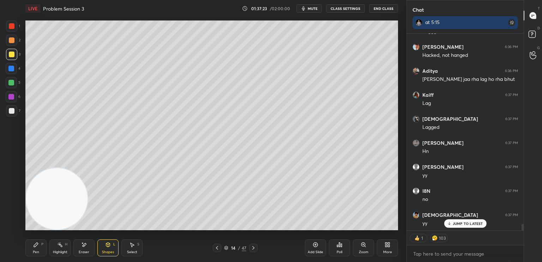
click at [40, 248] on div "Pen P" at bounding box center [35, 247] width 21 height 17
drag, startPoint x: 12, startPoint y: 108, endPoint x: 8, endPoint y: 109, distance: 4.1
click at [11, 109] on div at bounding box center [12, 111] width 6 height 6
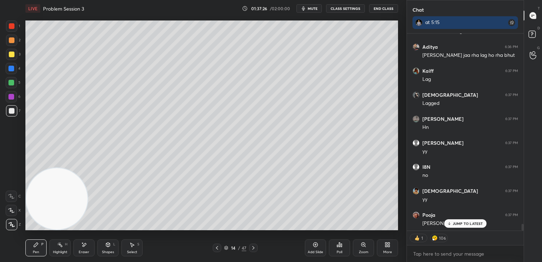
scroll to position [5605, 0]
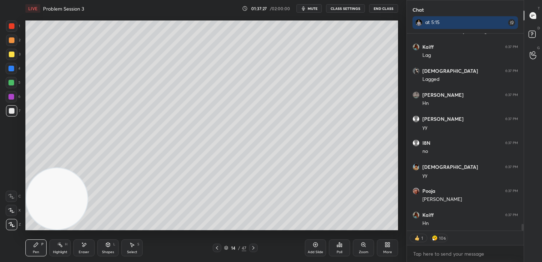
click at [11, 198] on icon at bounding box center [11, 196] width 6 height 5
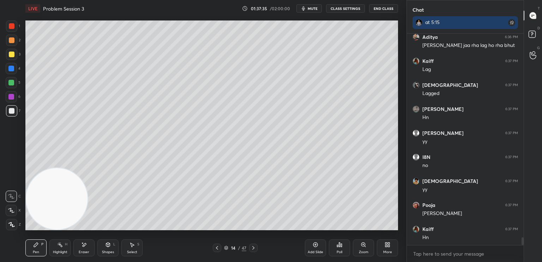
scroll to position [5615, 0]
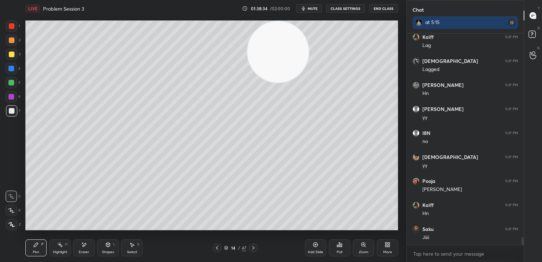
drag, startPoint x: 247, startPoint y: 7, endPoint x: 372, endPoint y: -15, distance: 126.7
click at [372, 0] on html "1 2 3 4 5 6 7 C X Z E E Erase all H H LIVE Problem Session 3 01:38:34 / 02:00:0…" at bounding box center [271, 0] width 542 height 0
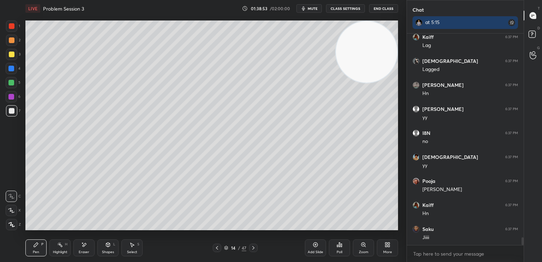
click at [112, 251] on div "Shapes L" at bounding box center [107, 247] width 21 height 17
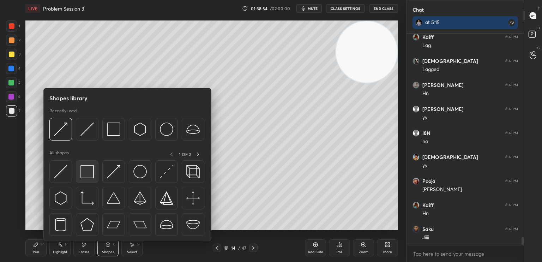
click at [88, 176] on img at bounding box center [87, 171] width 13 height 13
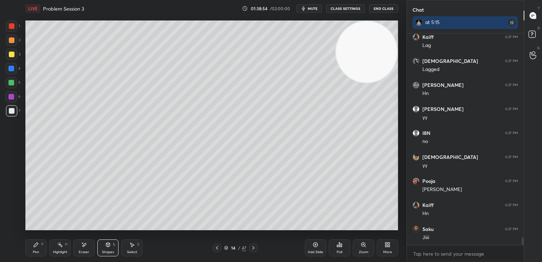
scroll to position [5639, 0]
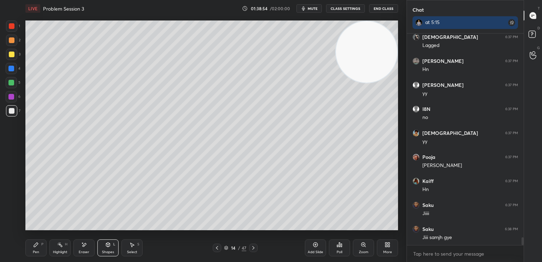
click at [6, 101] on div "6" at bounding box center [13, 96] width 15 height 11
click at [14, 113] on div at bounding box center [11, 110] width 11 height 11
click at [38, 247] on icon at bounding box center [36, 245] width 6 height 6
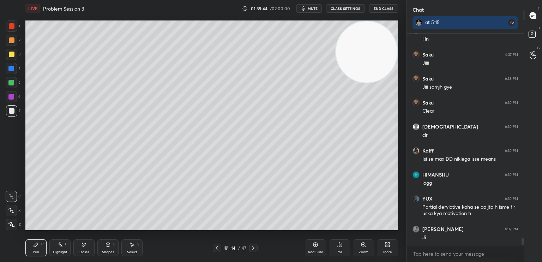
scroll to position [5820, 0]
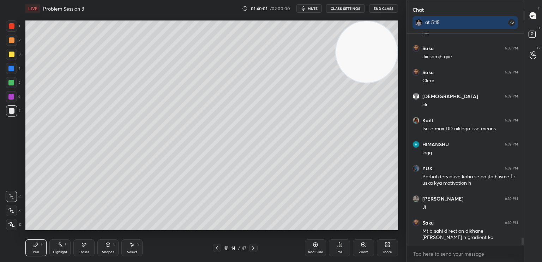
click at [14, 84] on div at bounding box center [11, 83] width 6 height 6
click at [14, 58] on div at bounding box center [11, 54] width 11 height 11
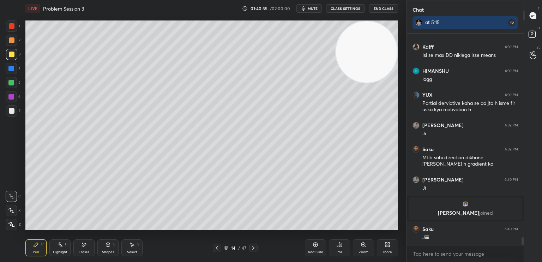
scroll to position [5592, 0]
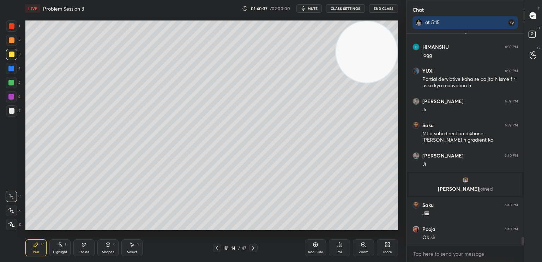
click at [215, 246] on icon at bounding box center [217, 248] width 6 height 6
click at [215, 245] on div at bounding box center [217, 248] width 8 height 8
click at [219, 249] on icon at bounding box center [217, 248] width 6 height 6
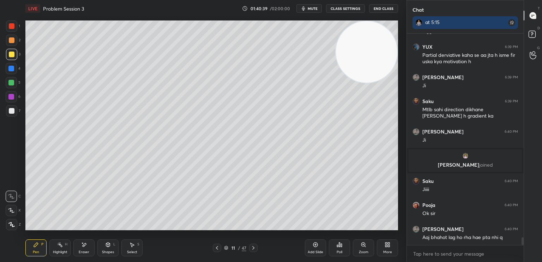
click at [219, 248] on icon at bounding box center [217, 248] width 6 height 6
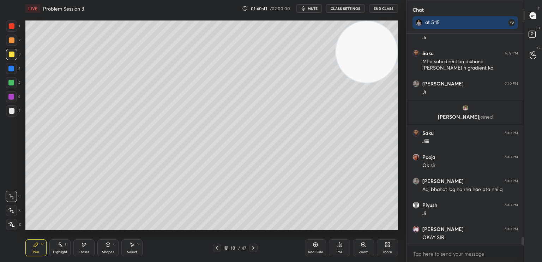
scroll to position [5688, 0]
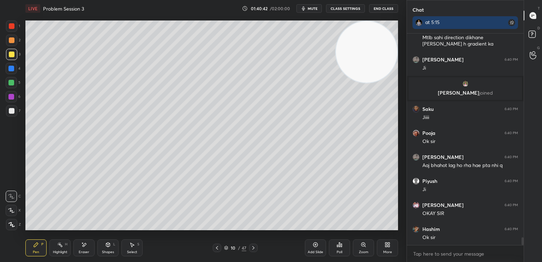
click at [254, 248] on icon at bounding box center [254, 248] width 6 height 6
click at [253, 248] on icon at bounding box center [253, 248] width 2 height 4
click at [253, 248] on icon at bounding box center [254, 248] width 6 height 6
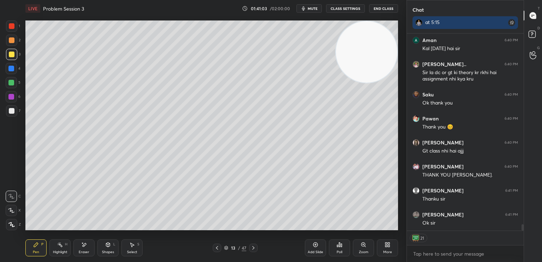
scroll to position [5973, 0]
click at [386, 10] on button "End Class" at bounding box center [383, 8] width 29 height 8
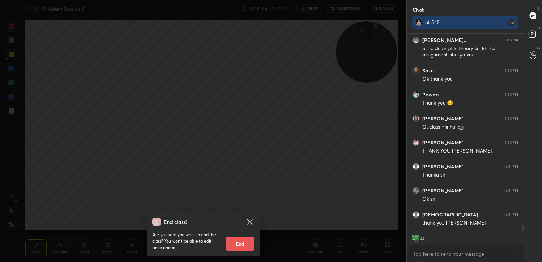
click at [247, 247] on button "End" at bounding box center [240, 244] width 28 height 14
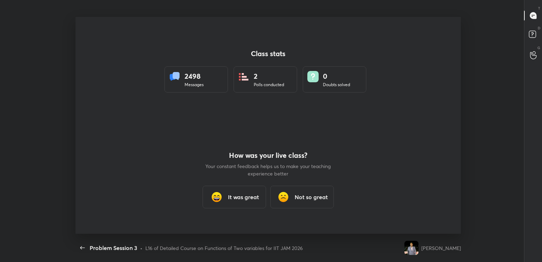
scroll to position [35096, 34778]
type textarea "x"
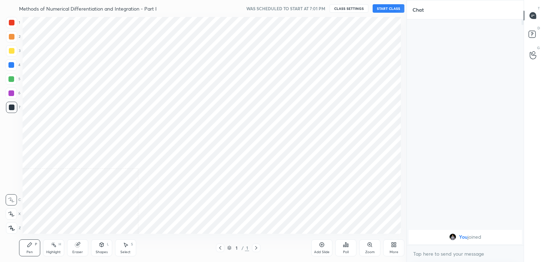
scroll to position [35096, 34935]
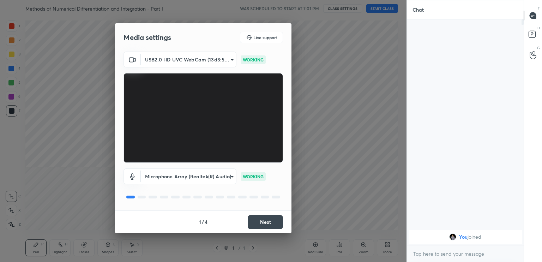
click at [271, 221] on button "Next" at bounding box center [265, 222] width 35 height 14
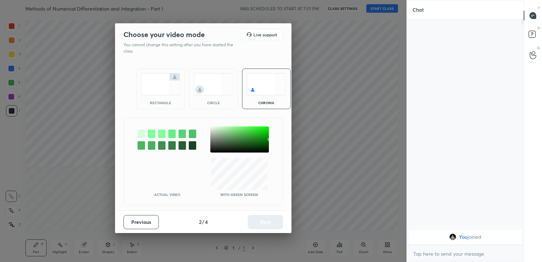
click at [271, 221] on div "Previous 2 / 4 Next" at bounding box center [203, 221] width 177 height 23
click at [207, 89] on img at bounding box center [214, 84] width 40 height 22
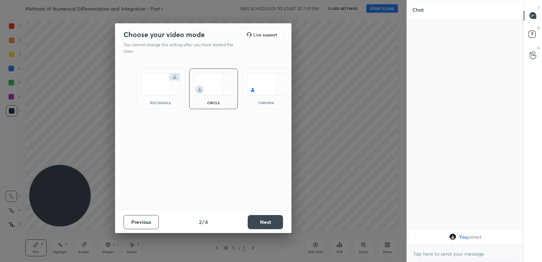
click at [278, 224] on button "Next" at bounding box center [265, 222] width 35 height 14
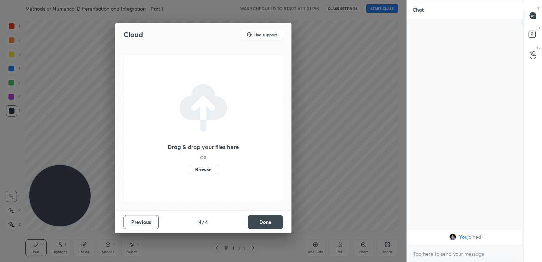
click at [278, 224] on button "Done" at bounding box center [265, 222] width 35 height 14
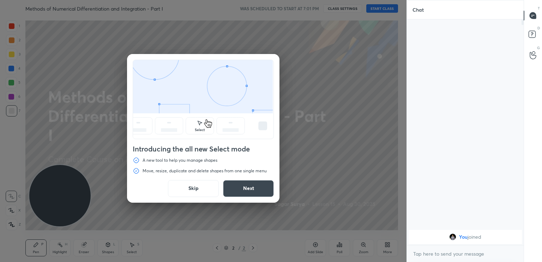
click at [212, 183] on button "Skip" at bounding box center [193, 188] width 51 height 17
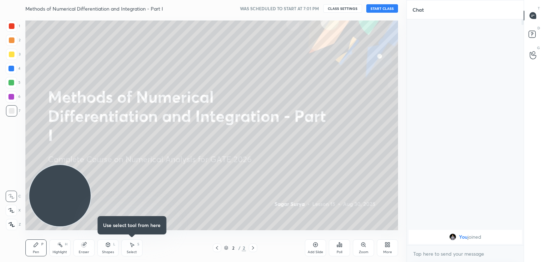
click at [395, 6] on button "START CLASS" at bounding box center [383, 8] width 32 height 8
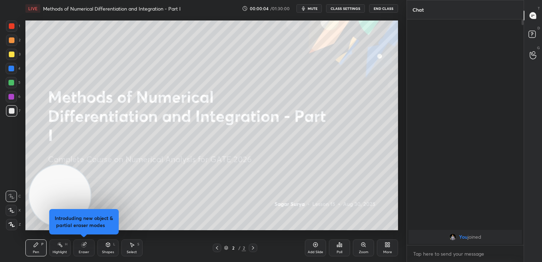
click at [395, 6] on button "End Class" at bounding box center [383, 8] width 29 height 8
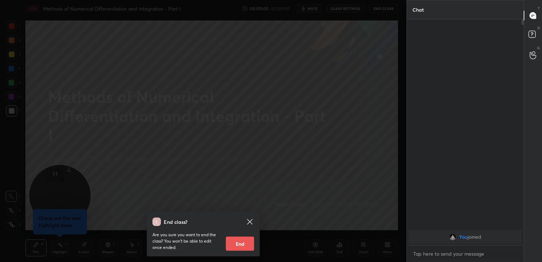
click at [236, 244] on button "End" at bounding box center [240, 244] width 28 height 14
type textarea "x"
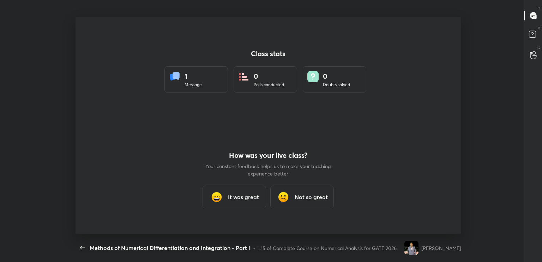
scroll to position [0, 0]
